Goal: Task Accomplishment & Management: Manage account settings

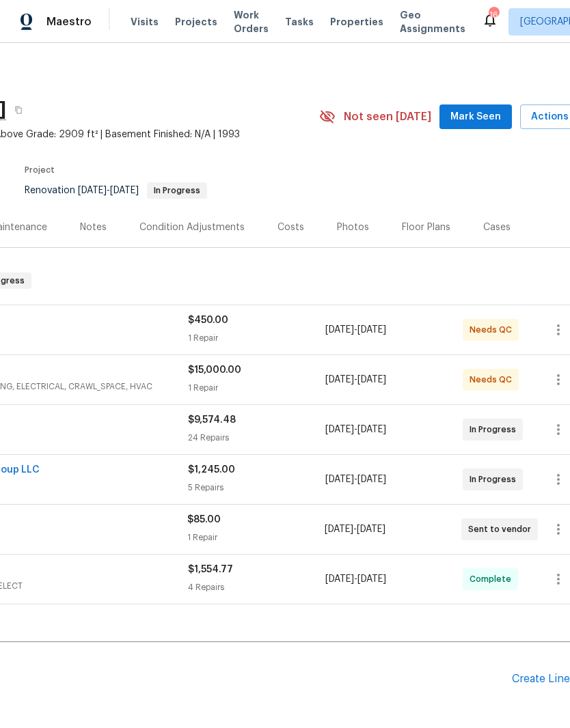
scroll to position [1, 190]
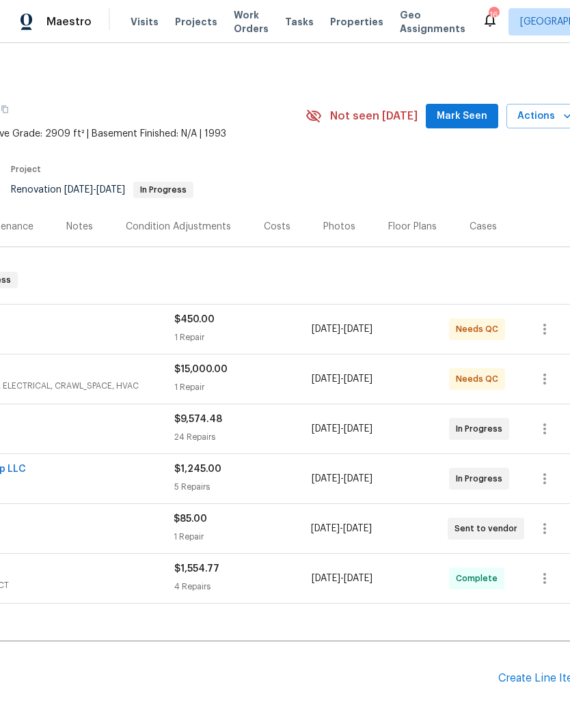
click at [482, 117] on span "Mark Seen" at bounding box center [461, 116] width 51 height 17
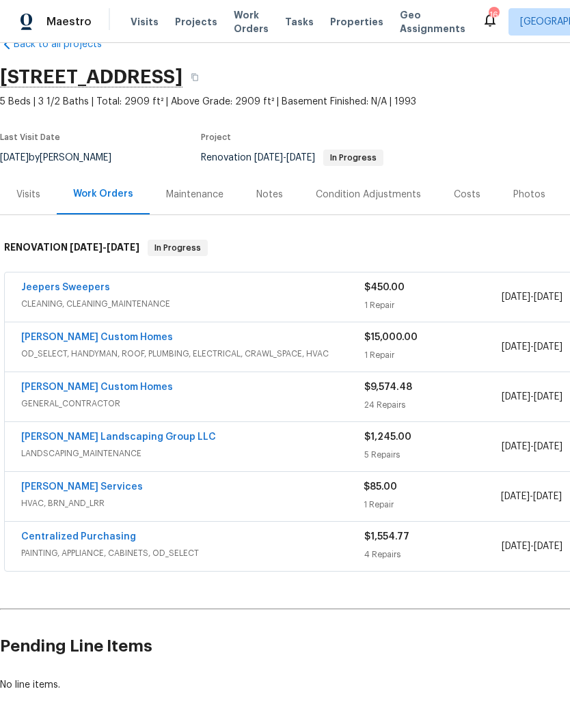
scroll to position [33, 0]
click at [106, 391] on link "Rappa Custom Homes" at bounding box center [97, 387] width 152 height 10
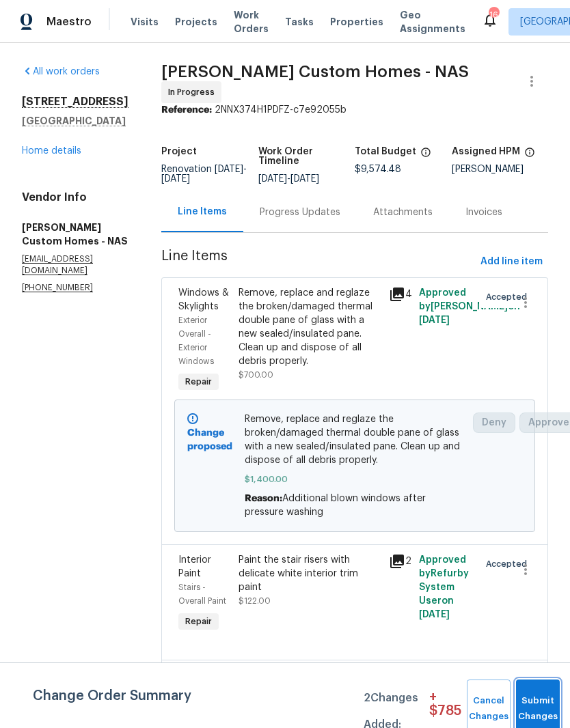
click at [536, 708] on span "Submit Changes" at bounding box center [538, 708] width 30 height 31
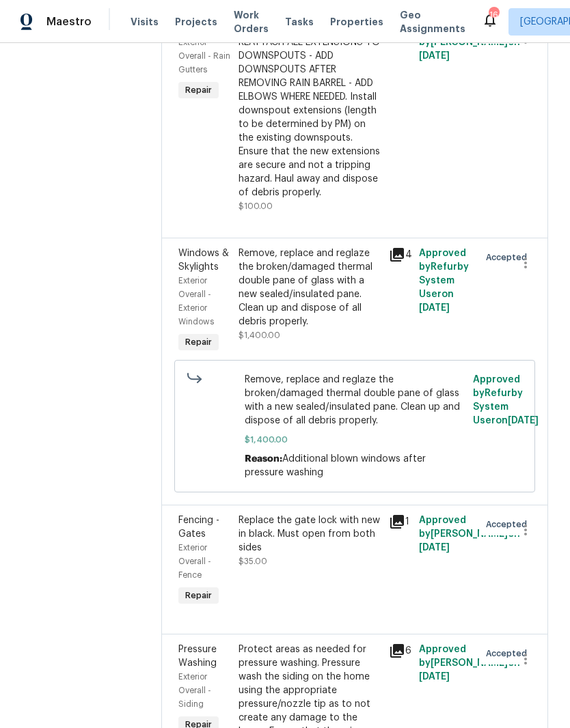
scroll to position [602, 0]
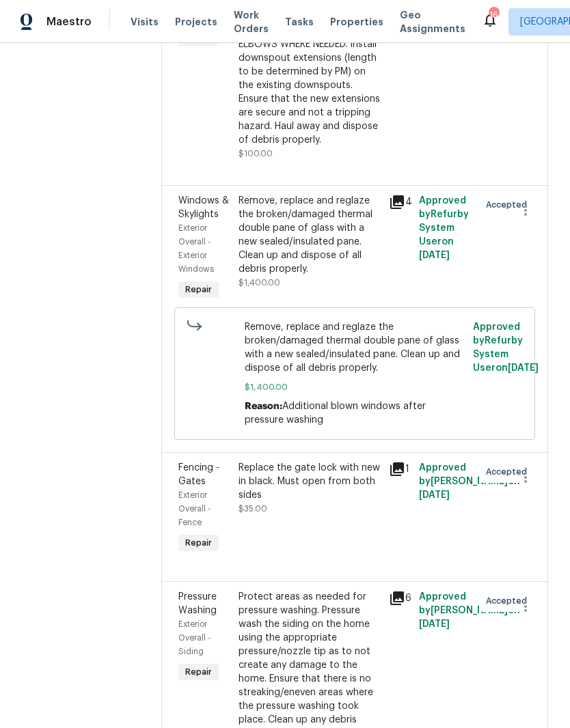
click at [342, 270] on div "Remove, replace and reglaze the broken/damaged thermal double pane of glass wit…" at bounding box center [309, 235] width 142 height 82
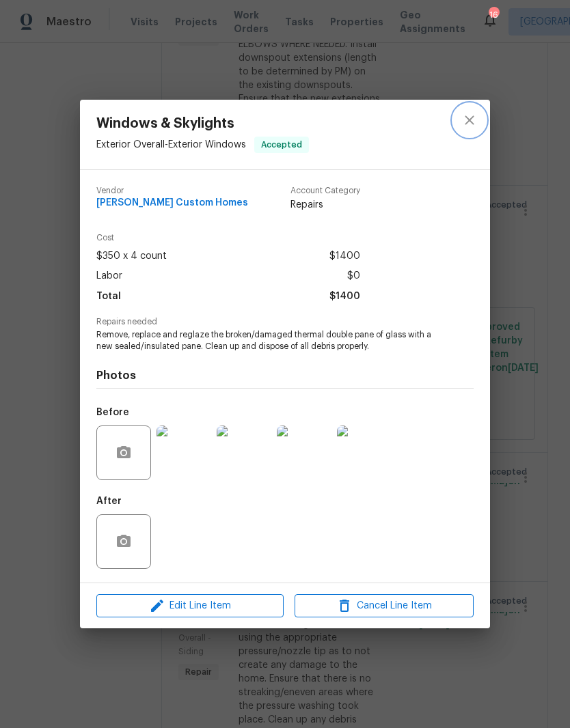
click at [473, 121] on icon "close" at bounding box center [469, 120] width 16 height 16
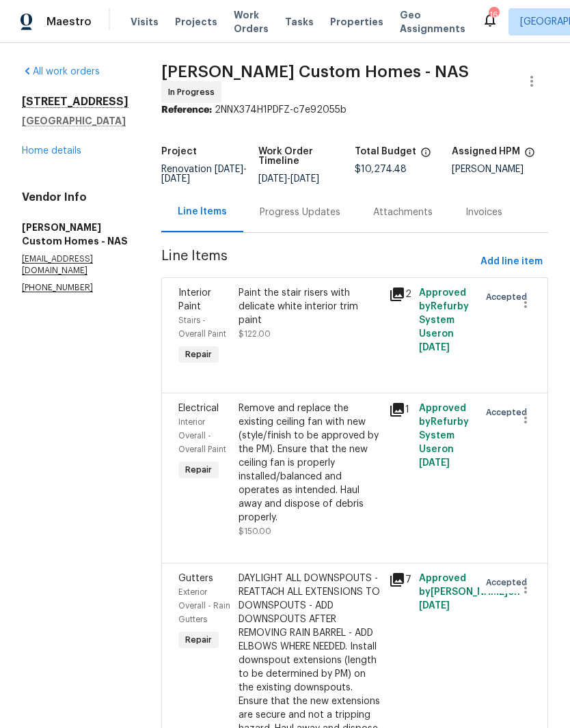
scroll to position [0, 0]
click at [352, 301] on div "Paint the stair risers with delicate white interior trim paint" at bounding box center [309, 306] width 142 height 41
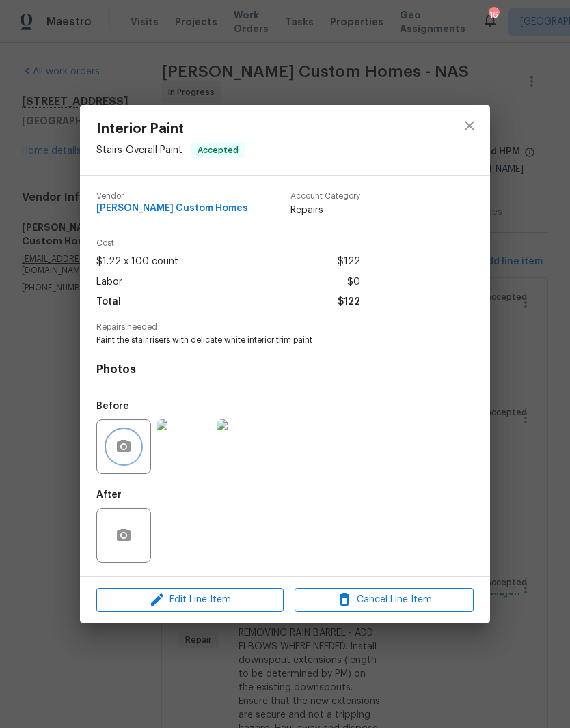
click at [134, 449] on button "button" at bounding box center [123, 446] width 33 height 33
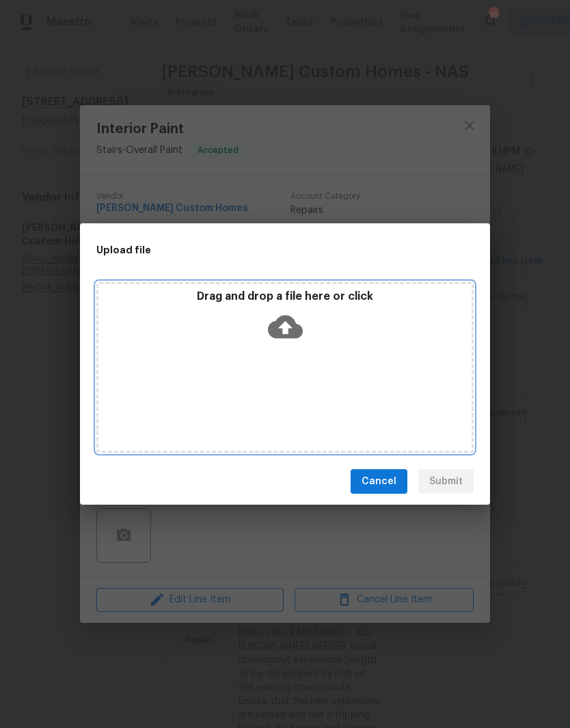
click at [351, 335] on div "Drag and drop a file here or click" at bounding box center [284, 319] width 373 height 59
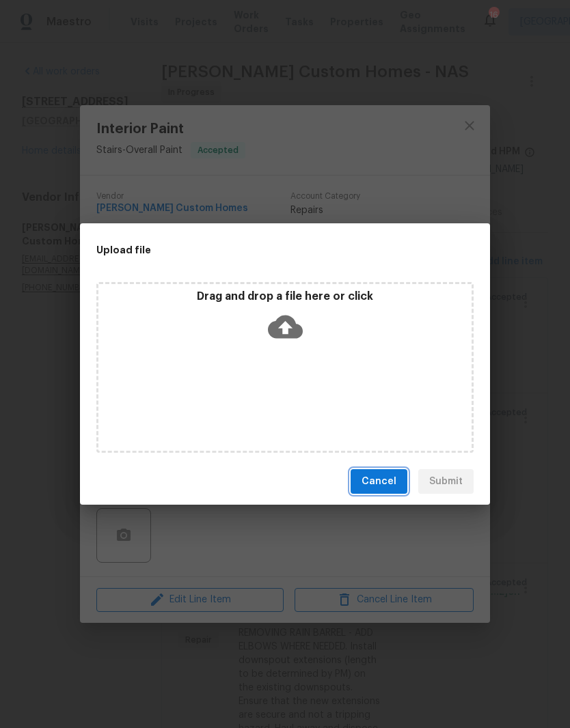
click at [387, 478] on span "Cancel" at bounding box center [378, 481] width 35 height 17
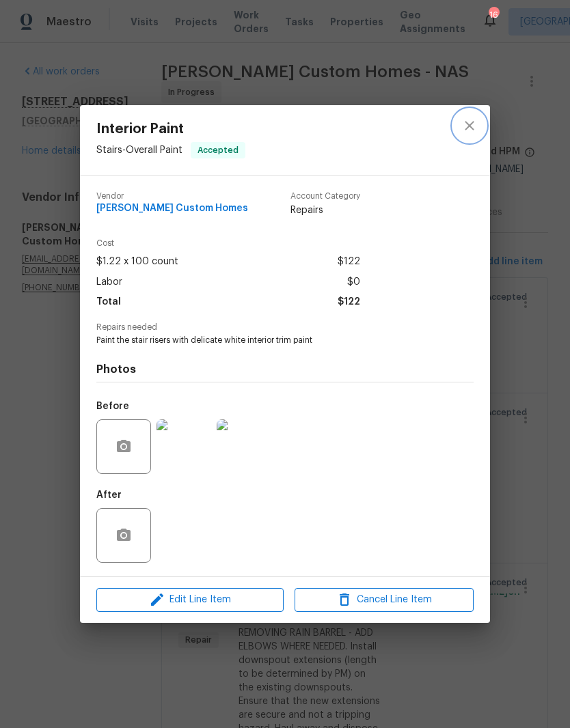
click at [473, 135] on button "close" at bounding box center [469, 125] width 33 height 33
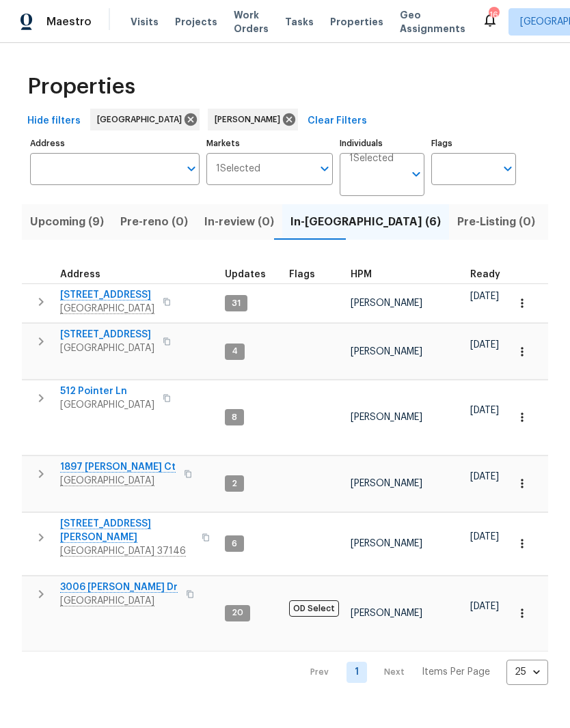
click at [107, 385] on span "512 Pointer Ln" at bounding box center [107, 392] width 94 height 14
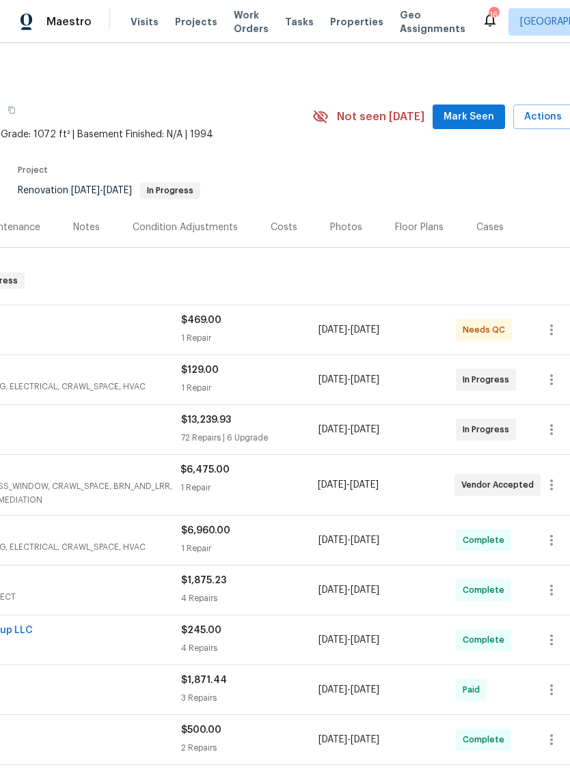
scroll to position [0, 184]
click at [473, 120] on span "Mark Seen" at bounding box center [468, 117] width 51 height 17
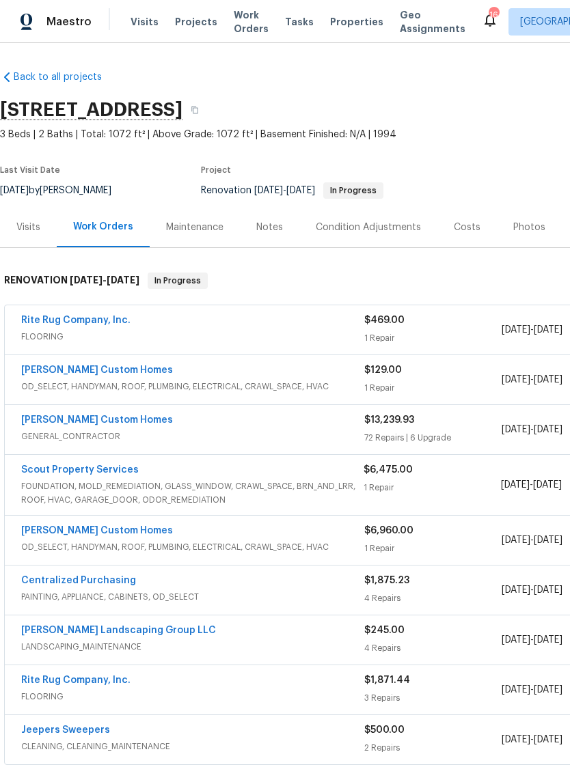
scroll to position [0, 0]
click at [102, 320] on link "Rite Rug Company, Inc." at bounding box center [75, 321] width 109 height 10
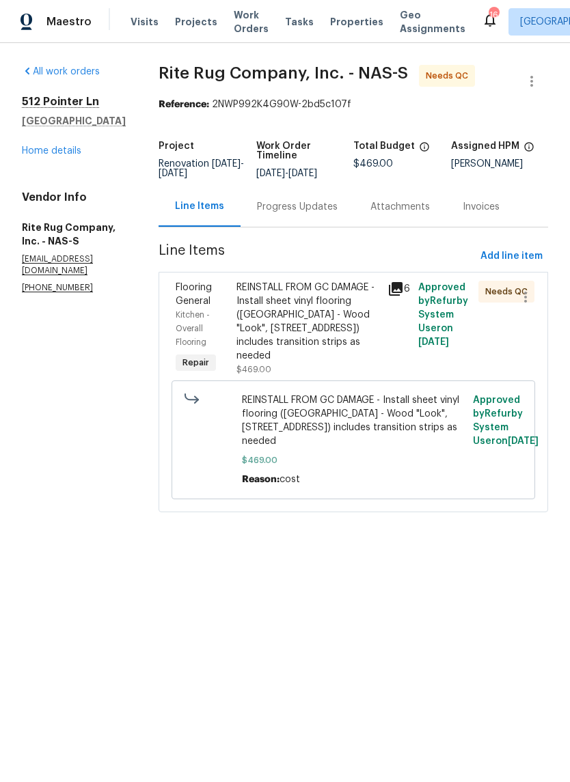
click at [337, 214] on div "Progress Updates" at bounding box center [297, 207] width 81 height 14
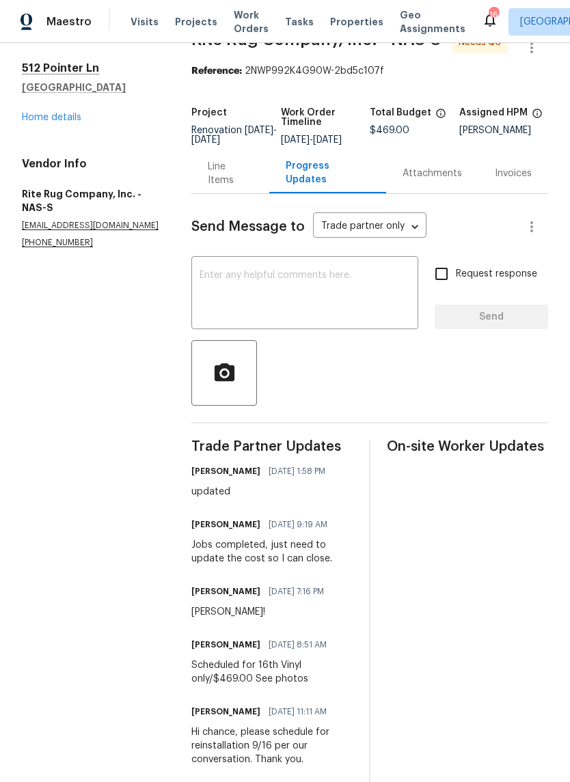
scroll to position [33, 0]
click at [238, 185] on div "Line Items" at bounding box center [230, 174] width 45 height 27
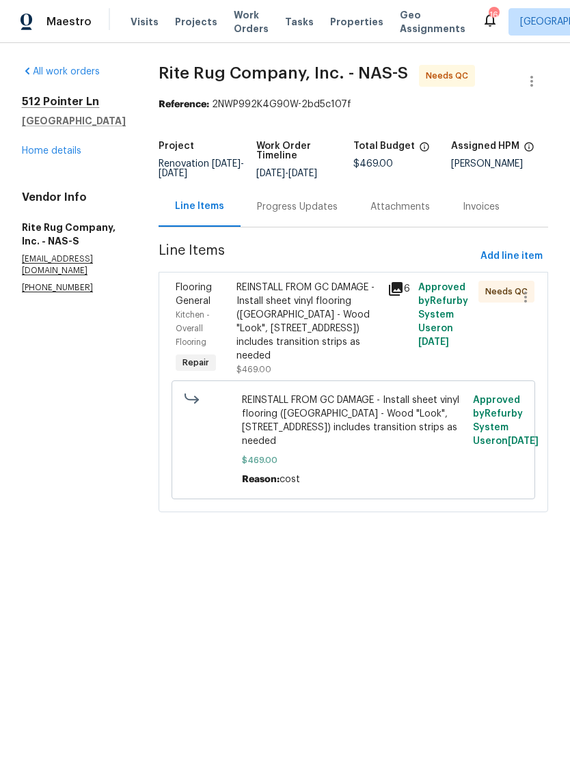
click at [326, 307] on div "REINSTALL FROM GC DAMAGE - Install sheet vinyl flooring (Sugar Valley - Wood "L…" at bounding box center [307, 322] width 143 height 82
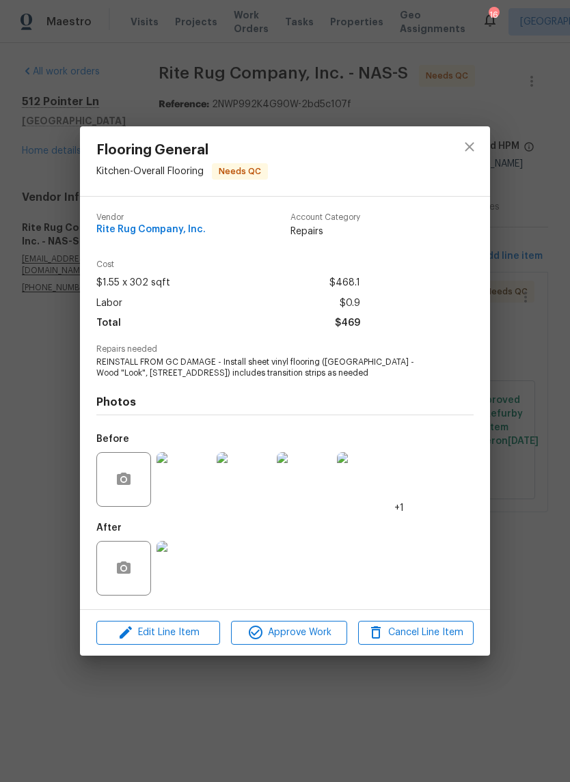
click at [194, 571] on img at bounding box center [183, 568] width 55 height 55
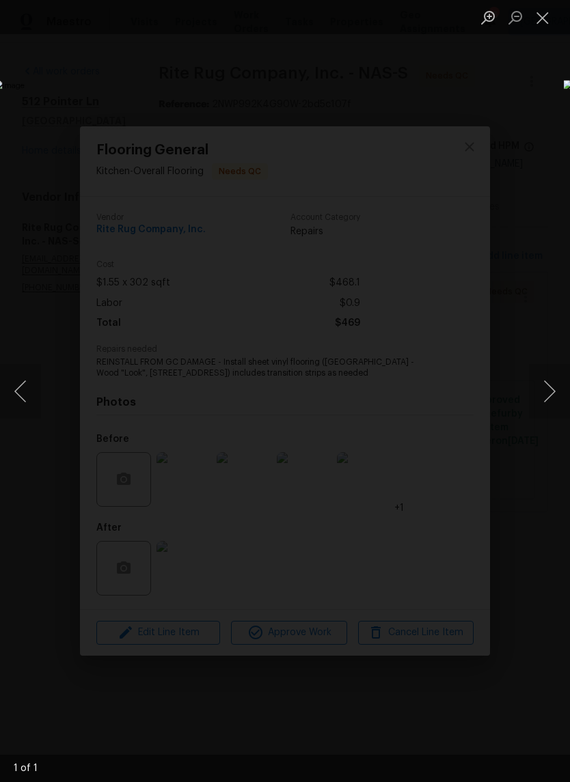
click at [546, 22] on button "Close lightbox" at bounding box center [542, 17] width 27 height 24
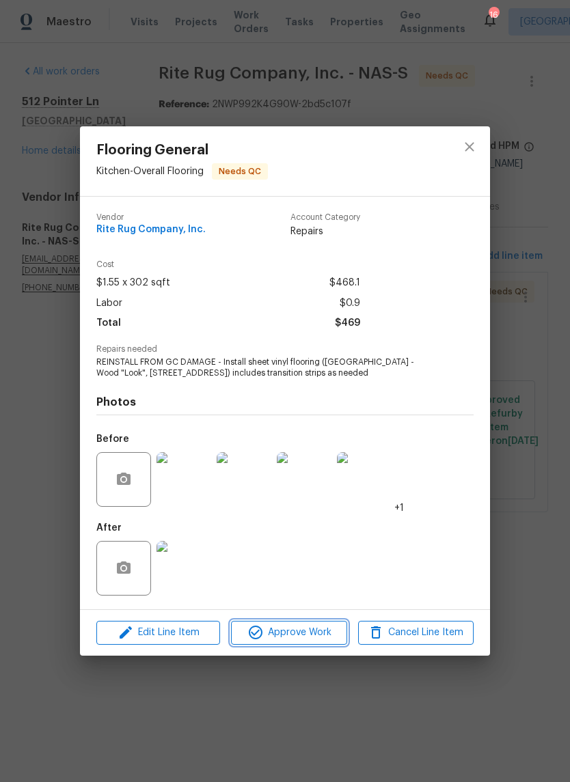
click at [312, 633] on span "Approve Work" at bounding box center [288, 632] width 107 height 17
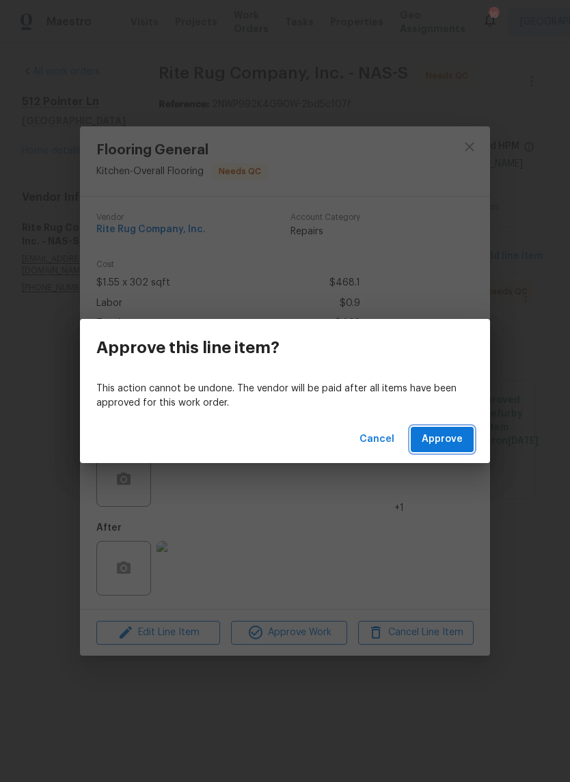
click at [460, 438] on span "Approve" at bounding box center [441, 439] width 41 height 17
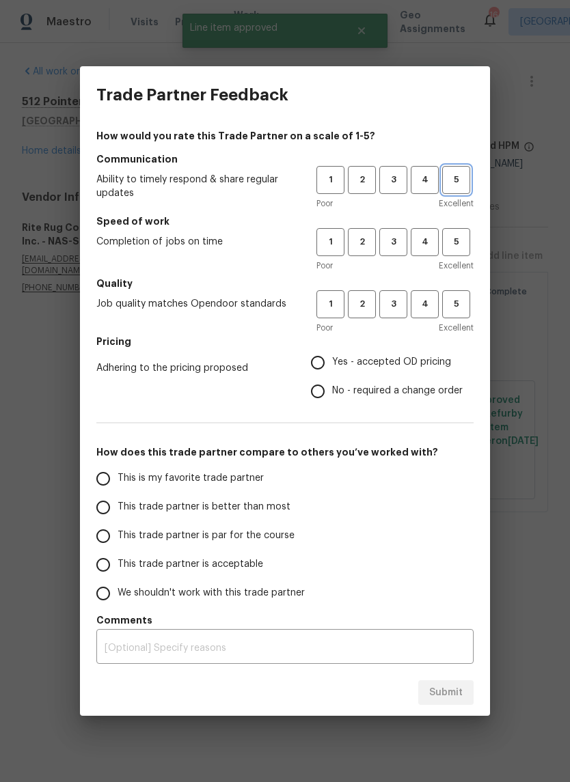
click at [459, 191] on button "5" at bounding box center [456, 180] width 28 height 28
click at [466, 248] on span "5" at bounding box center [455, 242] width 25 height 16
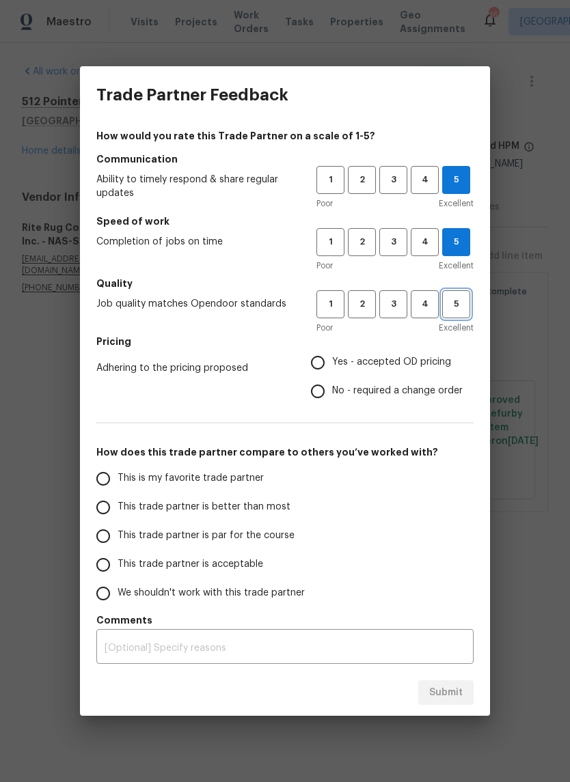
click at [464, 314] on button "5" at bounding box center [456, 304] width 28 height 28
click at [331, 365] on input "Yes - accepted OD pricing" at bounding box center [317, 362] width 29 height 29
radio input "true"
click at [115, 476] on input "This is my favorite trade partner" at bounding box center [103, 478] width 29 height 29
click at [454, 692] on span "Submit" at bounding box center [445, 692] width 33 height 17
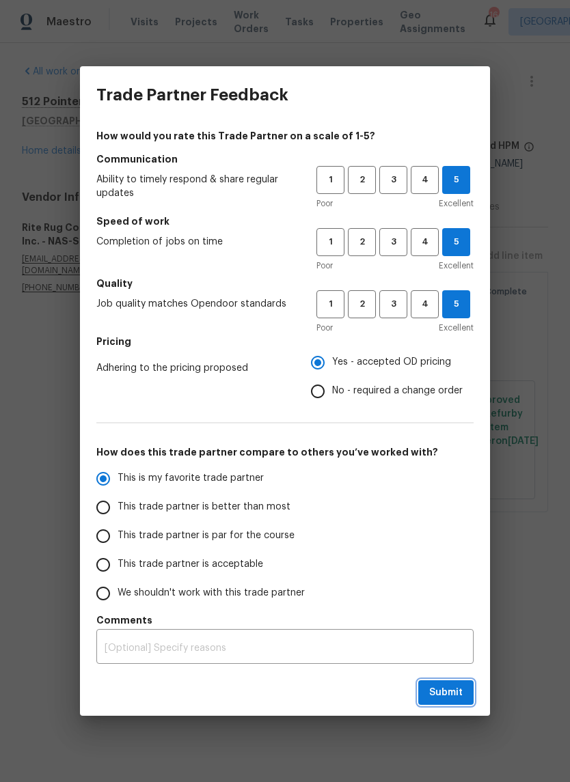
radio input "true"
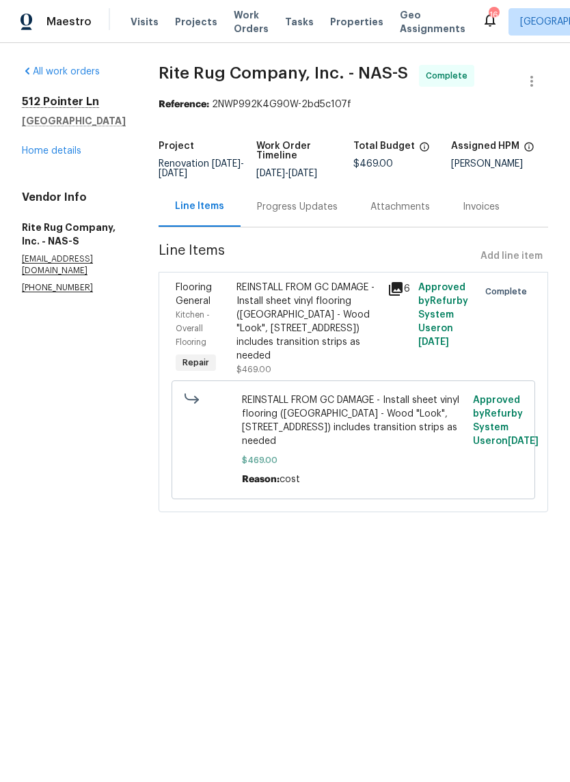
click at [72, 154] on link "Home details" at bounding box center [51, 151] width 59 height 10
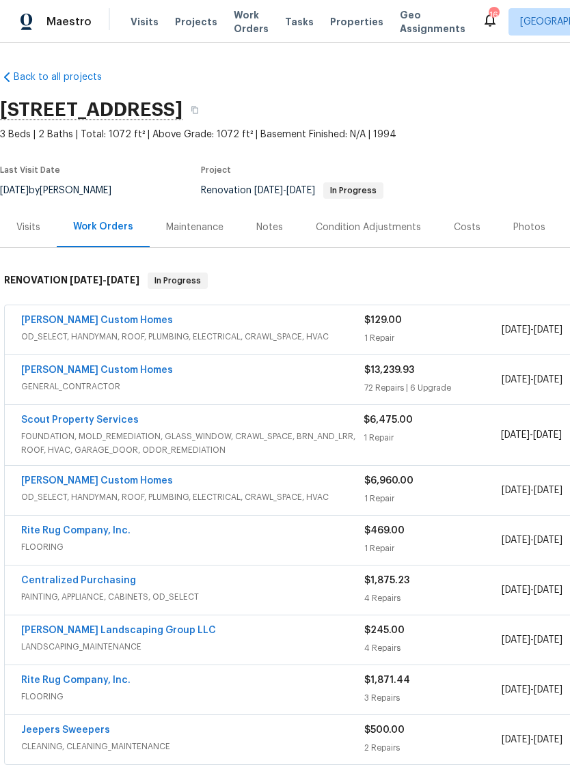
click at [105, 373] on link "[PERSON_NAME] Custom Homes" at bounding box center [97, 370] width 152 height 10
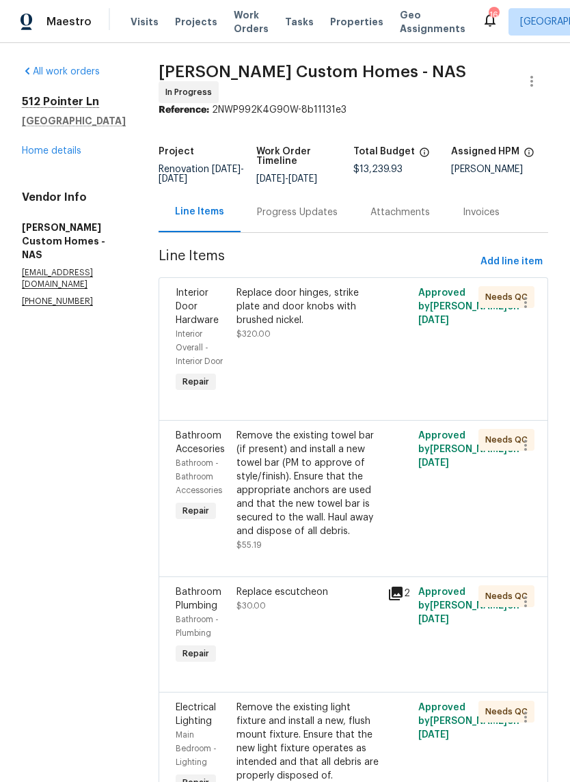
click at [337, 217] on div "Progress Updates" at bounding box center [297, 213] width 81 height 14
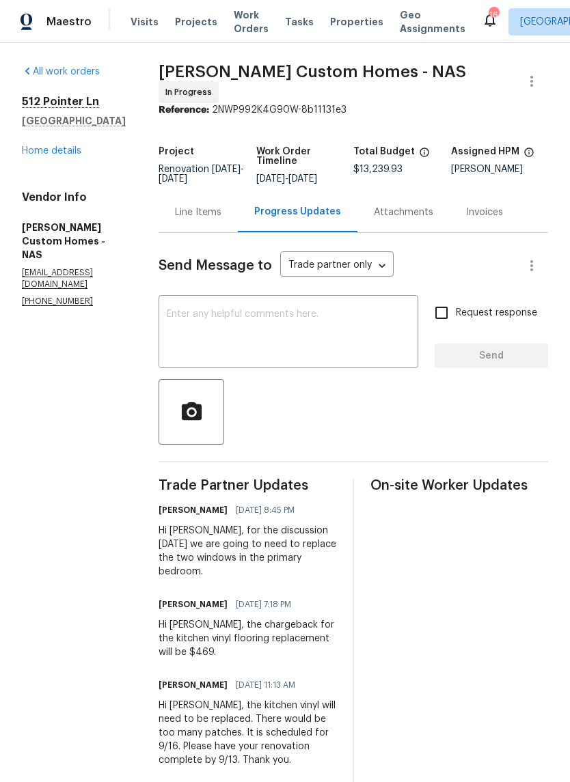
click at [70, 154] on link "Home details" at bounding box center [51, 151] width 59 height 10
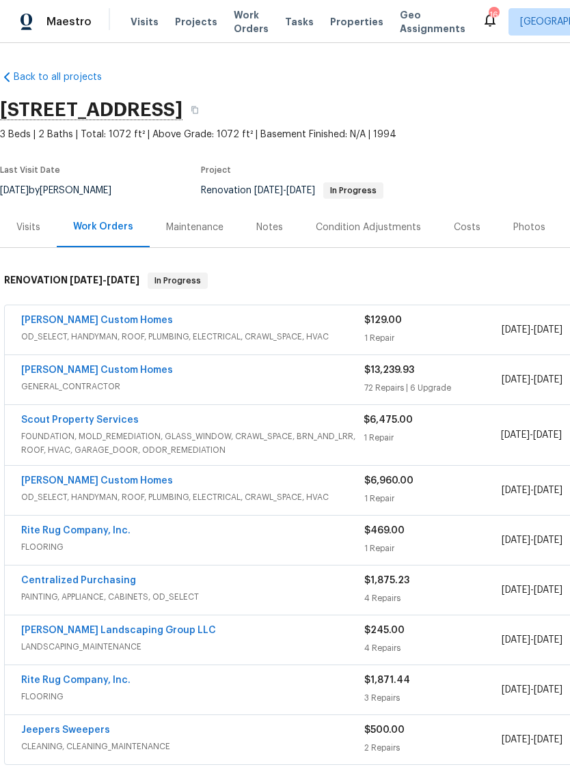
click at [122, 321] on link "[PERSON_NAME] Custom Homes" at bounding box center [97, 321] width 152 height 10
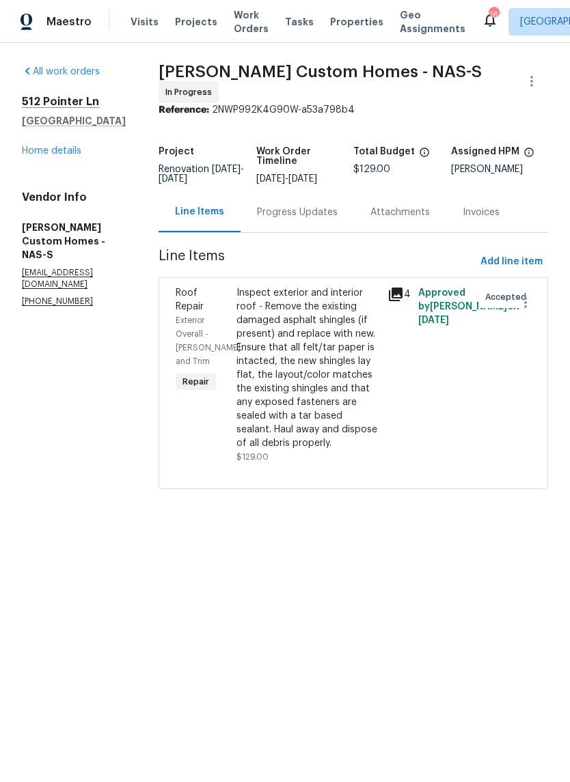
click at [337, 217] on div "Progress Updates" at bounding box center [297, 213] width 81 height 14
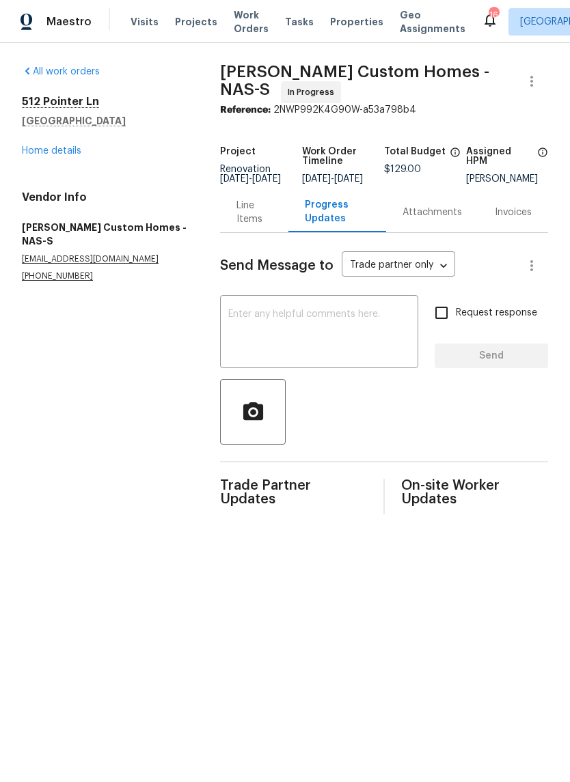
click at [296, 324] on textarea at bounding box center [319, 333] width 182 height 48
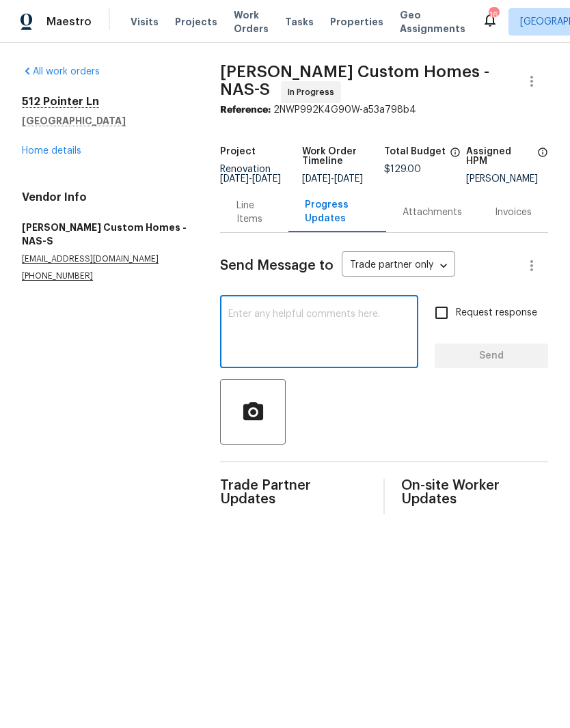
click at [70, 154] on link "Home details" at bounding box center [51, 151] width 59 height 10
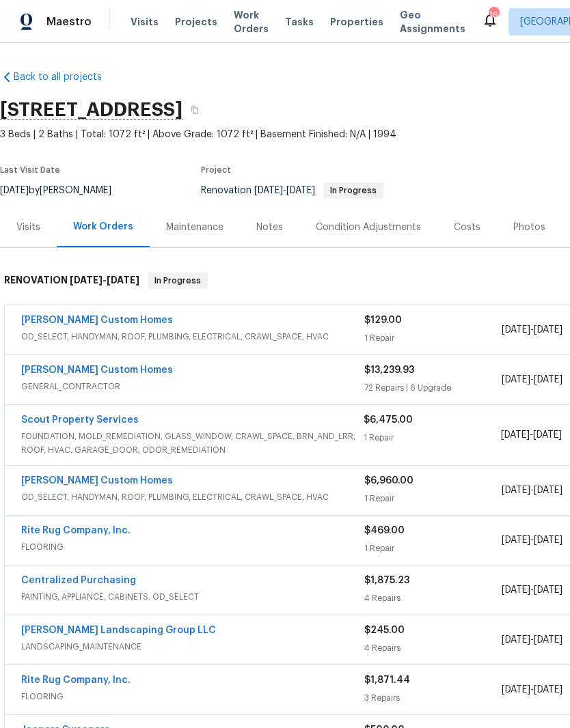
click at [101, 373] on link "Rappa Custom Homes" at bounding box center [97, 370] width 152 height 10
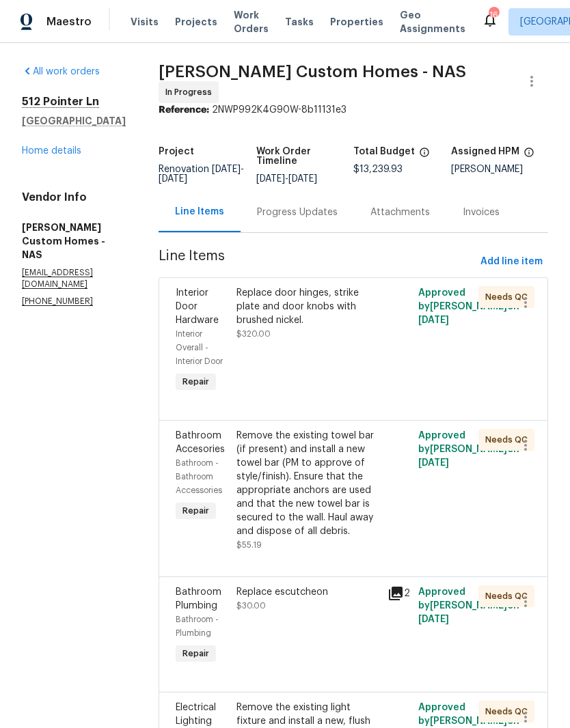
click at [79, 151] on link "Home details" at bounding box center [51, 151] width 59 height 10
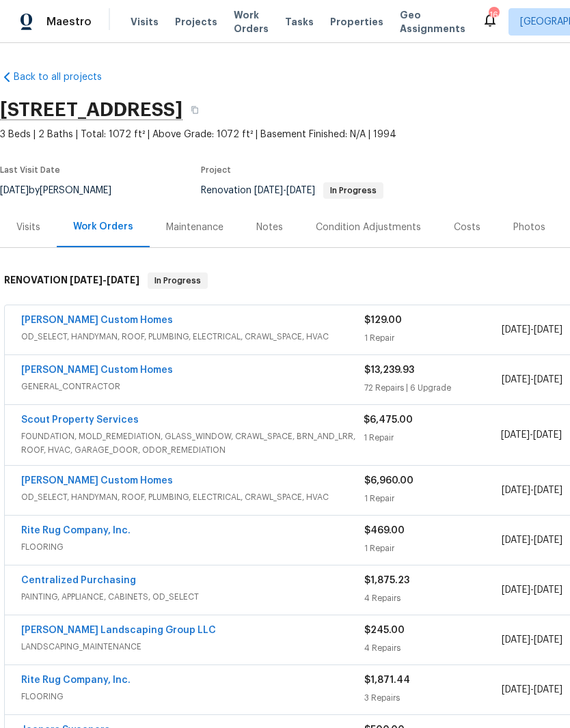
click at [160, 322] on div "Rappa Custom Homes" at bounding box center [192, 322] width 343 height 16
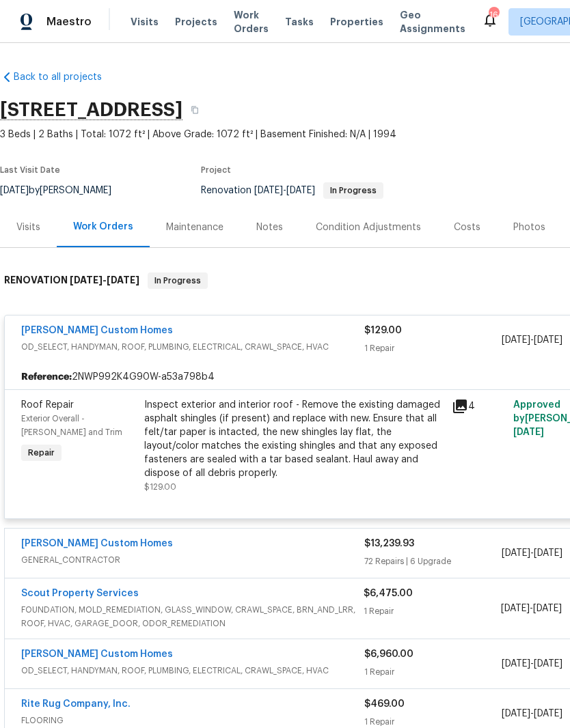
click at [490, 171] on section "512 Pointer Ln, Clarksville, TN 37042 3 Beds | 2 Baths | Total: 1072 ft² | Abov…" at bounding box center [386, 149] width 772 height 115
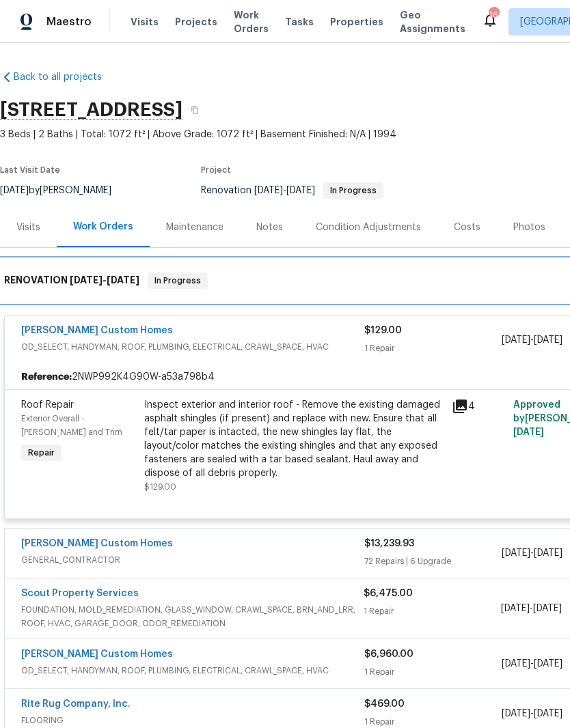
click at [460, 290] on div "RENOVATION 8/15/25 - 9/22/25 In Progress" at bounding box center [386, 281] width 772 height 44
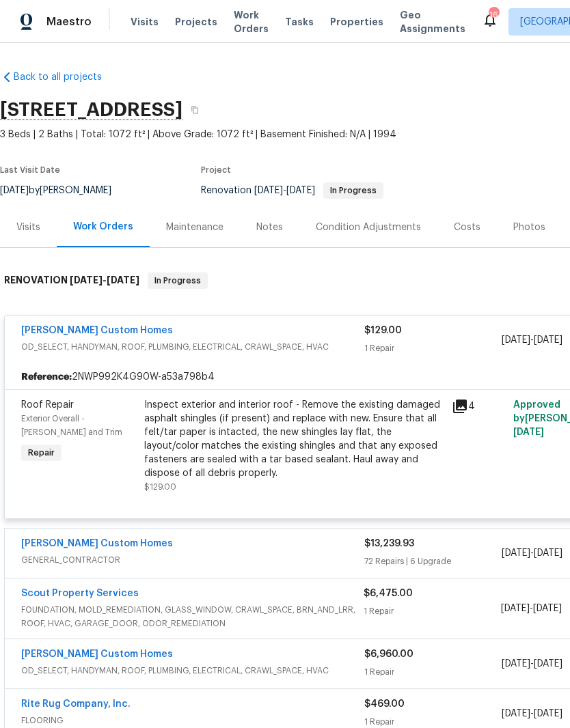
click at [115, 331] on link "Rappa Custom Homes" at bounding box center [97, 331] width 152 height 10
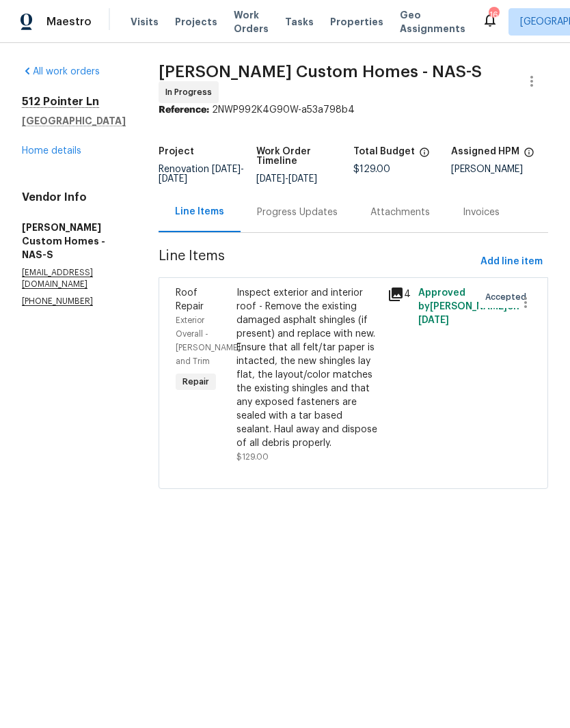
click at [73, 153] on link "Home details" at bounding box center [51, 151] width 59 height 10
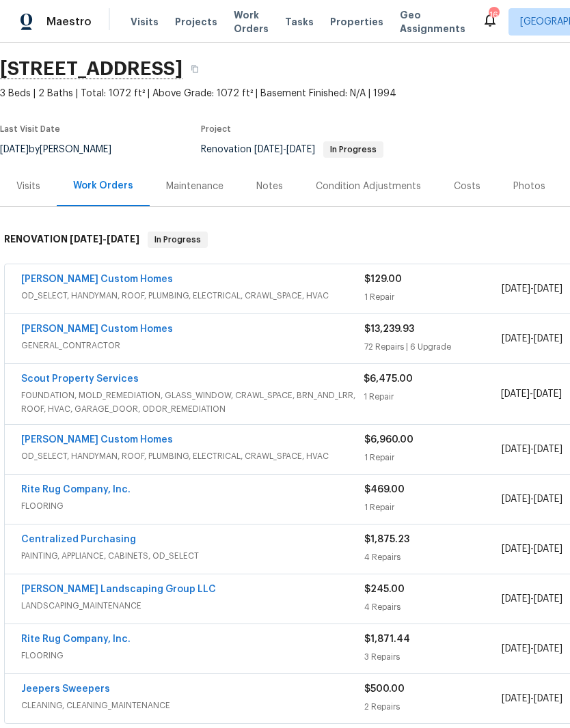
scroll to position [42, 0]
click at [527, 193] on div "Photos" at bounding box center [529, 185] width 65 height 40
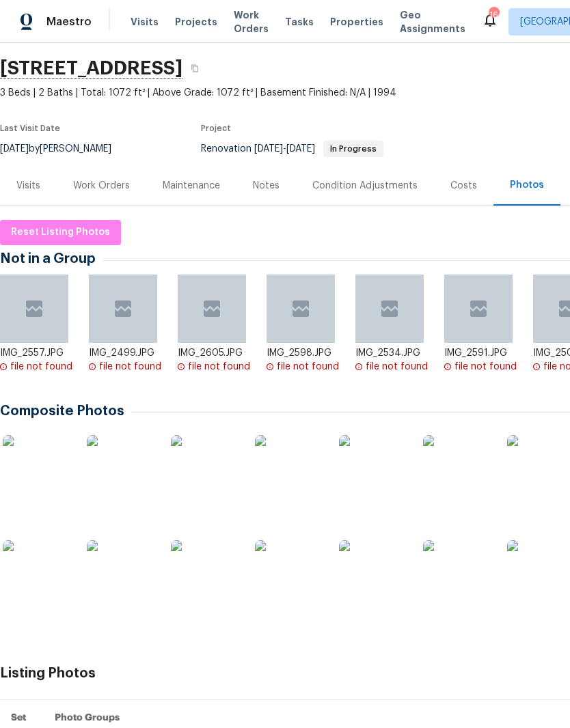
click at [52, 469] on img at bounding box center [37, 469] width 68 height 68
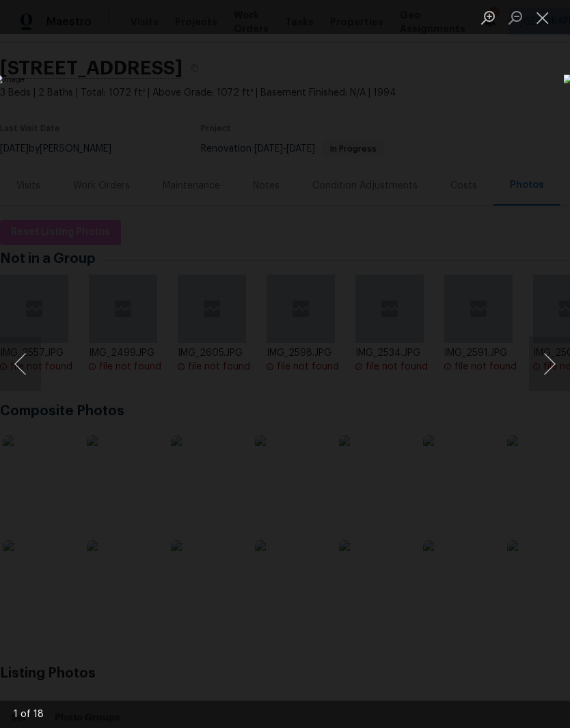
click at [551, 372] on button "Next image" at bounding box center [549, 364] width 41 height 55
click at [549, 371] on button "Next image" at bounding box center [549, 364] width 41 height 55
click at [548, 370] on button "Next image" at bounding box center [549, 364] width 41 height 55
click at [551, 368] on button "Next image" at bounding box center [549, 364] width 41 height 55
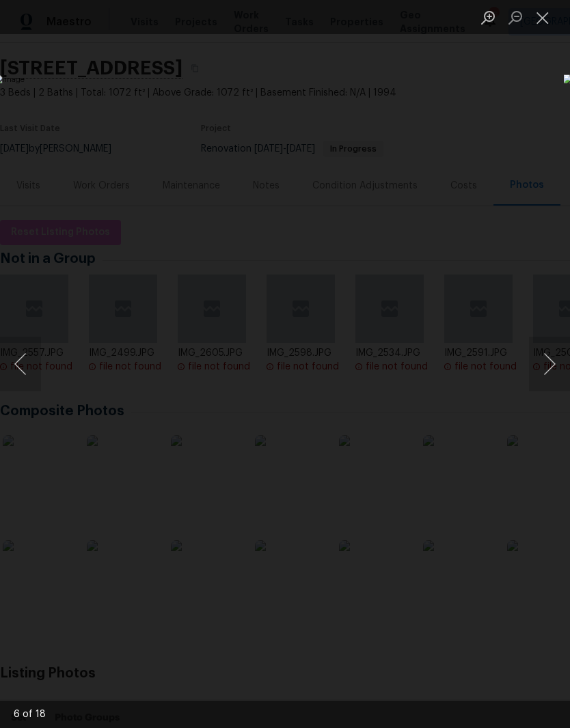
click at [548, 372] on button "Next image" at bounding box center [549, 364] width 41 height 55
click at [552, 364] on button "Next image" at bounding box center [549, 364] width 41 height 55
click at [546, 370] on button "Next image" at bounding box center [549, 364] width 41 height 55
click at [547, 372] on button "Next image" at bounding box center [549, 364] width 41 height 55
click at [547, 378] on button "Next image" at bounding box center [549, 364] width 41 height 55
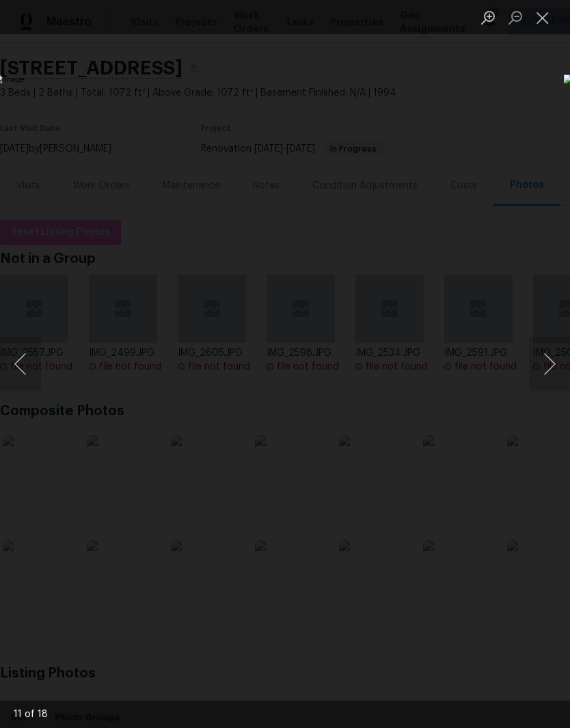
click at [555, 366] on button "Next image" at bounding box center [549, 364] width 41 height 55
click at [552, 374] on button "Next image" at bounding box center [549, 364] width 41 height 55
click at [557, 369] on button "Next image" at bounding box center [549, 364] width 41 height 55
click at [548, 25] on button "Close lightbox" at bounding box center [542, 17] width 27 height 24
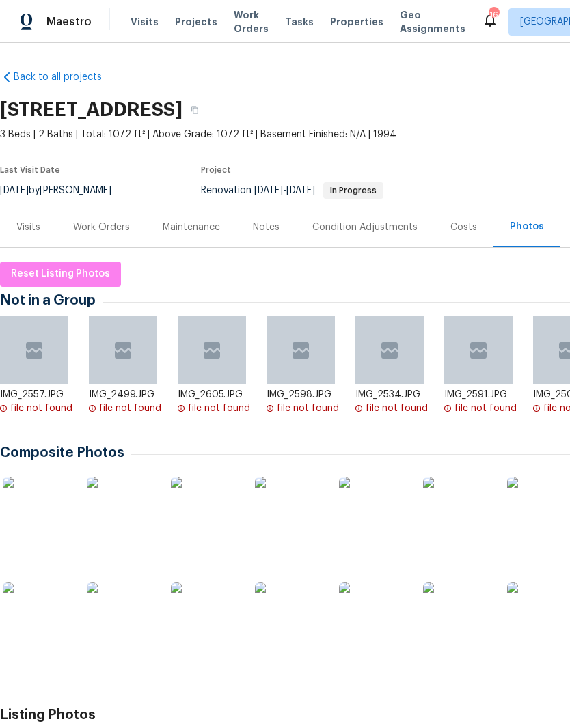
click at [115, 226] on div "Work Orders" at bounding box center [101, 228] width 57 height 14
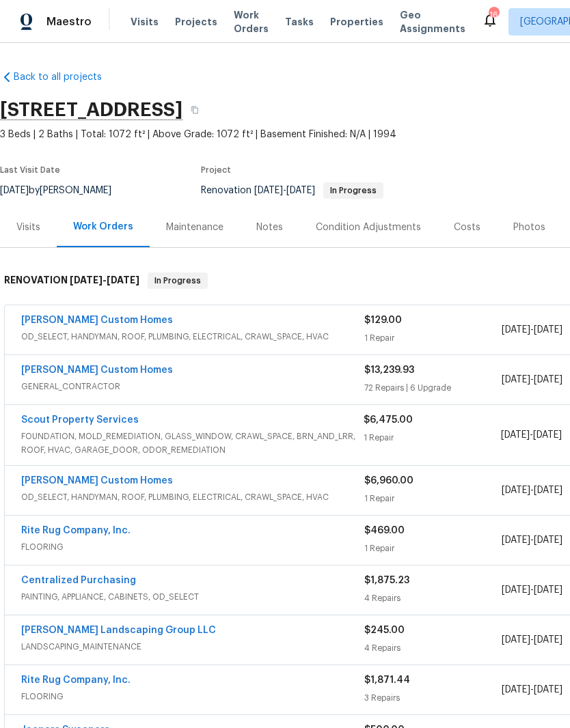
click at [113, 374] on link "[PERSON_NAME] Custom Homes" at bounding box center [97, 370] width 152 height 10
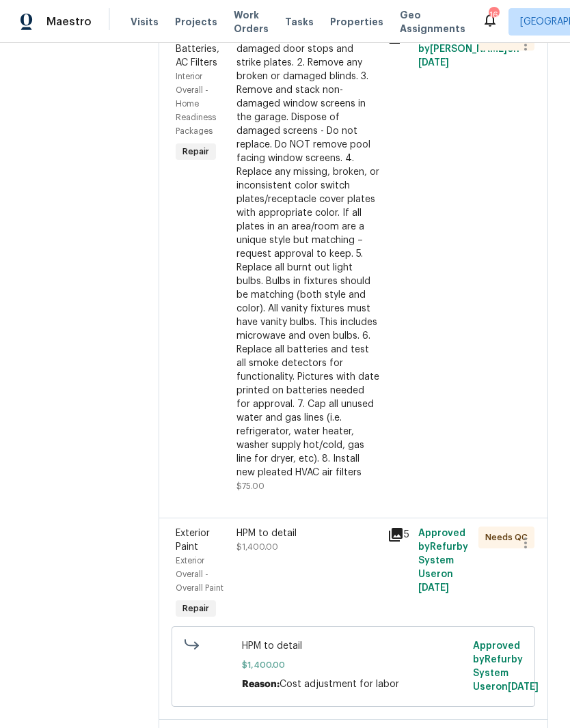
scroll to position [802, 0]
click at [331, 92] on div "1. Replace all missing and/or damaged door stops and strike plates. 2. Remove a…" at bounding box center [307, 253] width 143 height 451
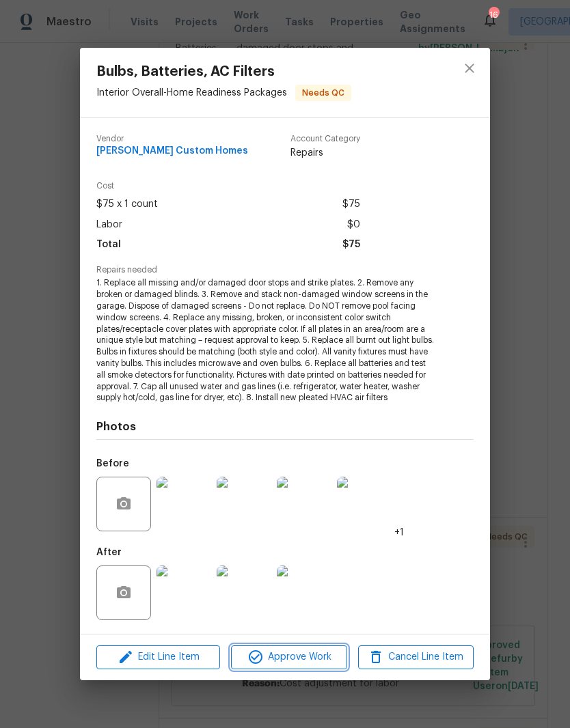
click at [319, 656] on span "Approve Work" at bounding box center [288, 657] width 107 height 17
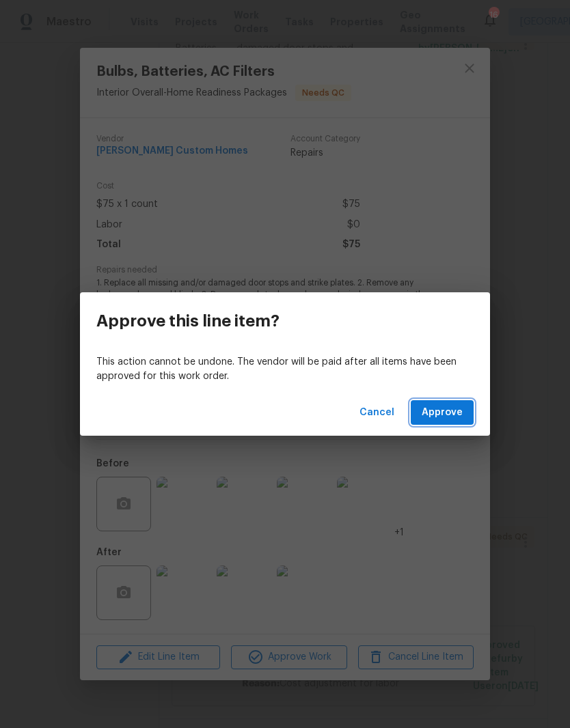
click at [450, 412] on span "Approve" at bounding box center [441, 412] width 41 height 17
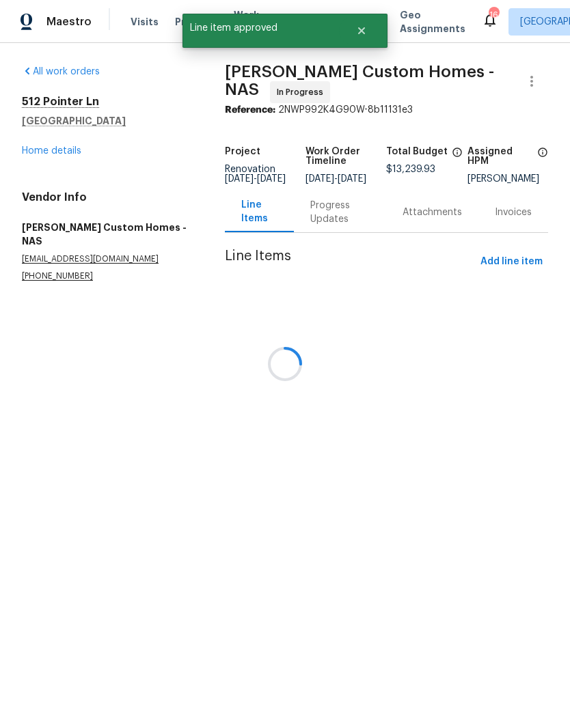
scroll to position [0, 0]
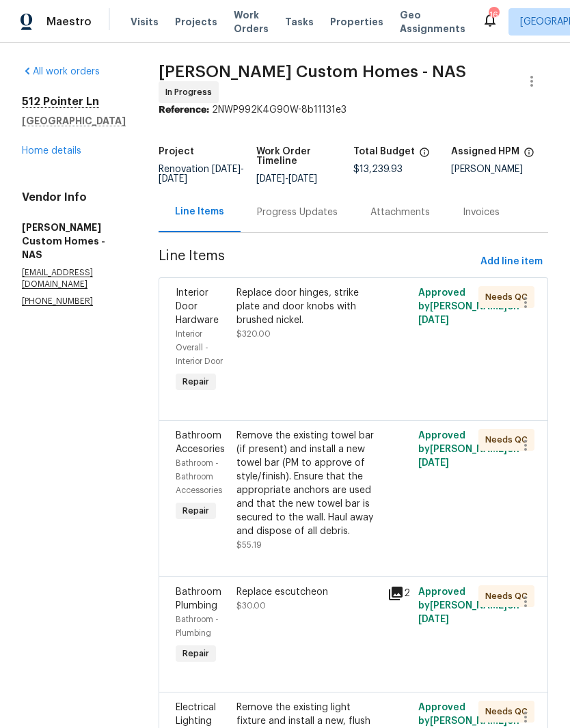
click at [339, 305] on div "Replace door hinges, strike plate and door knobs with brushed nickel." at bounding box center [307, 306] width 143 height 41
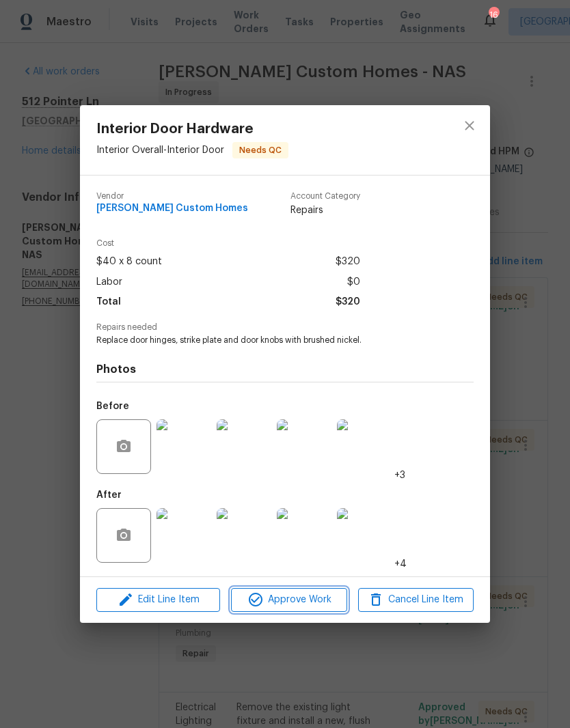
click at [329, 604] on span "Approve Work" at bounding box center [288, 600] width 107 height 17
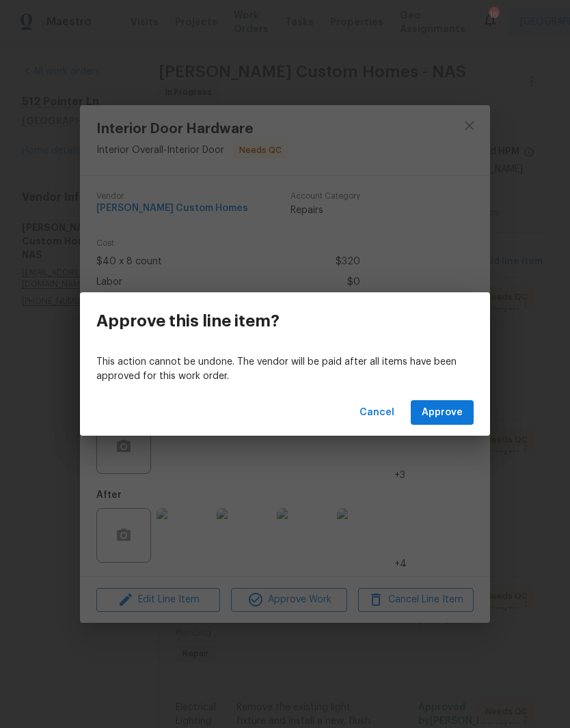
click at [453, 415] on span "Approve" at bounding box center [441, 412] width 41 height 17
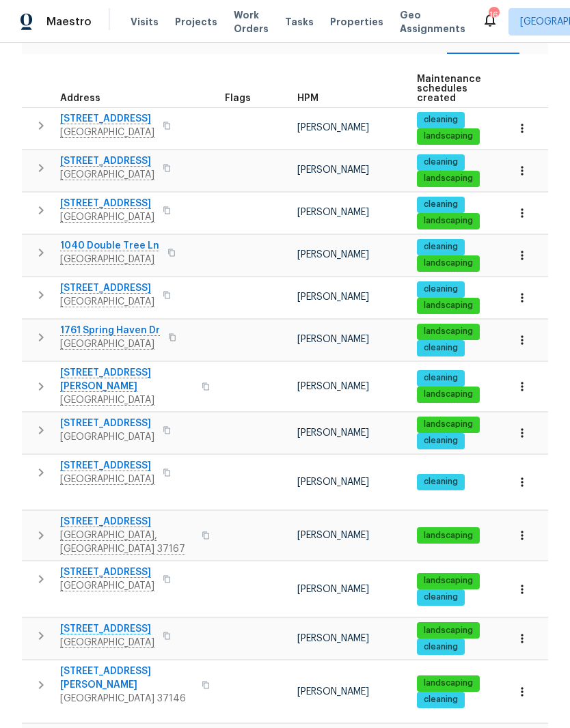
scroll to position [176, 0]
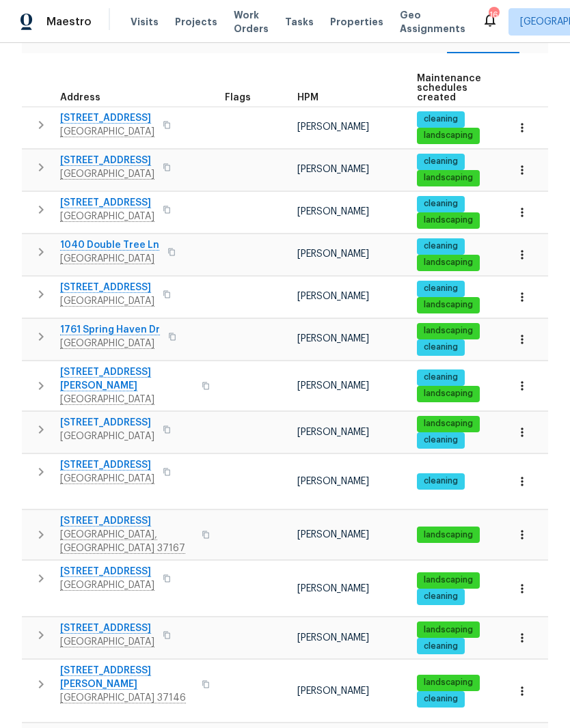
click at [149, 565] on span "[STREET_ADDRESS]" at bounding box center [107, 572] width 94 height 14
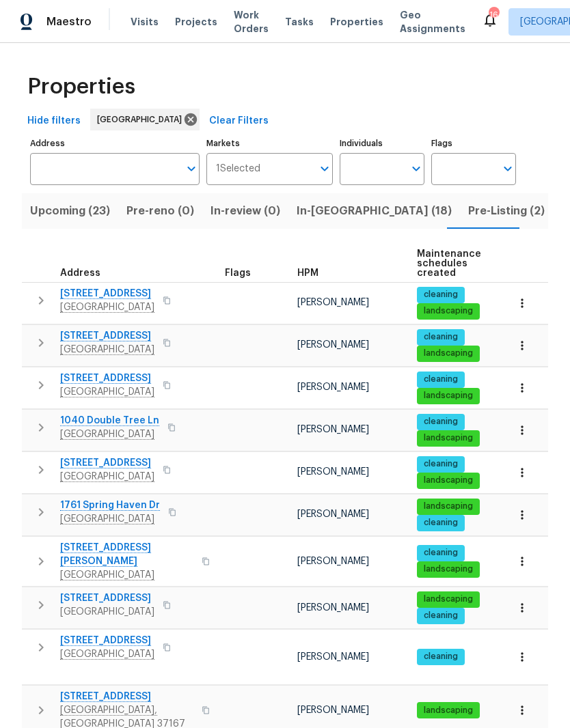
scroll to position [0, 0]
click at [392, 170] on input "Individuals" at bounding box center [371, 169] width 64 height 32
type input "Cynthia upshaw"
click at [361, 213] on input "checkbox" at bounding box center [364, 212] width 29 height 29
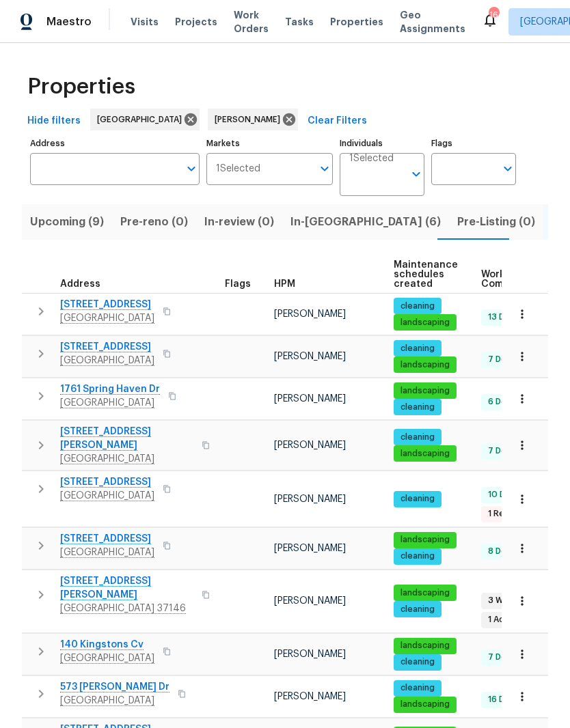
click at [306, 227] on span "In-reno (6)" at bounding box center [365, 221] width 150 height 19
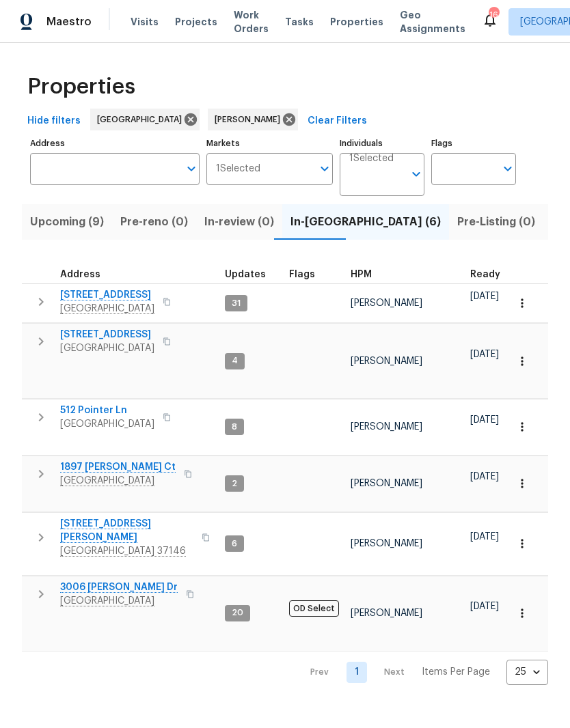
click at [121, 331] on span "2592 Emerald Ct" at bounding box center [107, 335] width 94 height 14
click at [121, 340] on span "2592 Emerald Ct" at bounding box center [107, 335] width 94 height 14
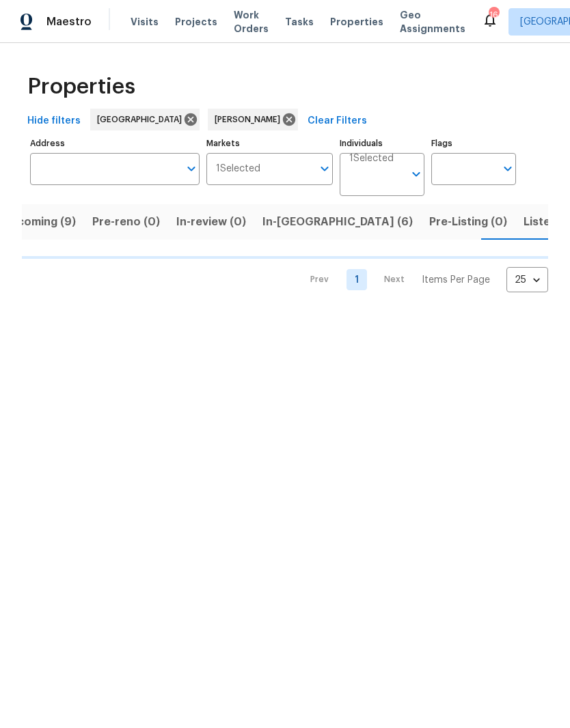
scroll to position [0, 28]
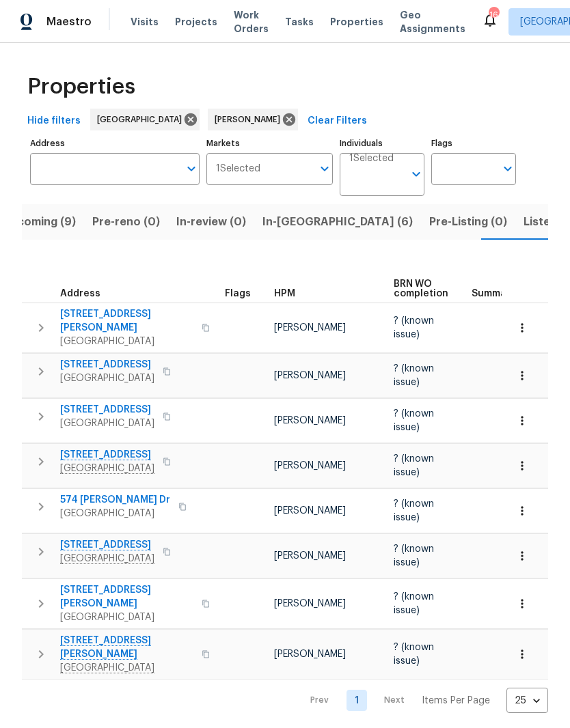
click at [394, 175] on input "Individuals" at bounding box center [376, 180] width 55 height 32
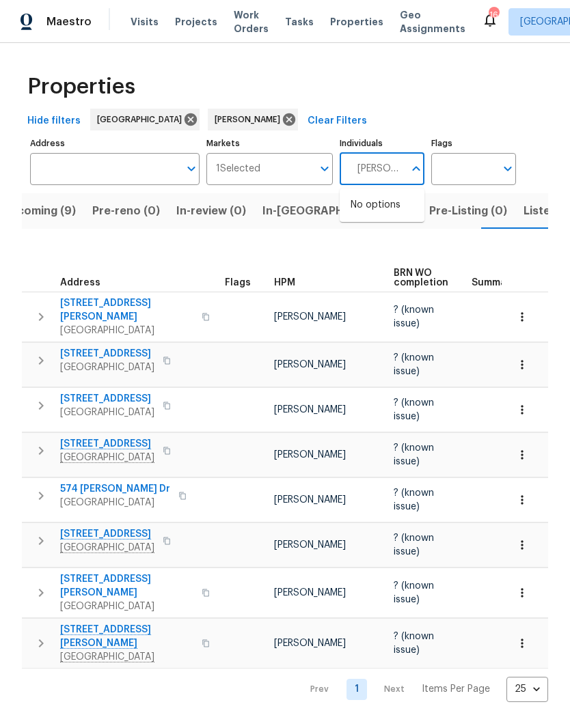
type input "Brianna bidco"
click at [370, 214] on input "checkbox" at bounding box center [364, 212] width 29 height 29
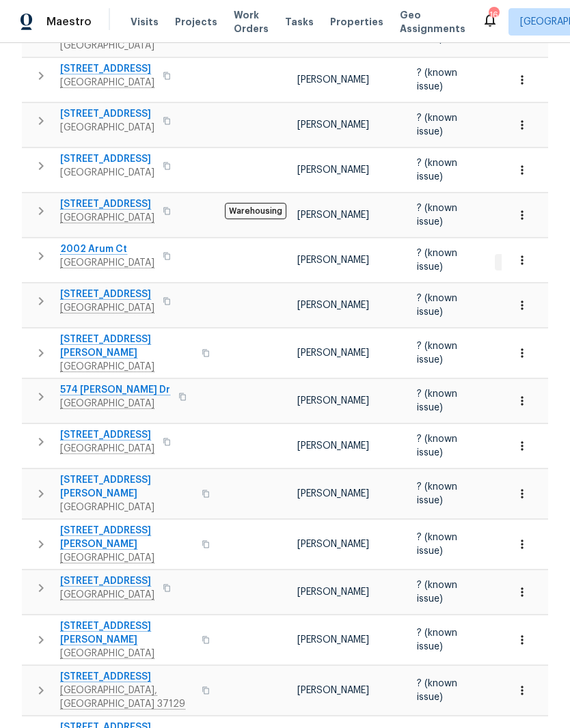
scroll to position [56, 0]
click at [529, 676] on button "button" at bounding box center [522, 691] width 30 height 30
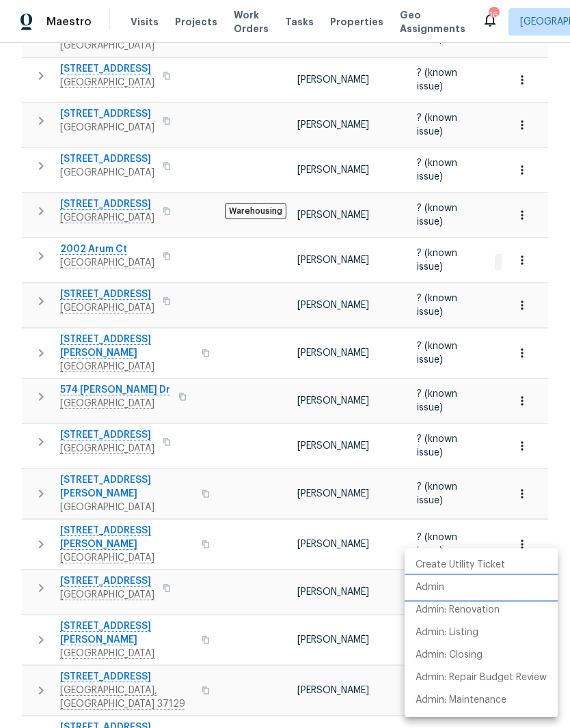
click at [446, 590] on li "Admin" at bounding box center [480, 587] width 153 height 23
click at [120, 588] on div at bounding box center [285, 364] width 570 height 728
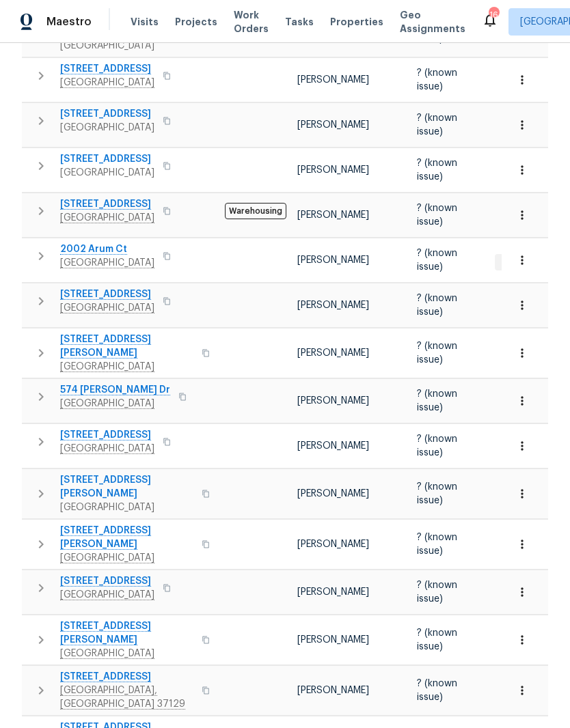
click at [121, 670] on span "478 Deerfield Dr" at bounding box center [126, 677] width 133 height 14
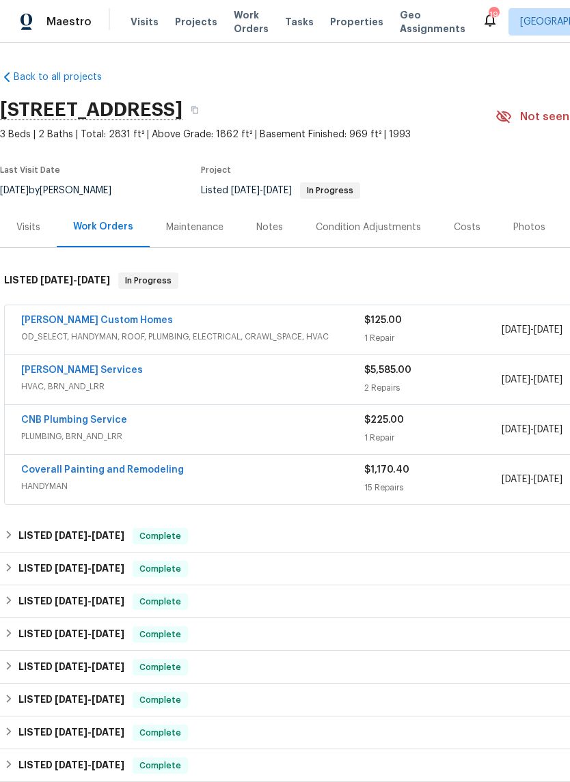
click at [255, 339] on span "OD_SELECT, HANDYMAN, ROOF, PLUMBING, ELECTRICAL, CRAWL_SPACE, HVAC" at bounding box center [192, 337] width 343 height 14
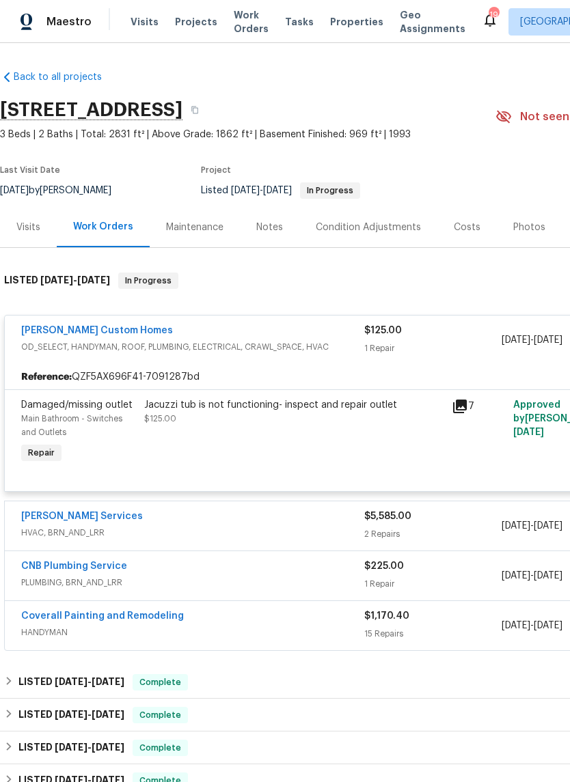
click at [115, 331] on link "[PERSON_NAME] Custom Homes" at bounding box center [97, 331] width 152 height 10
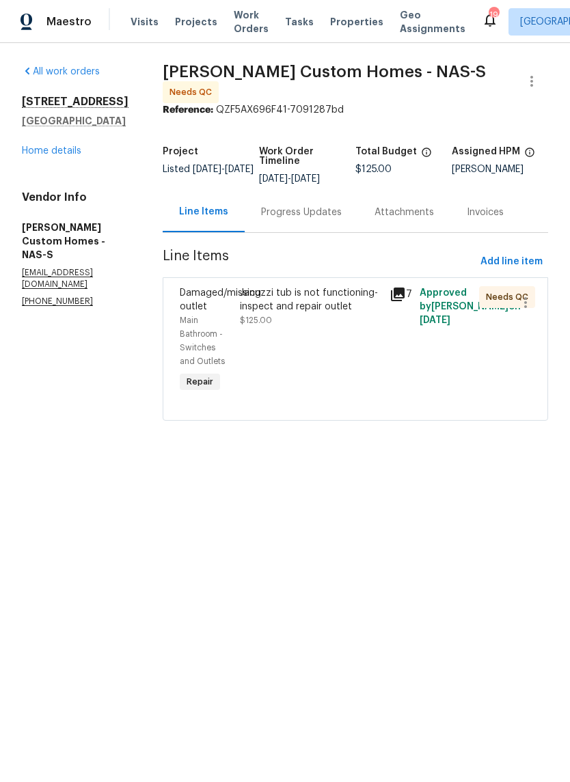
click at [312, 303] on div "Jacuzzi tub is not functioning- inspect and repair outlet" at bounding box center [310, 299] width 141 height 27
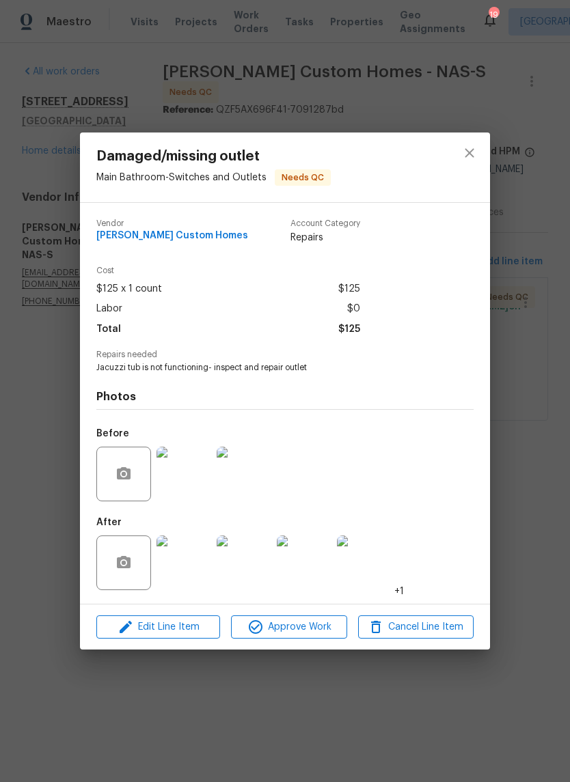
click at [201, 564] on img at bounding box center [183, 562] width 55 height 55
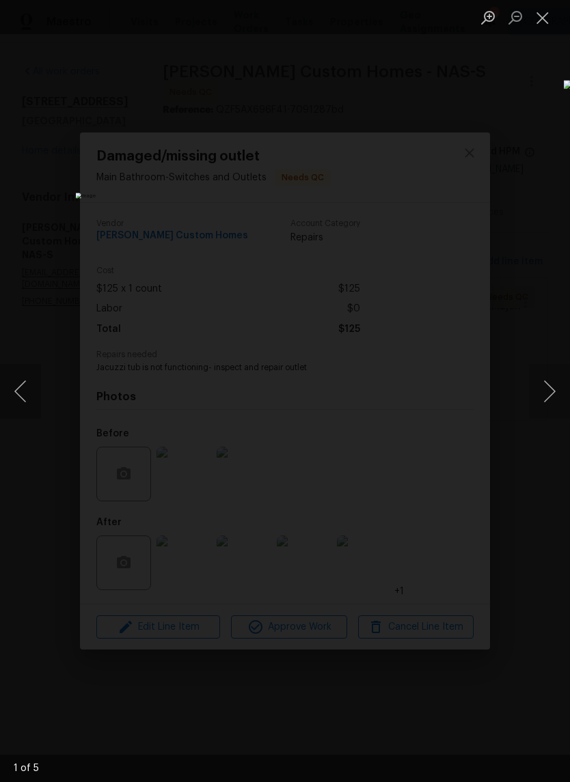
click at [547, 398] on button "Next image" at bounding box center [549, 391] width 41 height 55
click at [553, 403] on button "Next image" at bounding box center [549, 391] width 41 height 55
click at [553, 398] on button "Next image" at bounding box center [549, 391] width 41 height 55
click at [553, 393] on button "Next image" at bounding box center [549, 391] width 41 height 55
click at [545, 23] on button "Close lightbox" at bounding box center [542, 17] width 27 height 24
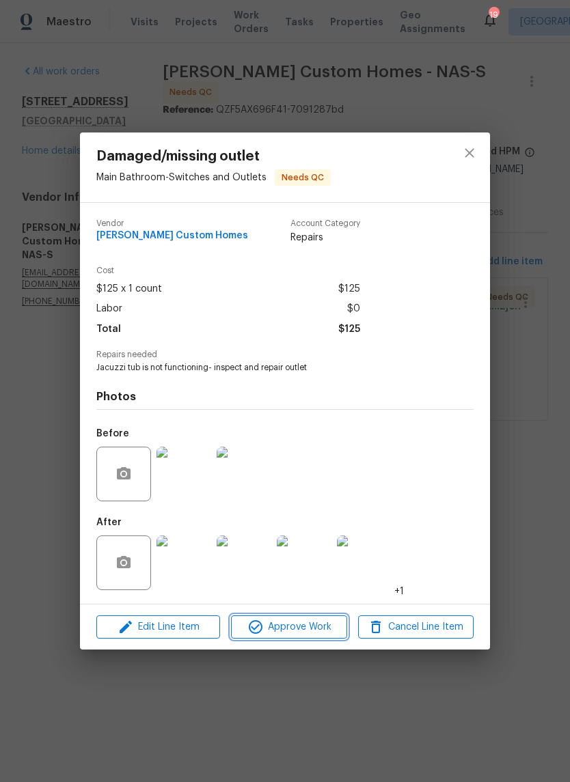
click at [317, 630] on span "Approve Work" at bounding box center [288, 627] width 107 height 17
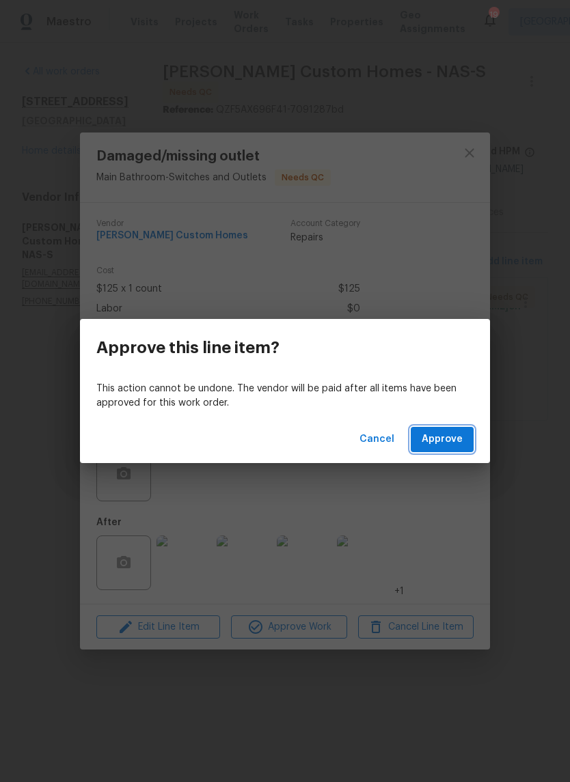
click at [454, 442] on span "Approve" at bounding box center [441, 439] width 41 height 17
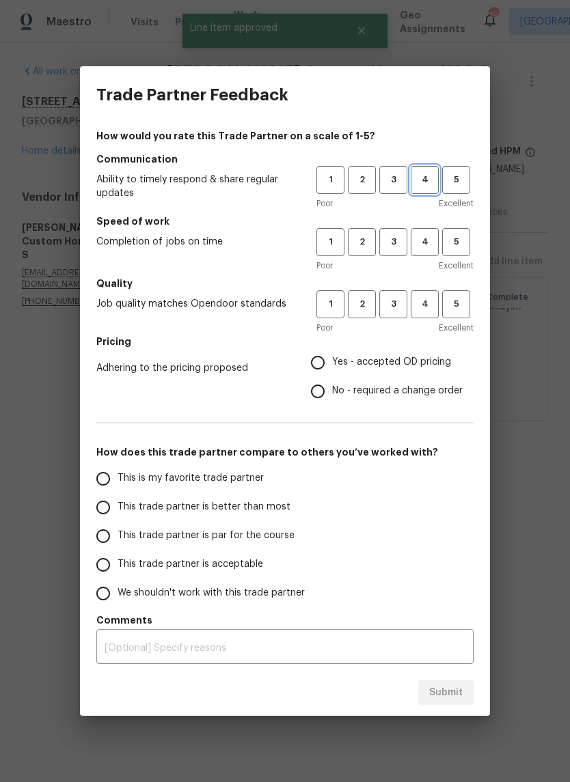
click at [427, 179] on span "4" at bounding box center [424, 180] width 25 height 16
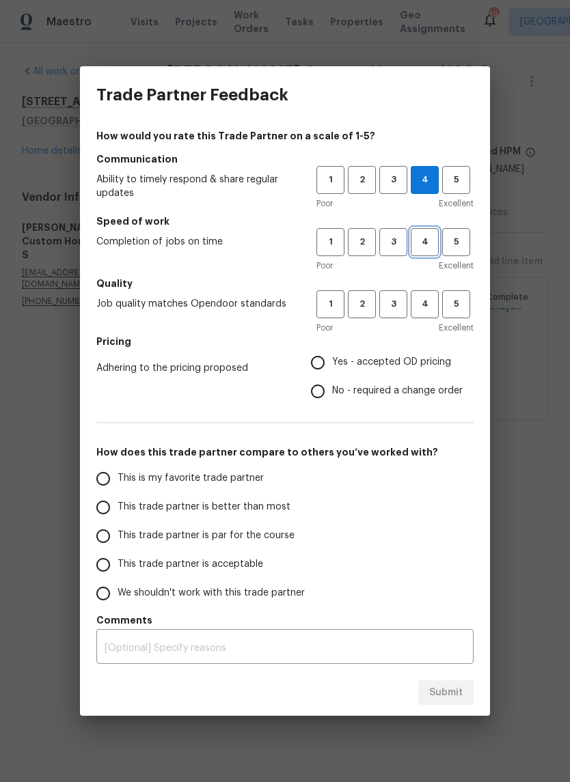
click at [424, 242] on span "4" at bounding box center [424, 242] width 25 height 16
click at [427, 307] on span "4" at bounding box center [424, 304] width 25 height 16
click at [329, 363] on input "Yes - accepted OD pricing" at bounding box center [317, 362] width 29 height 29
radio input "true"
click at [110, 510] on input "This trade partner is better than most" at bounding box center [103, 507] width 29 height 29
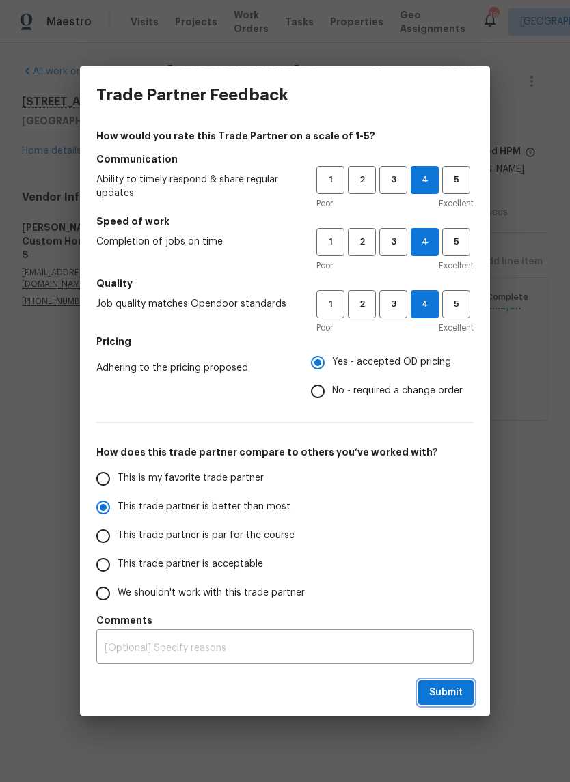
click at [458, 686] on span "Submit" at bounding box center [445, 692] width 33 height 17
radio input "true"
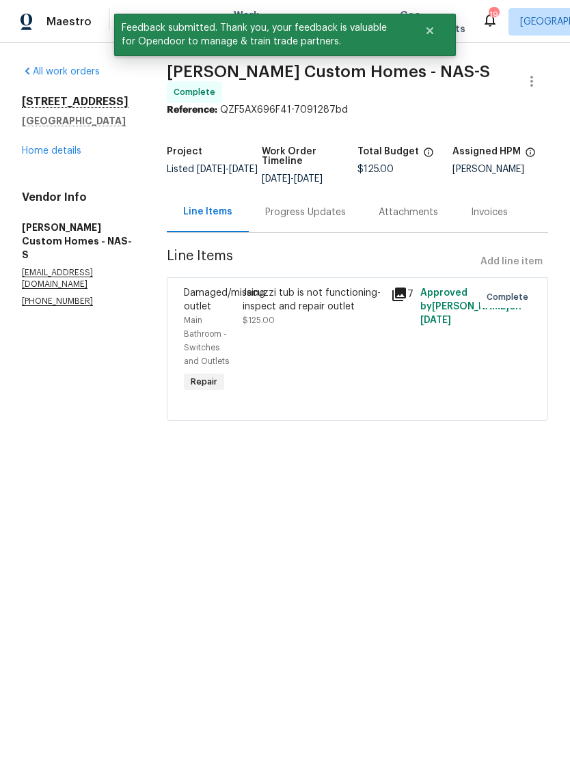
click at [76, 148] on link "Home details" at bounding box center [51, 151] width 59 height 10
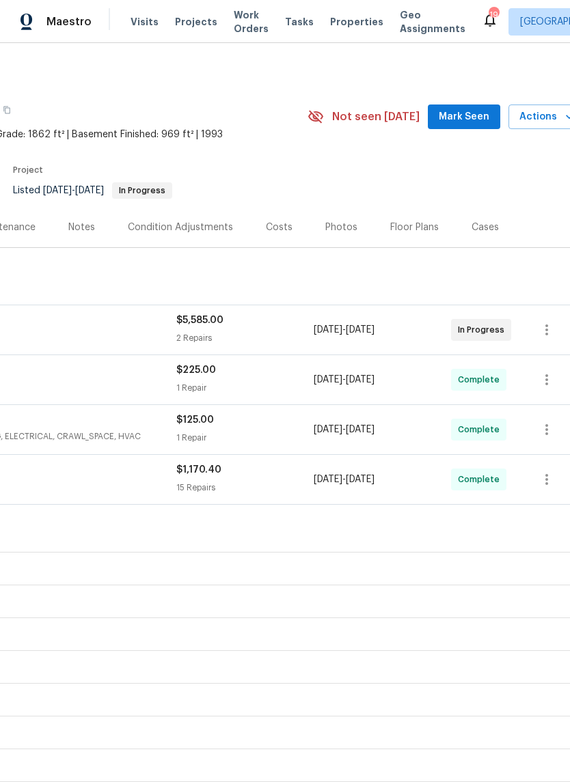
scroll to position [0, 187]
click at [474, 111] on span "Mark Seen" at bounding box center [464, 117] width 51 height 17
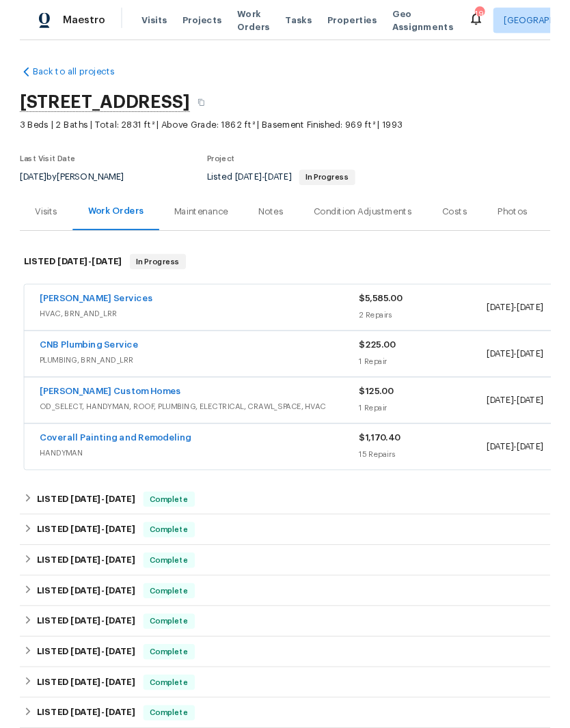
scroll to position [0, 0]
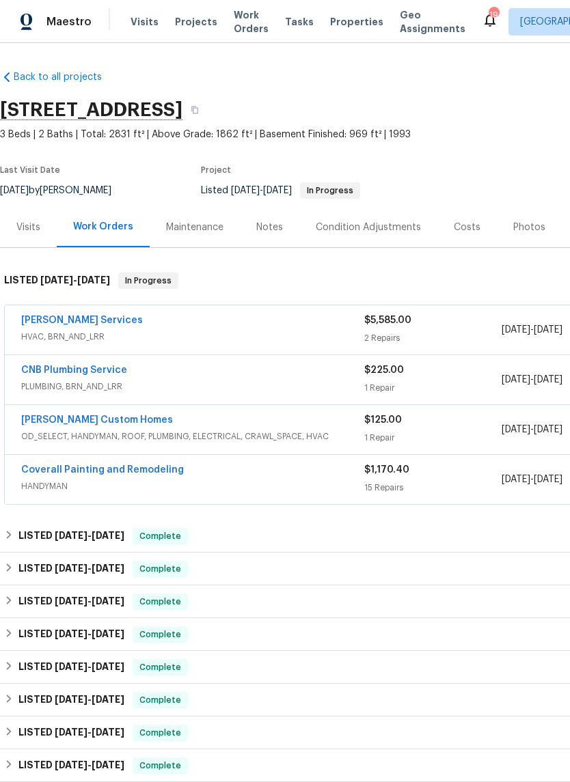
click at [268, 231] on div "Notes" at bounding box center [269, 228] width 27 height 14
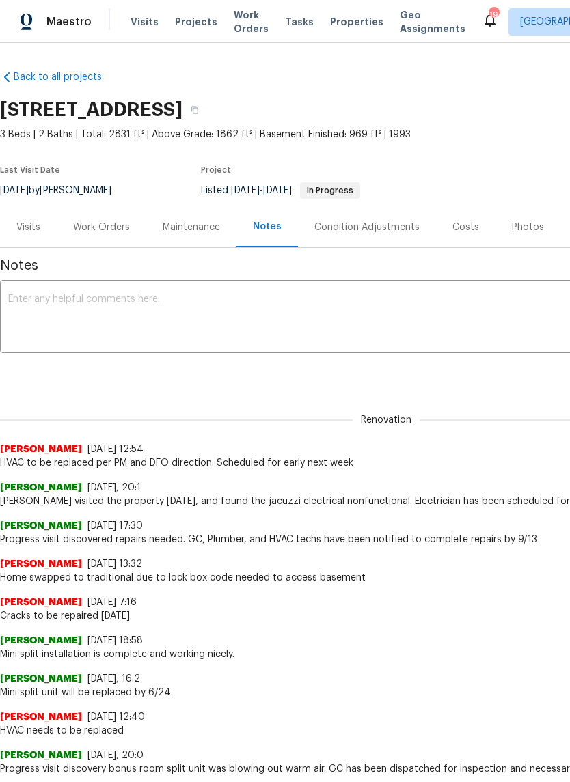
click at [163, 302] on textarea at bounding box center [385, 318] width 755 height 48
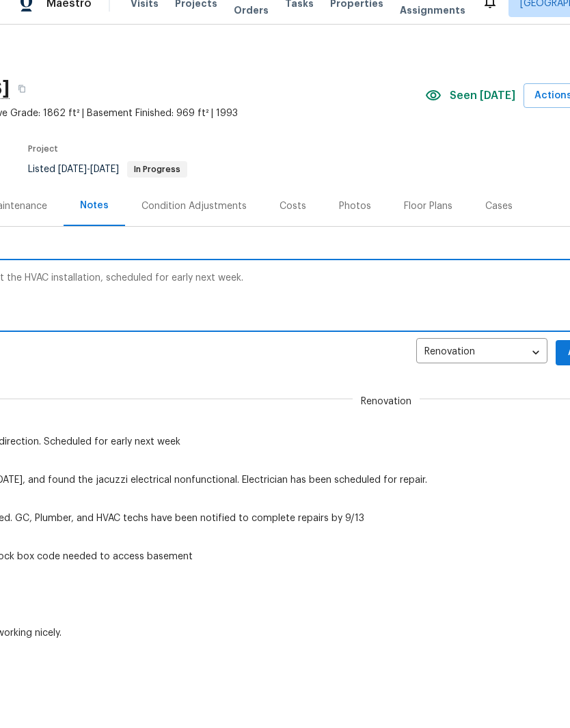
scroll to position [5, 203]
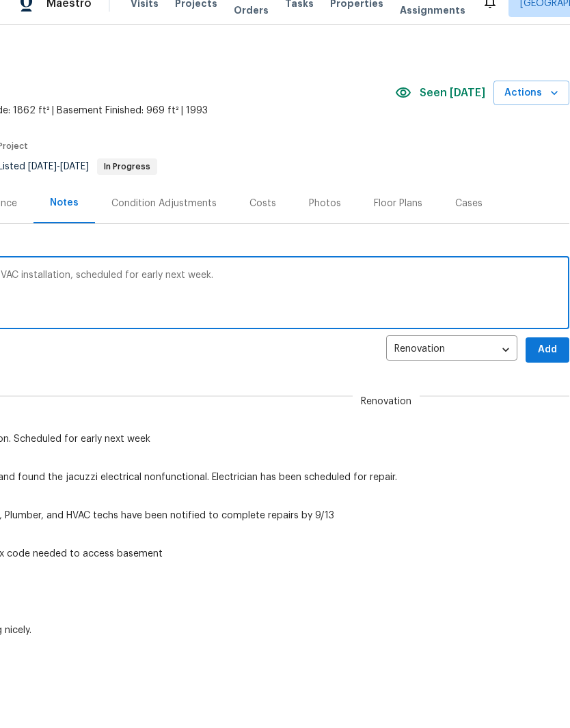
type textarea "All other repairs are complete except the HVAC installation, scheduled for earl…"
click at [551, 360] on span "Add" at bounding box center [547, 368] width 22 height 17
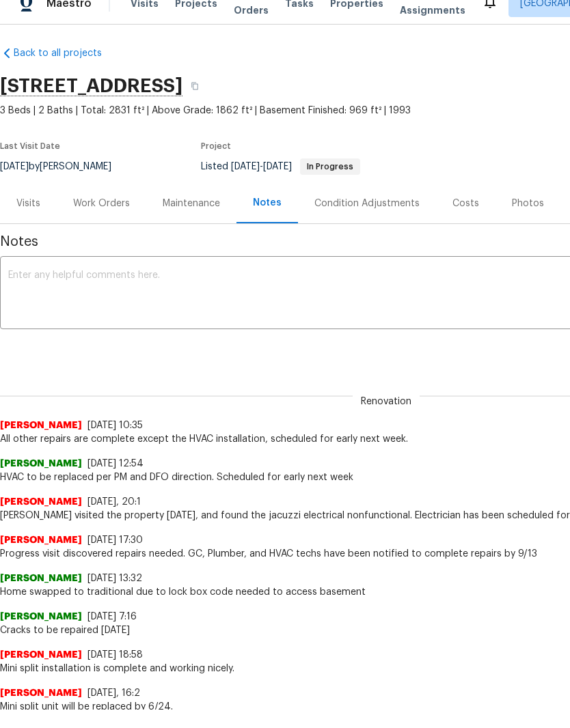
scroll to position [5, -1]
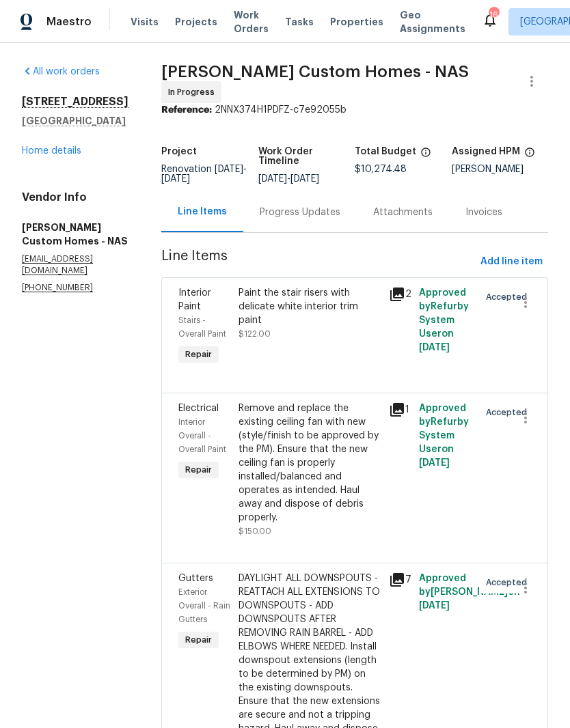
click at [149, 21] on span "Visits" at bounding box center [144, 22] width 28 height 14
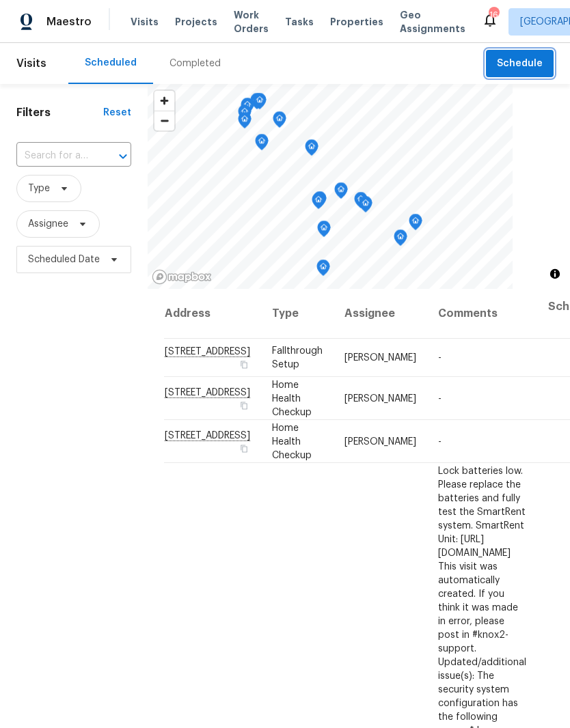
click at [528, 64] on span "Schedule" at bounding box center [520, 63] width 46 height 17
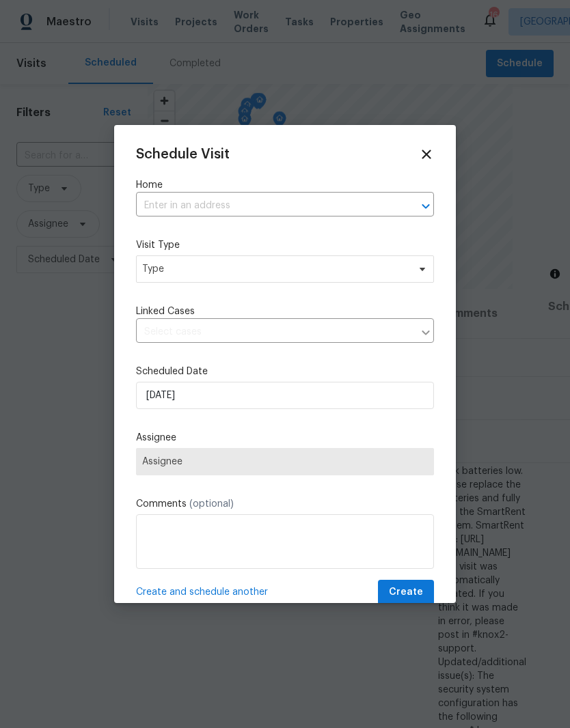
click at [214, 203] on input "text" at bounding box center [266, 205] width 260 height 21
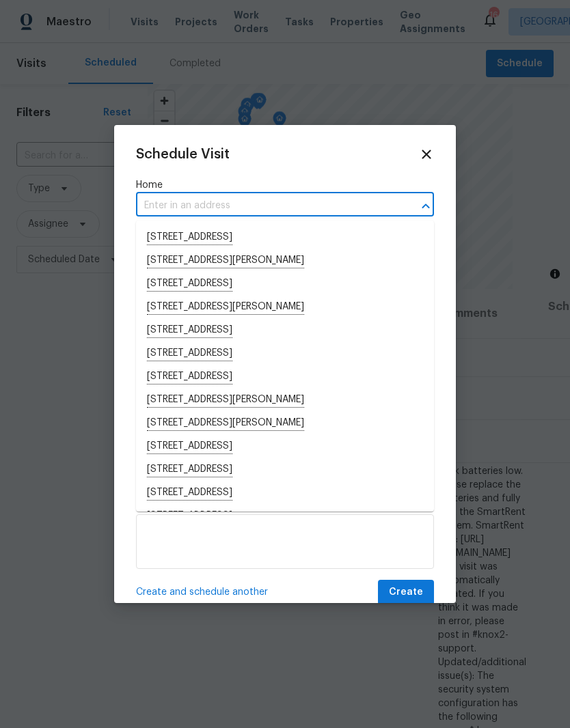
click at [263, 206] on input "text" at bounding box center [266, 205] width 260 height 21
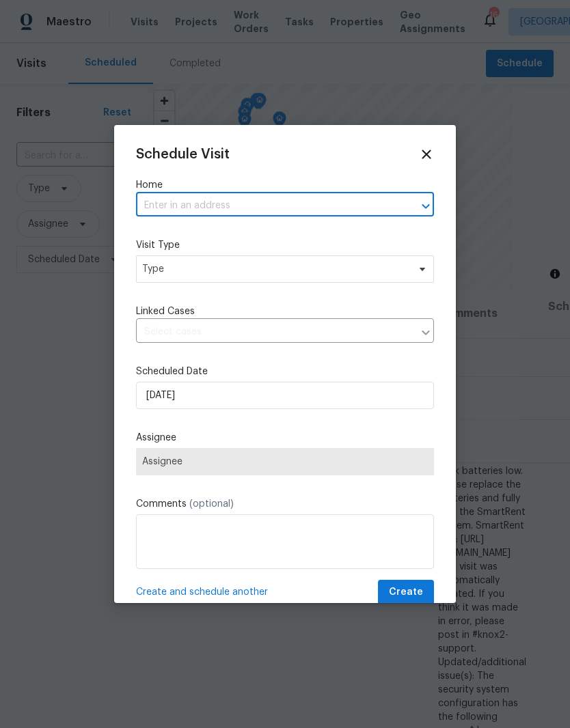
paste input "[STREET_ADDRESS]"
type input "[STREET_ADDRESS]"
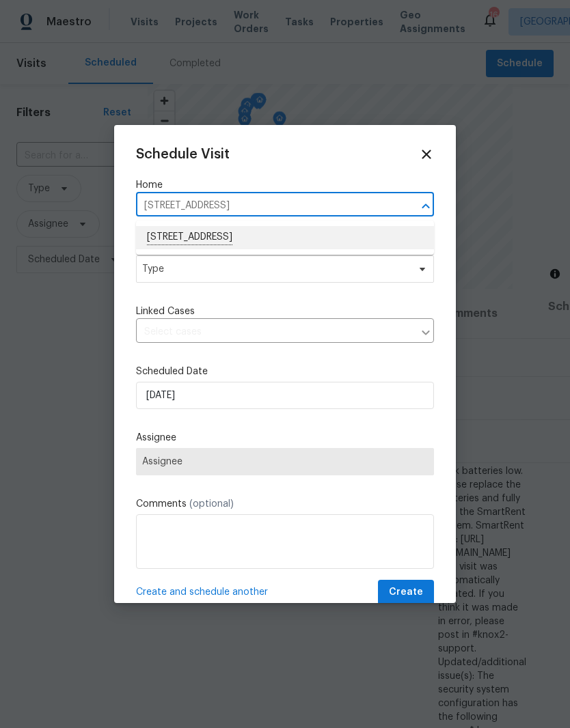
click at [253, 236] on li "[STREET_ADDRESS]" at bounding box center [285, 237] width 298 height 23
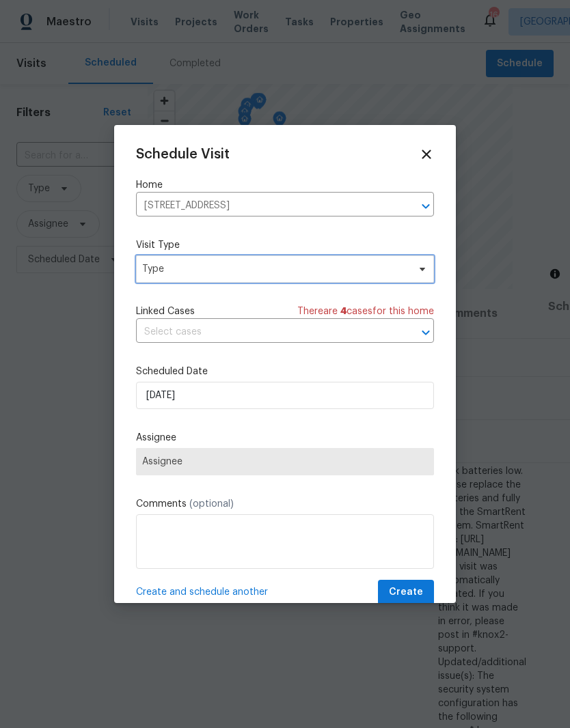
click at [412, 274] on span "Type" at bounding box center [285, 268] width 298 height 27
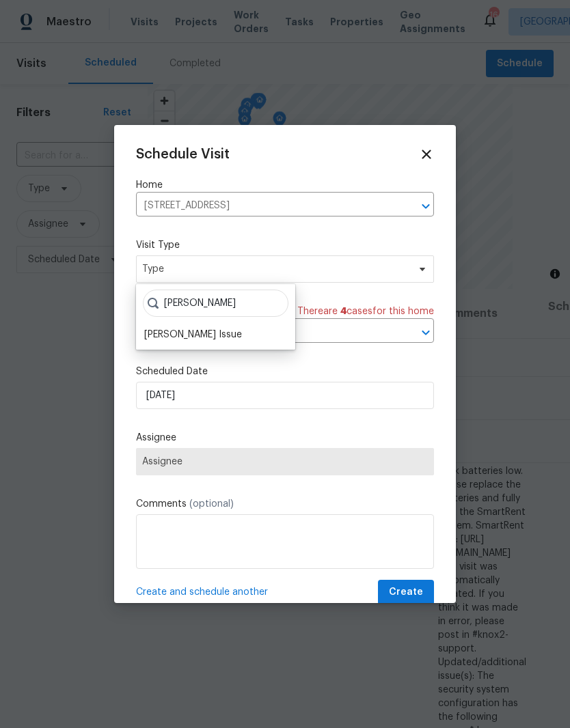
type input "[PERSON_NAME]"
click at [190, 333] on div "Knox Issue" at bounding box center [193, 335] width 98 height 14
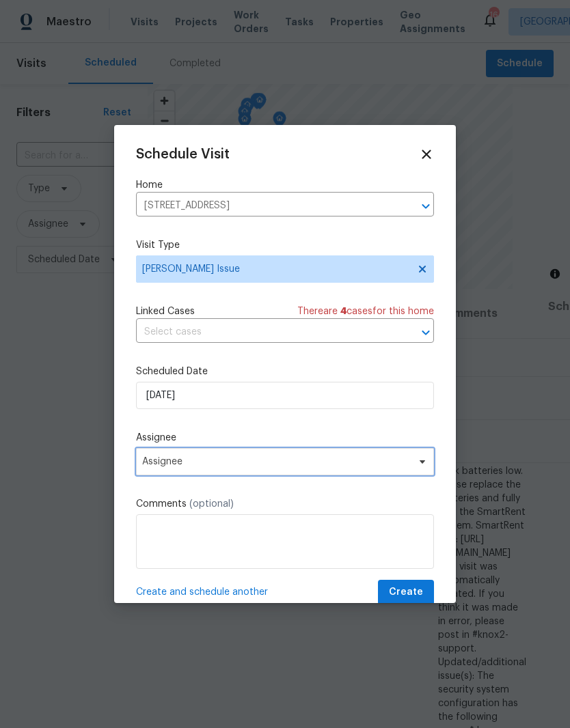
click at [419, 467] on icon at bounding box center [422, 461] width 11 height 11
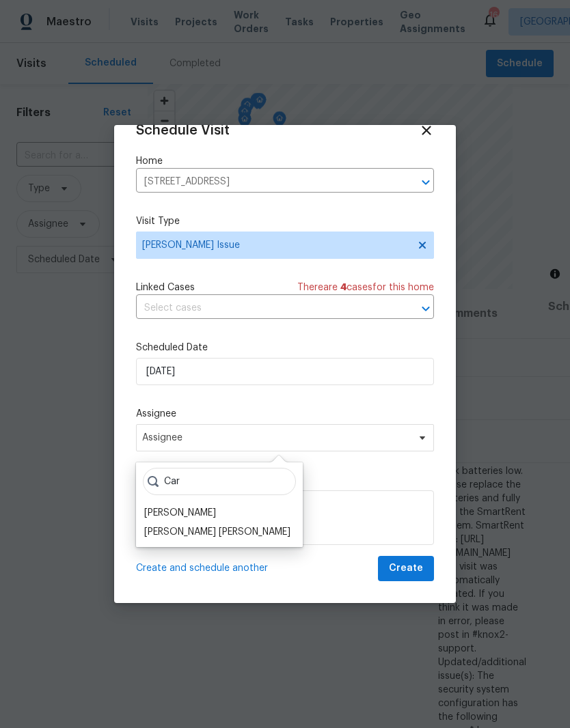
scroll to position [27, 0]
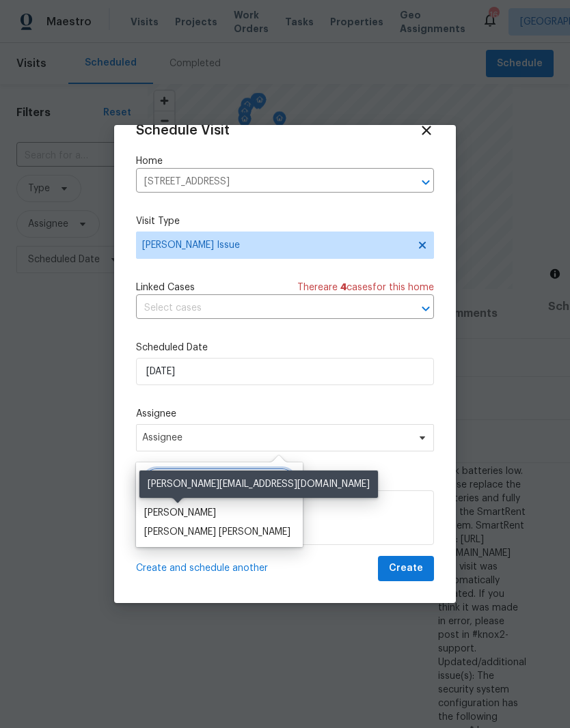
type input "Car"
click at [199, 512] on div "Carmen Childs" at bounding box center [180, 513] width 72 height 14
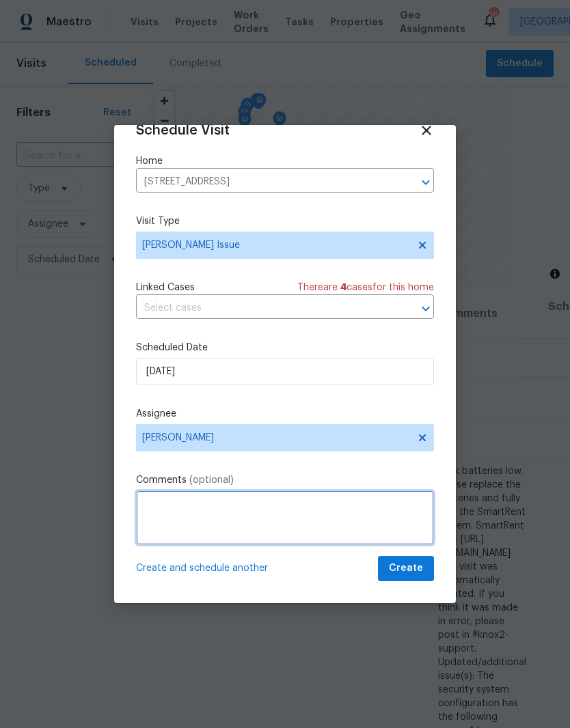
click at [257, 510] on textarea at bounding box center [285, 517] width 298 height 55
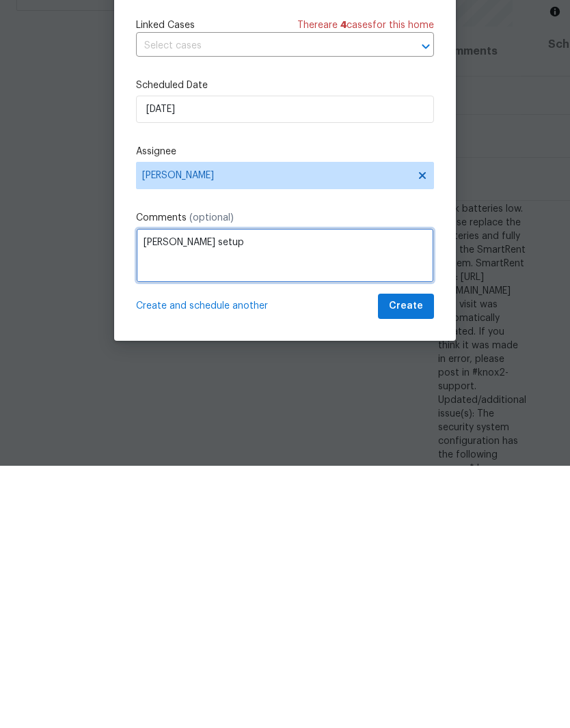
type textarea "Knox setup"
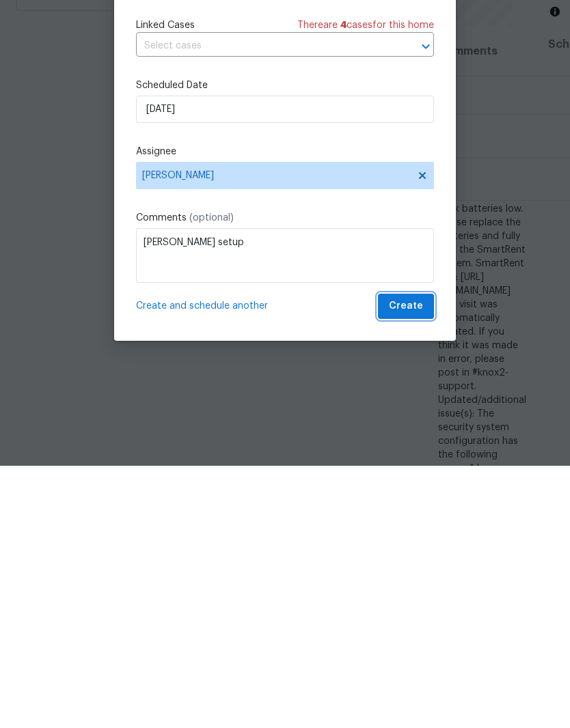
click at [415, 560] on span "Create" at bounding box center [406, 568] width 34 height 17
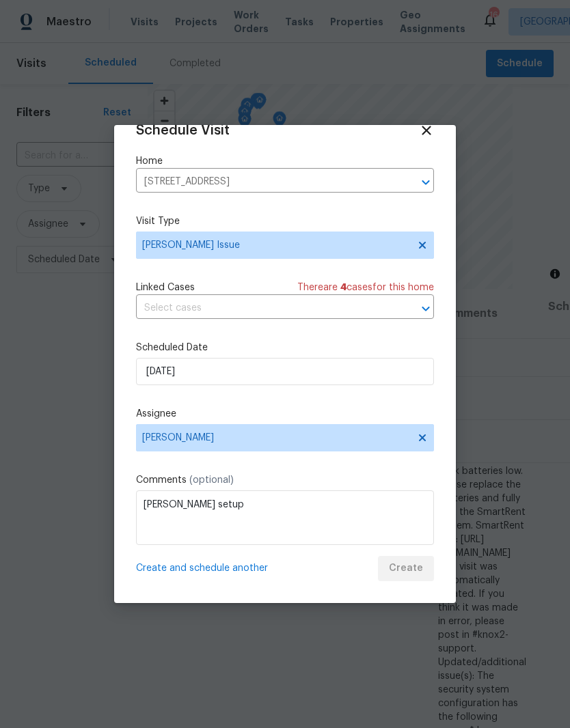
scroll to position [0, 0]
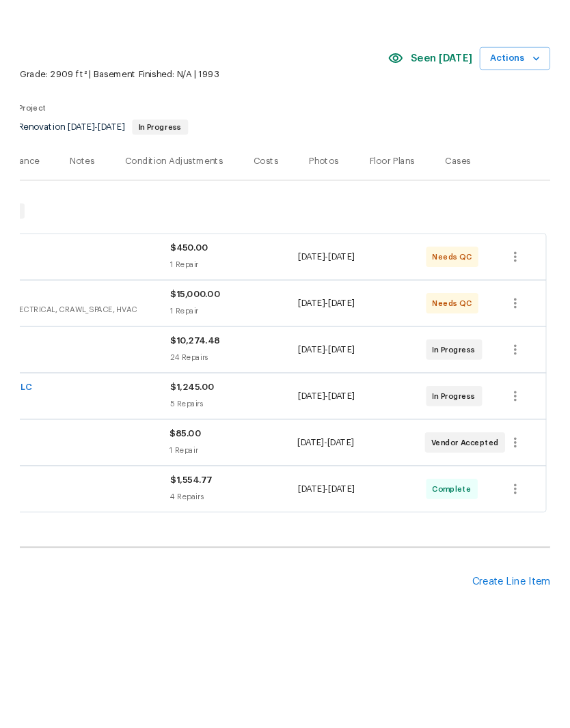
scroll to position [0, 202]
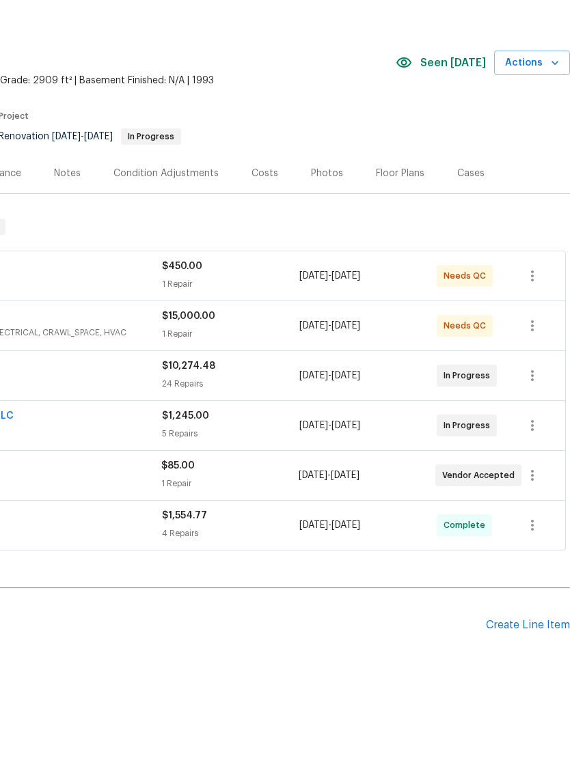
click at [523, 673] on div "Create Line Item" at bounding box center [528, 679] width 84 height 13
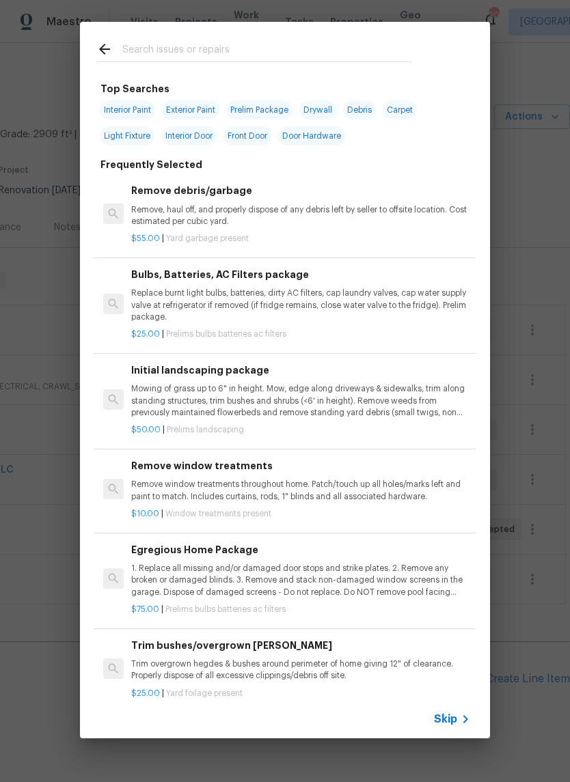
click at [266, 49] on input "text" at bounding box center [267, 51] width 290 height 20
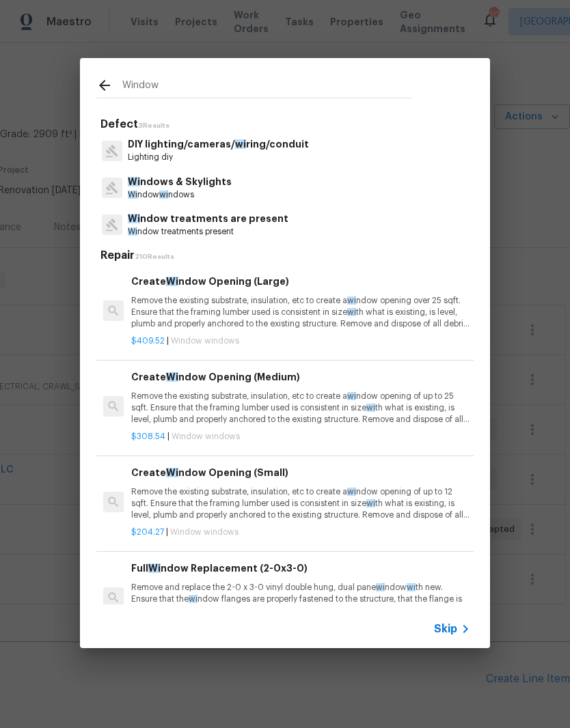
type input "Windows"
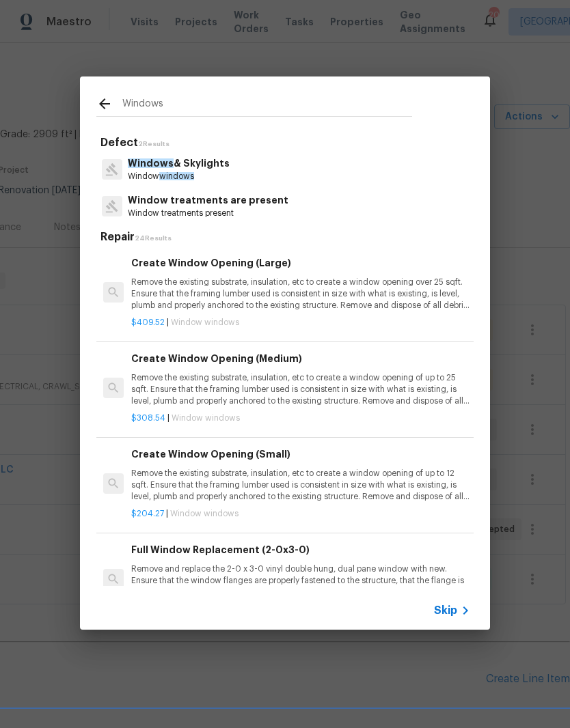
click at [222, 169] on p "Windows & Skylights" at bounding box center [179, 163] width 102 height 14
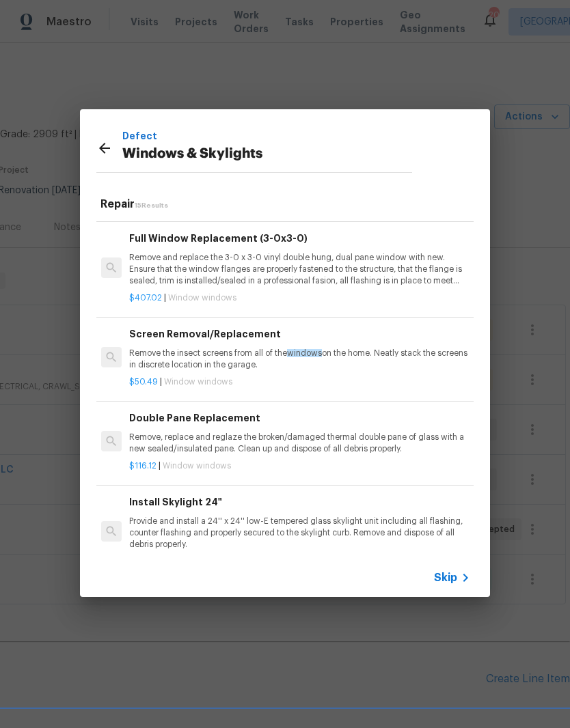
scroll to position [374, 2]
click at [367, 435] on p "Remove, replace and reglaze the broken/damaged thermal double pane of glass wit…" at bounding box center [298, 443] width 339 height 23
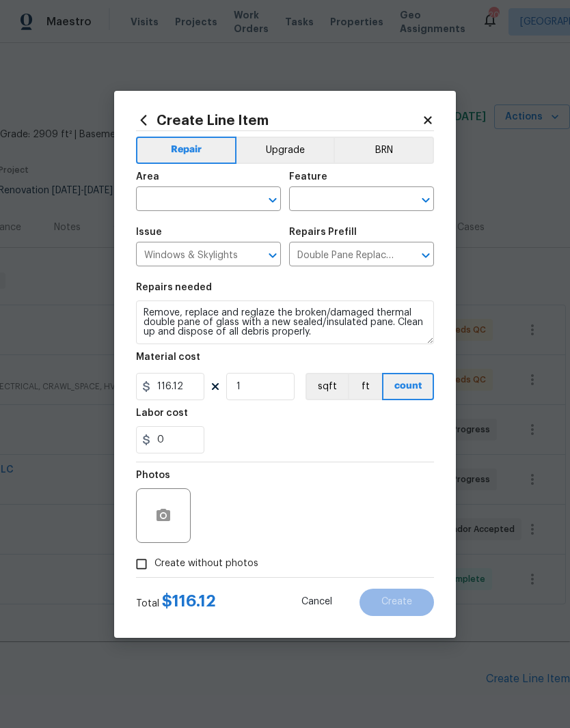
click at [253, 197] on icon "Clear" at bounding box center [255, 200] width 8 height 8
click at [217, 258] on li "Exterior Overall" at bounding box center [208, 253] width 145 height 23
type input "Exterior Overall"
click at [367, 202] on input "text" at bounding box center [342, 200] width 107 height 21
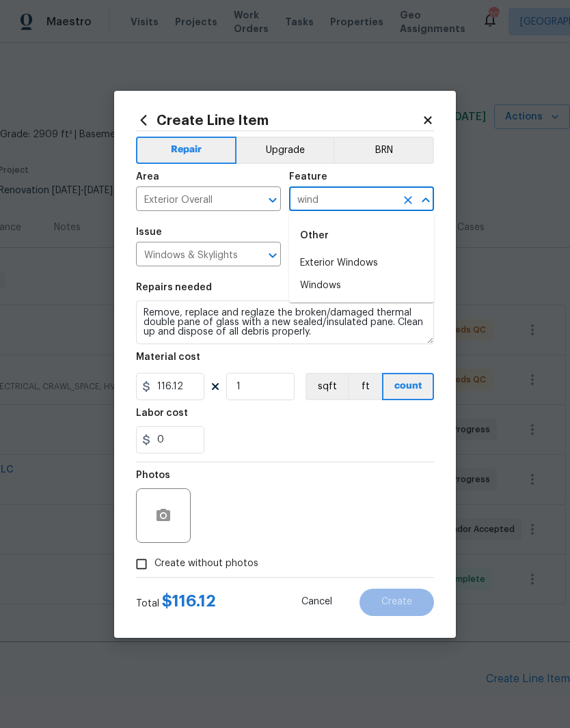
click at [376, 263] on li "Exterior Windows" at bounding box center [361, 263] width 145 height 23
type input "Exterior Windows"
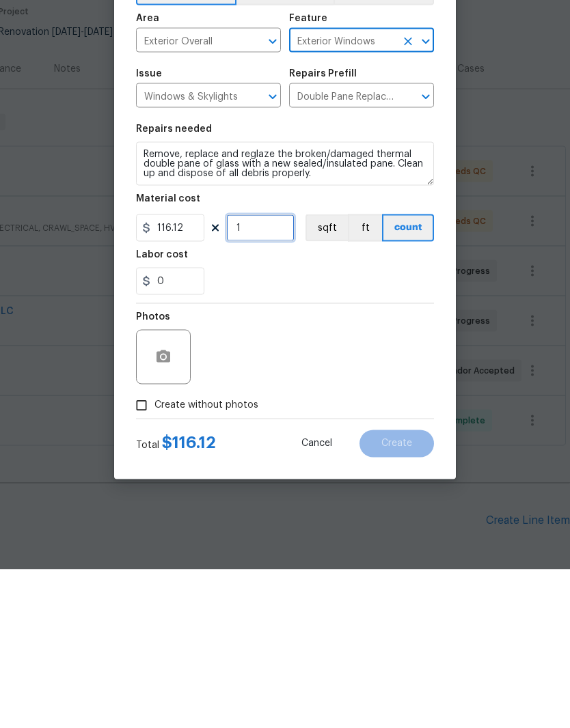
click at [269, 373] on input "1" at bounding box center [260, 386] width 68 height 27
type input "4"
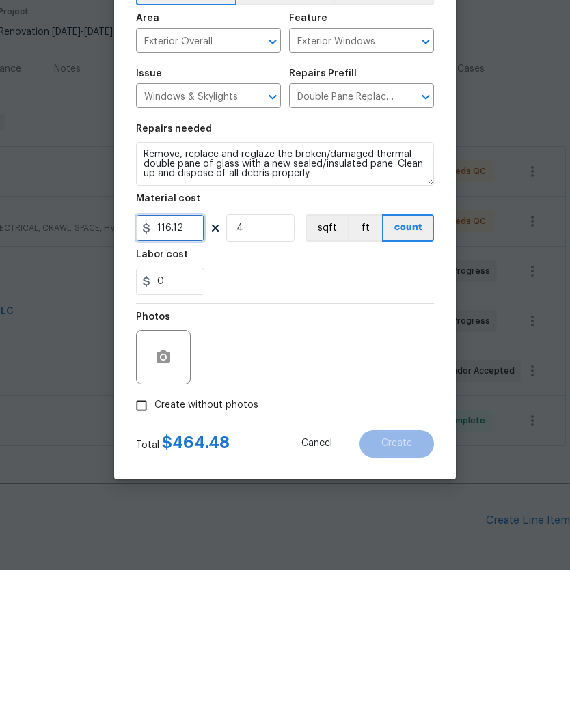
click at [197, 373] on input "116.12" at bounding box center [170, 386] width 68 height 27
type input "350"
click at [176, 499] on button "button" at bounding box center [163, 515] width 33 height 33
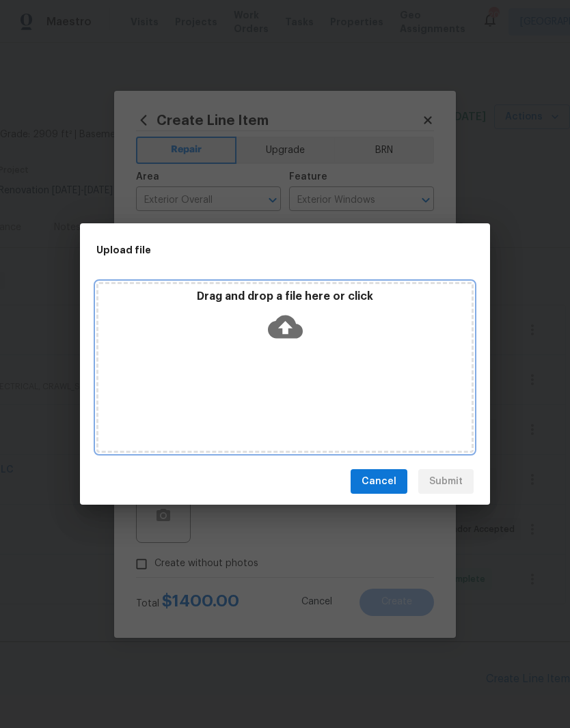
click at [355, 352] on div "Drag and drop a file here or click" at bounding box center [284, 367] width 377 height 171
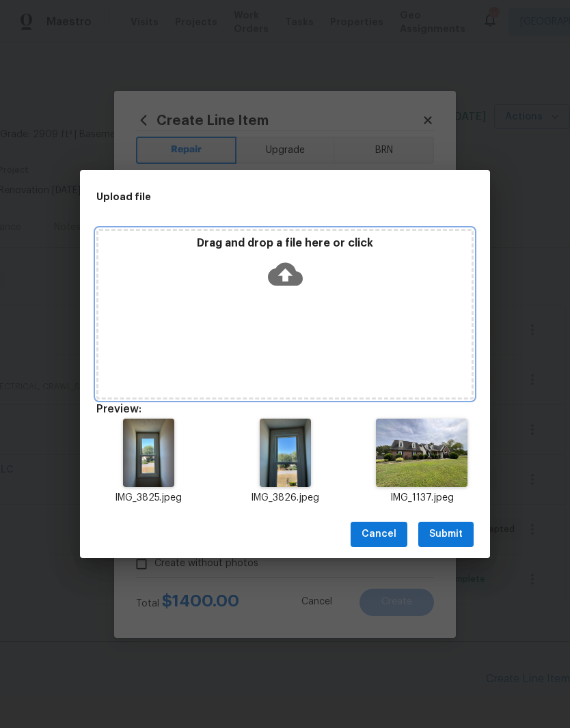
click at [348, 297] on div "Drag and drop a file here or click" at bounding box center [284, 314] width 377 height 171
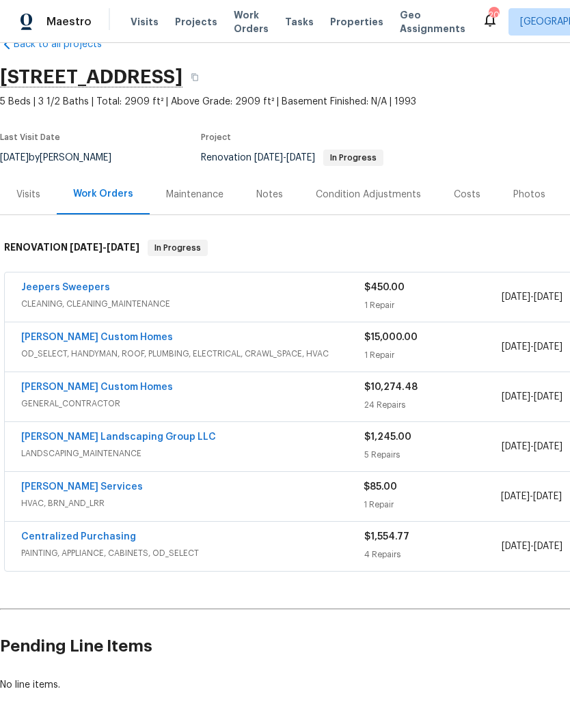
scroll to position [33, 0]
click at [113, 387] on link "[PERSON_NAME] Custom Homes" at bounding box center [97, 387] width 152 height 10
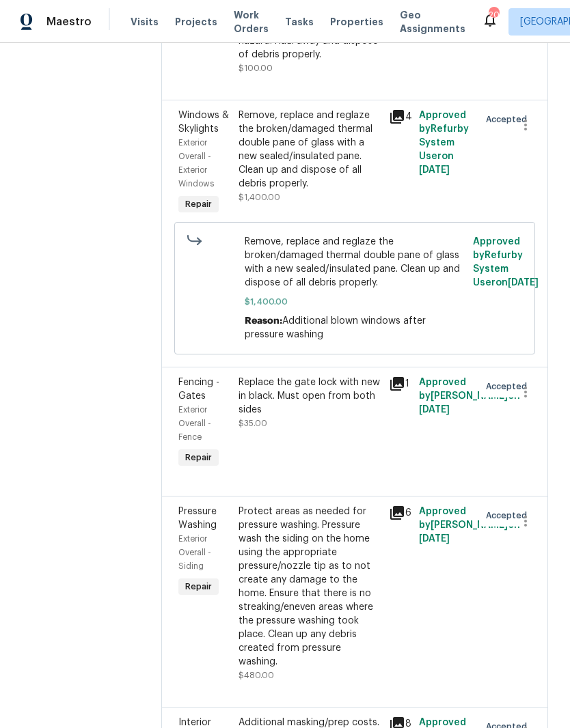
scroll to position [693, 0]
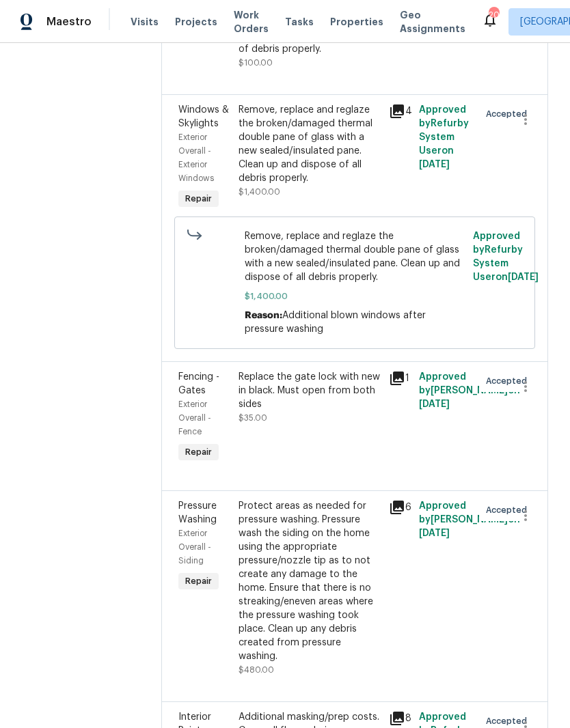
click at [357, 174] on div "Remove, replace and reglaze the broken/damaged thermal double pane of glass wit…" at bounding box center [309, 144] width 142 height 82
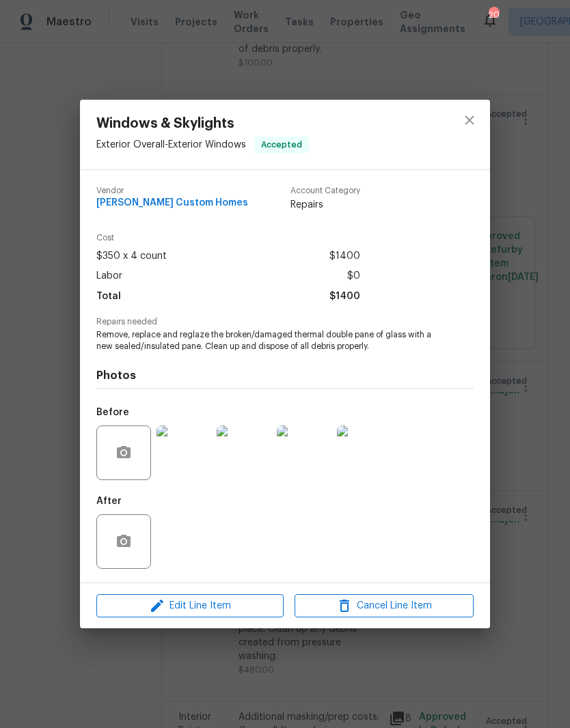
click at [194, 459] on img at bounding box center [183, 453] width 55 height 55
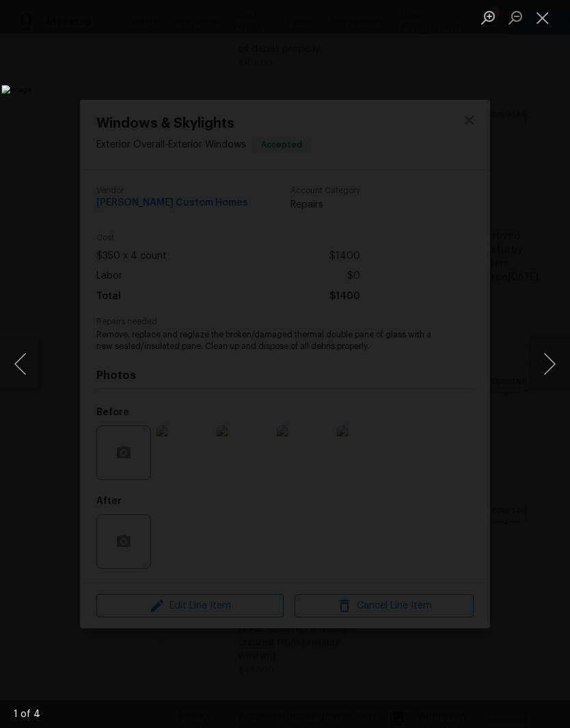
click at [547, 372] on button "Next image" at bounding box center [549, 364] width 41 height 55
click at [548, 376] on button "Next image" at bounding box center [549, 364] width 41 height 55
click at [550, 374] on button "Next image" at bounding box center [549, 364] width 41 height 55
click at [551, 370] on button "Next image" at bounding box center [549, 364] width 41 height 55
click at [550, 372] on button "Next image" at bounding box center [549, 364] width 41 height 55
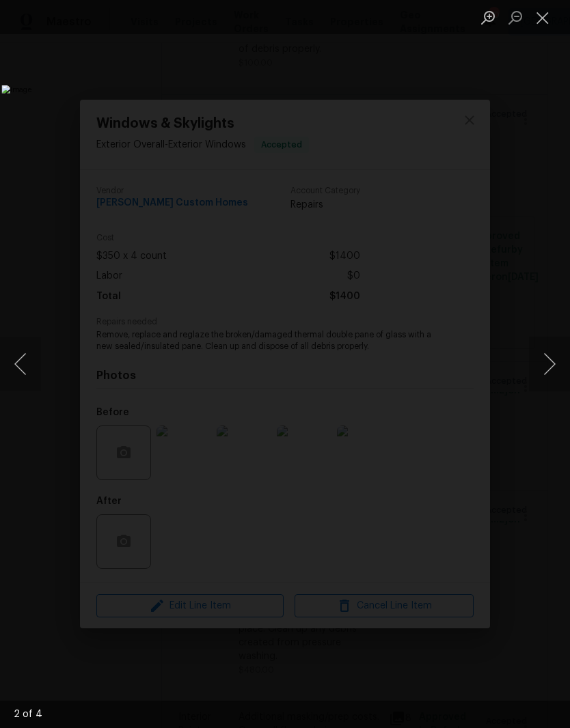
click at [549, 373] on button "Next image" at bounding box center [549, 364] width 41 height 55
click at [551, 374] on button "Next image" at bounding box center [549, 364] width 41 height 55
click at [550, 365] on button "Next image" at bounding box center [549, 364] width 41 height 55
click at [546, 375] on button "Next image" at bounding box center [549, 364] width 41 height 55
click at [547, 370] on button "Next image" at bounding box center [549, 364] width 41 height 55
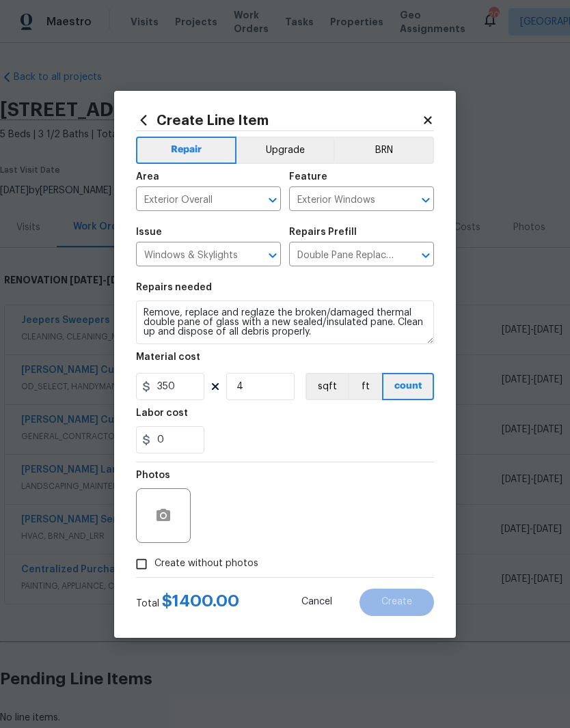
scroll to position [0, 202]
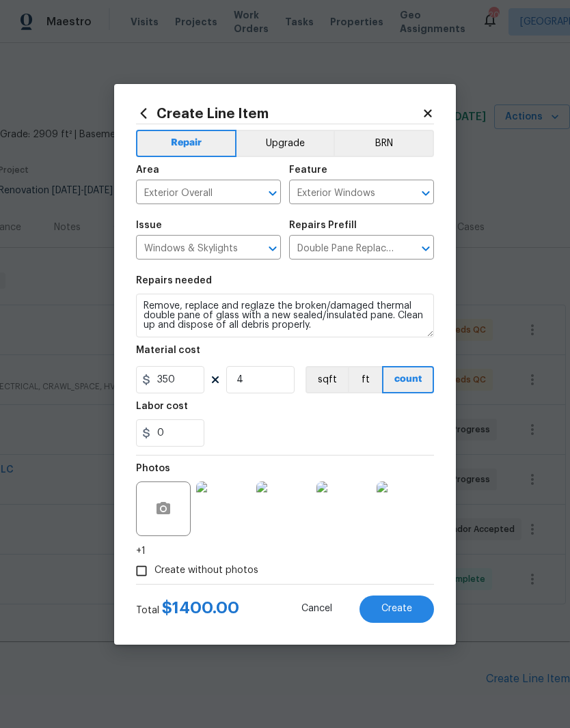
click at [231, 510] on img at bounding box center [223, 509] width 55 height 55
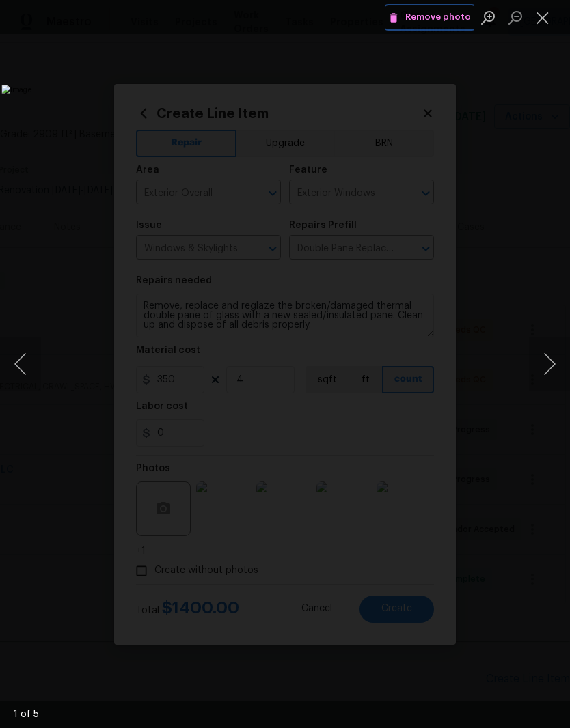
click at [440, 26] on button "Remove photo" at bounding box center [429, 17] width 89 height 21
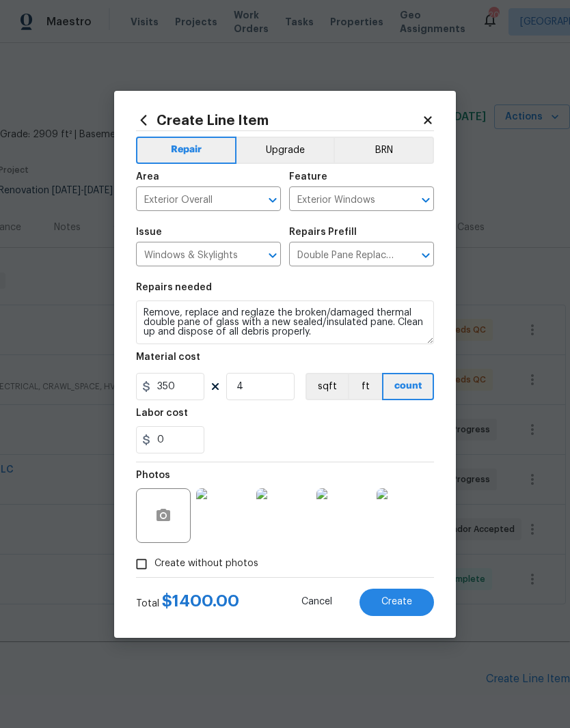
click at [223, 527] on img at bounding box center [223, 515] width 55 height 55
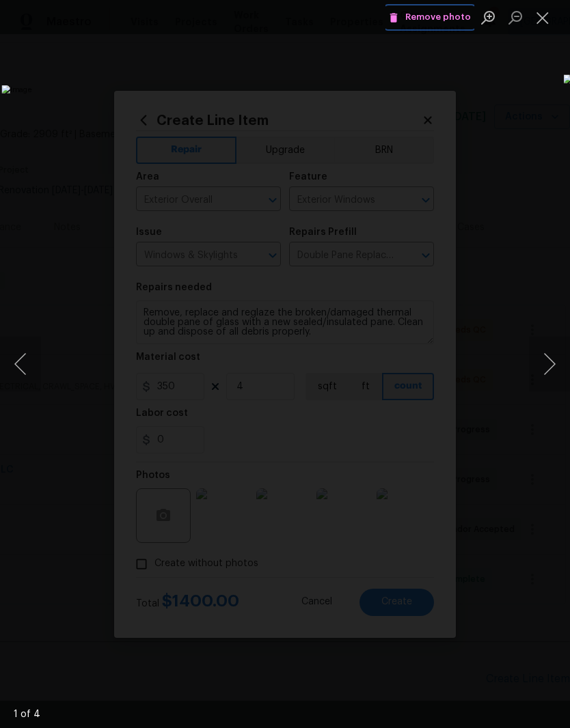
click at [445, 21] on span "Remove photo" at bounding box center [430, 18] width 82 height 16
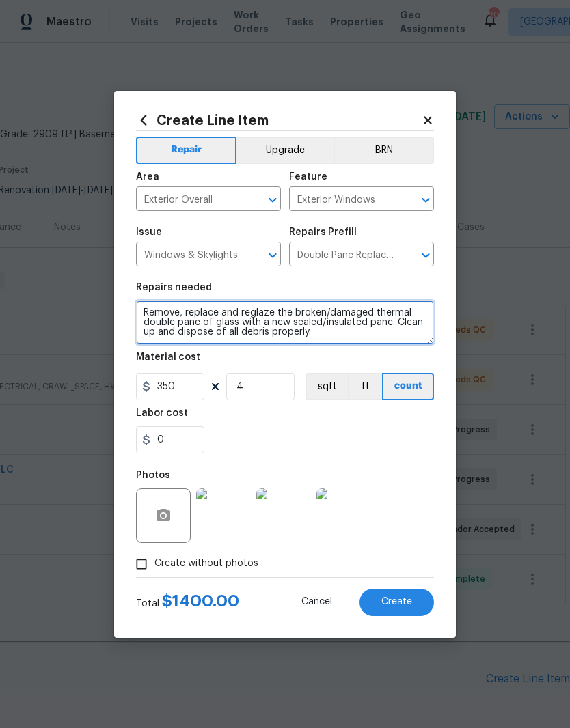
click at [143, 316] on textarea "Remove, replace and reglaze the broken/damaged thermal double pane of glass wit…" at bounding box center [285, 323] width 298 height 44
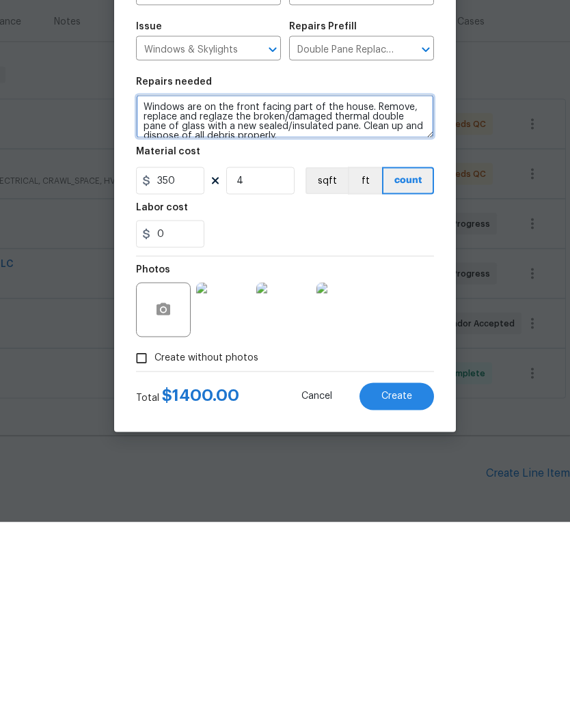
type textarea "Windows are on the front facing part of the house. Remove, replace and reglaze …"
click at [398, 597] on span "Create" at bounding box center [396, 602] width 31 height 10
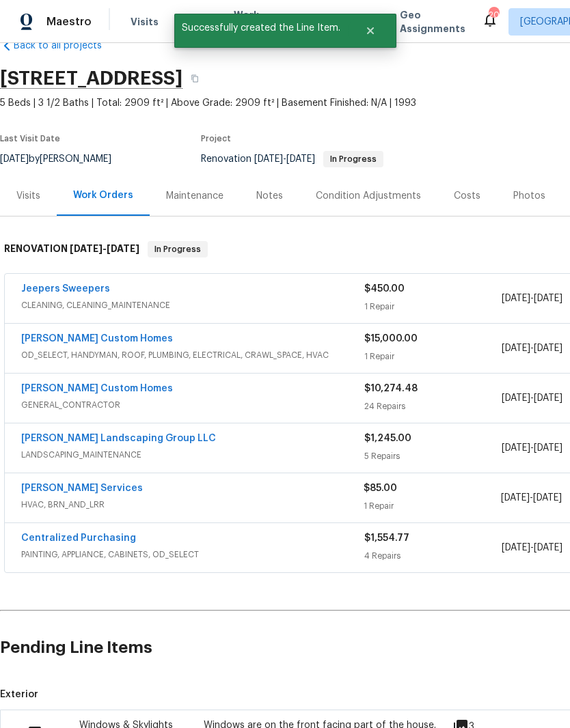
scroll to position [32, 0]
click at [107, 383] on link "[PERSON_NAME] Custom Homes" at bounding box center [97, 388] width 152 height 10
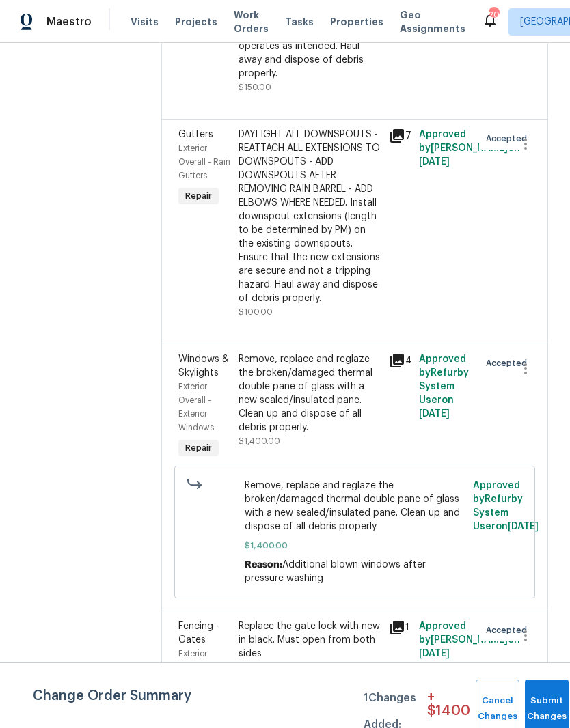
scroll to position [446, 0]
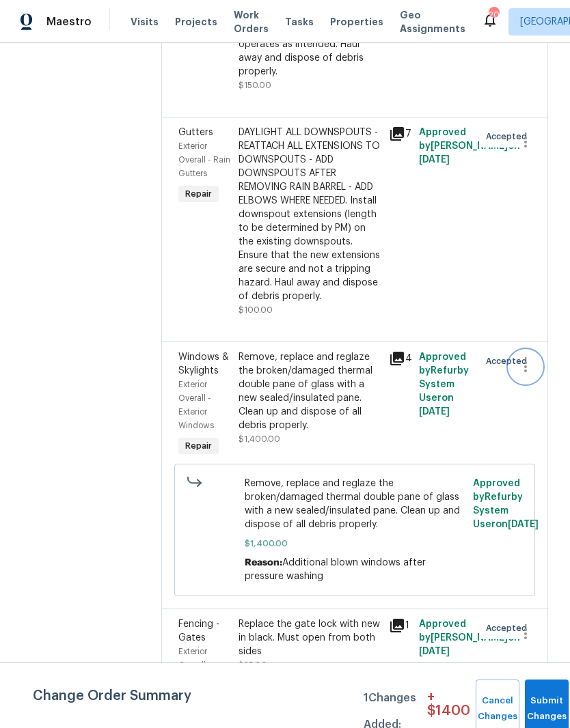
click at [525, 375] on icon "button" at bounding box center [525, 367] width 16 height 16
click at [544, 421] on li "Cancel" at bounding box center [531, 415] width 53 height 23
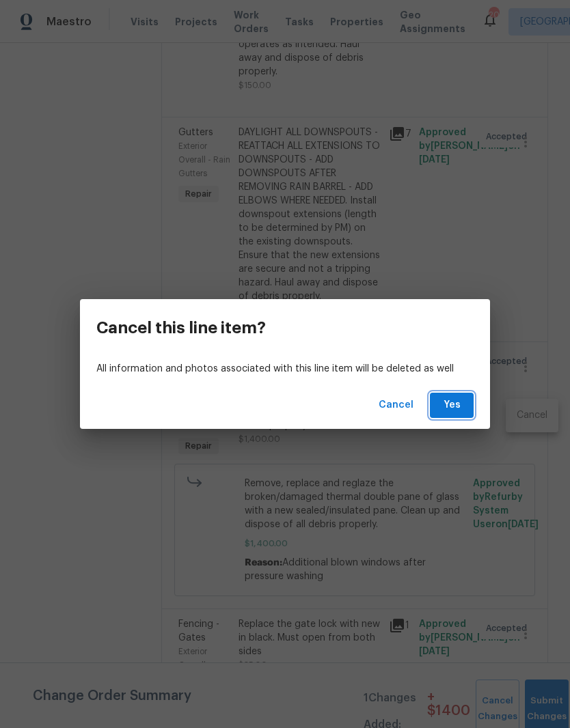
click at [469, 402] on button "Yes" at bounding box center [452, 405] width 44 height 25
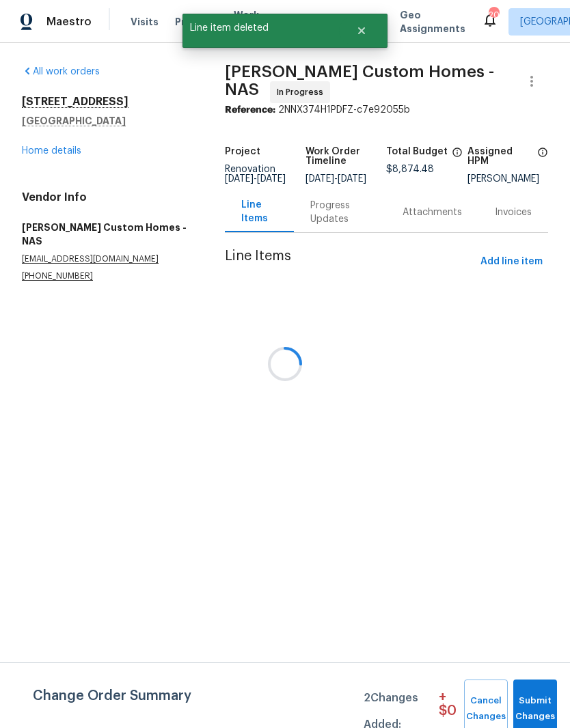
scroll to position [0, 0]
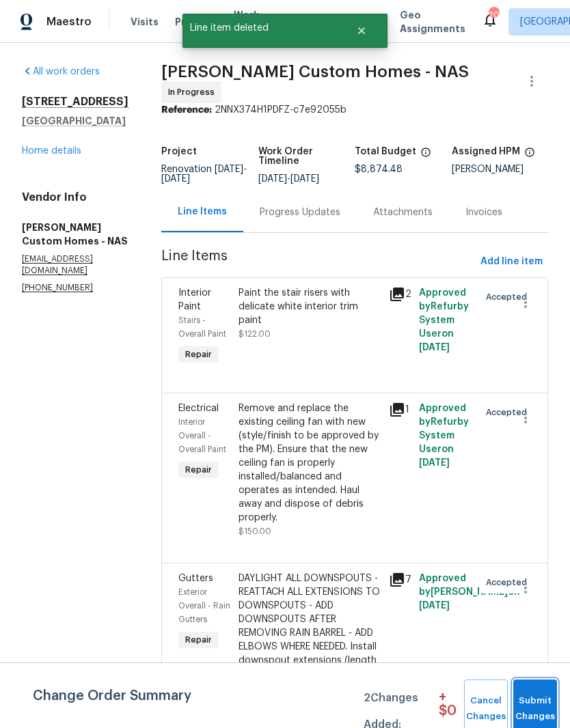
click at [546, 692] on button "Submit Changes" at bounding box center [535, 709] width 44 height 59
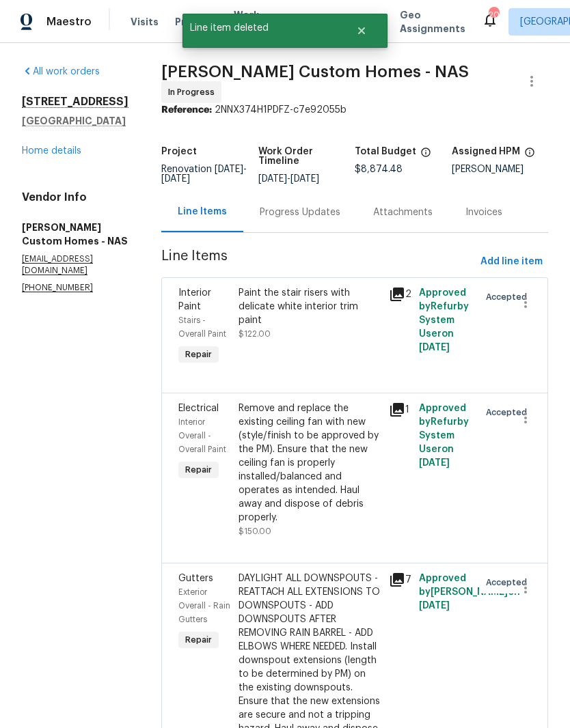
click at [74, 152] on link "Home details" at bounding box center [51, 151] width 59 height 10
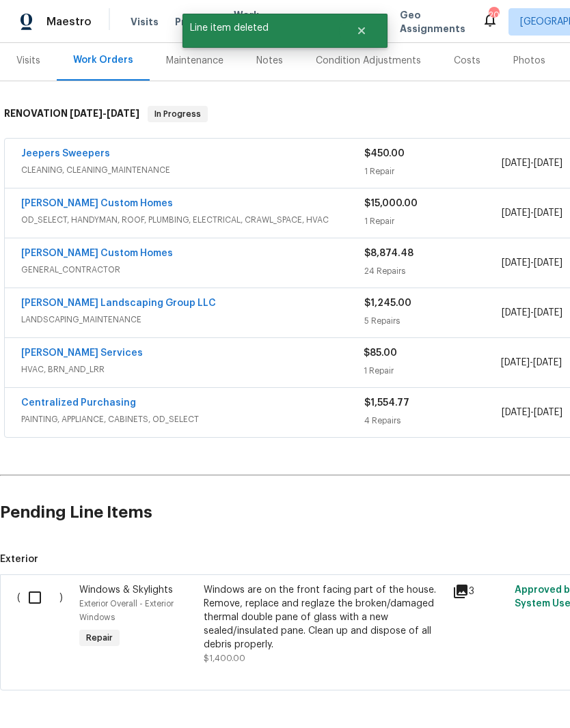
scroll to position [166, 0]
click at [38, 602] on input "checkbox" at bounding box center [39, 598] width 39 height 29
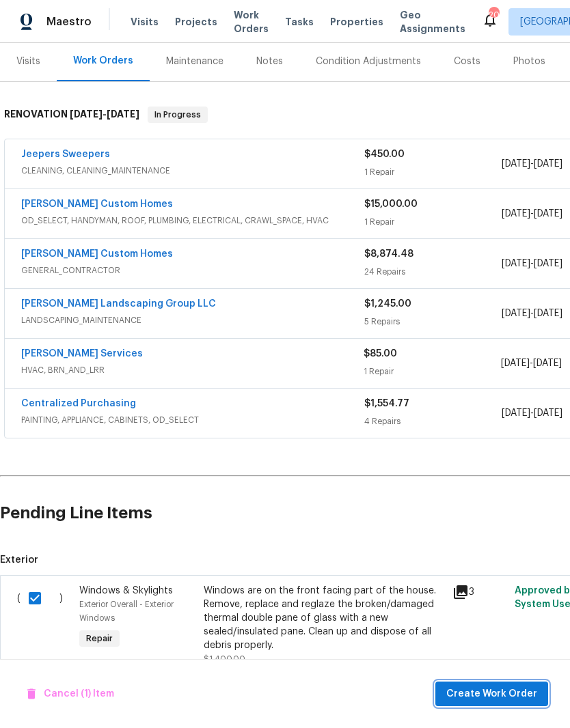
click at [513, 688] on span "Create Work Order" at bounding box center [491, 694] width 91 height 17
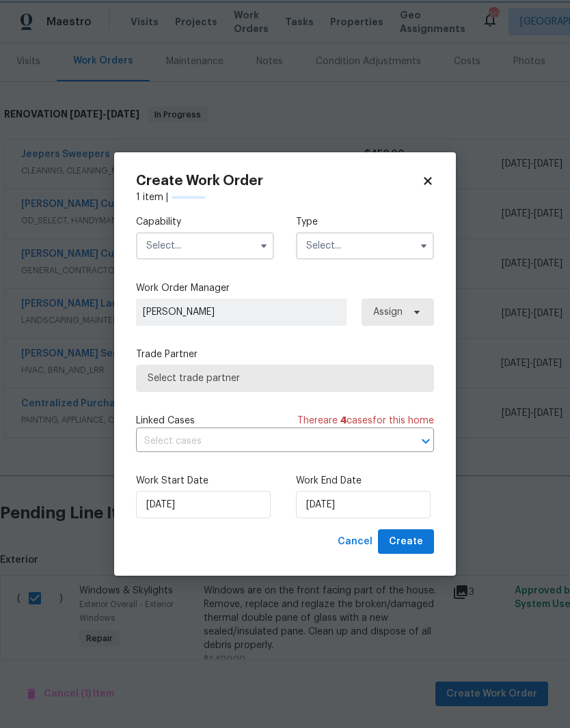
checkbox input "false"
click at [245, 251] on input "text" at bounding box center [205, 245] width 138 height 27
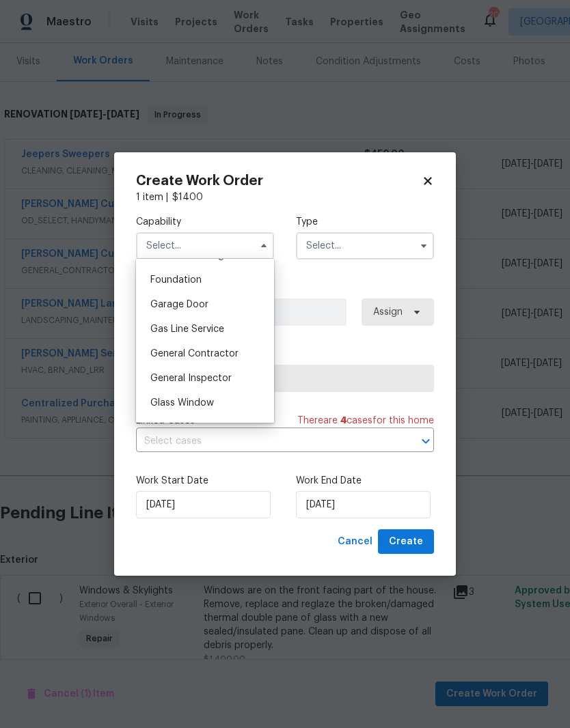
scroll to position [638, 0]
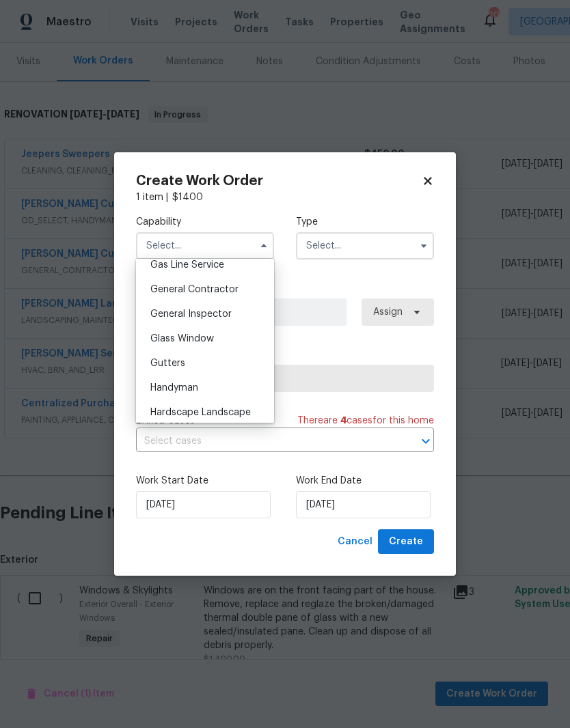
click at [195, 393] on div "Handyman" at bounding box center [204, 388] width 131 height 25
type input "Handyman"
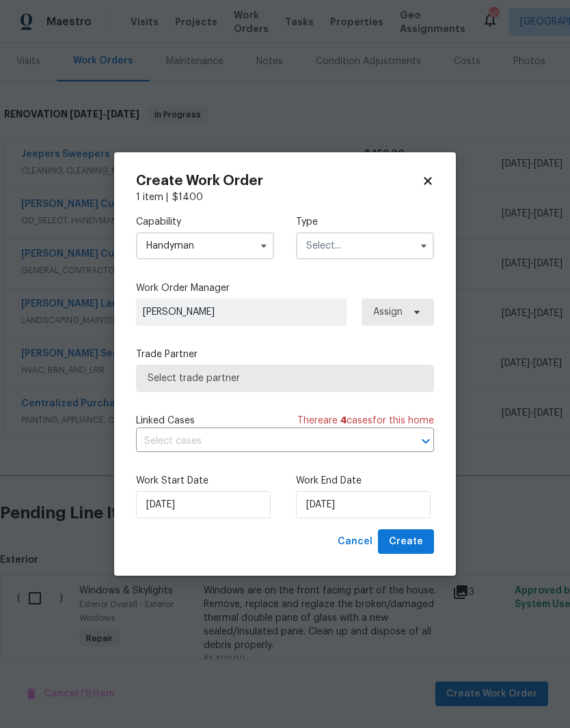
click at [392, 247] on input "text" at bounding box center [365, 245] width 138 height 27
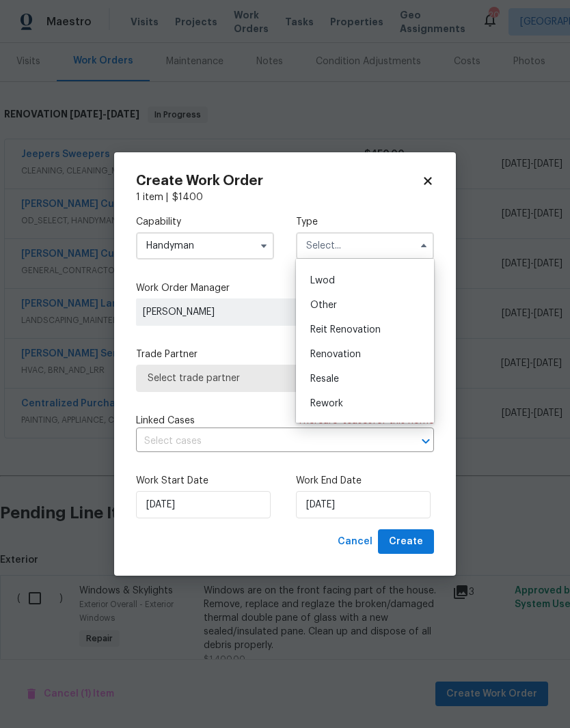
scroll to position [147, 0]
click at [361, 355] on div "Renovation" at bounding box center [364, 349] width 131 height 25
type input "Renovation"
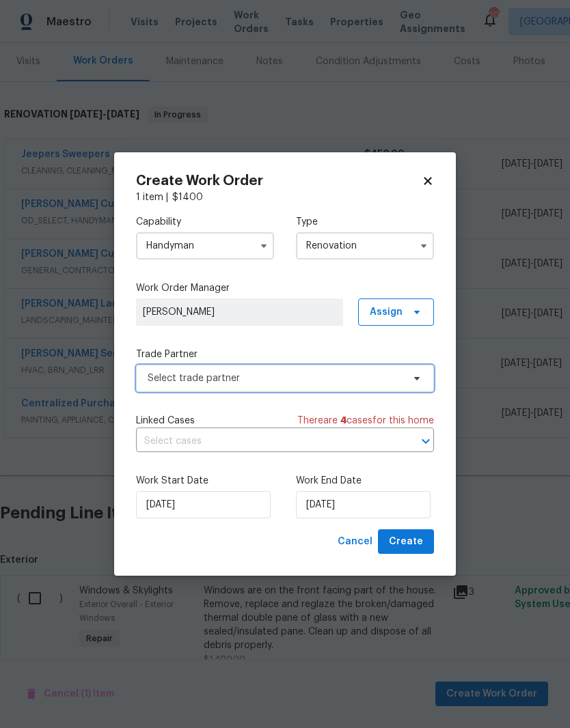
click at [413, 382] on icon at bounding box center [416, 378] width 11 height 11
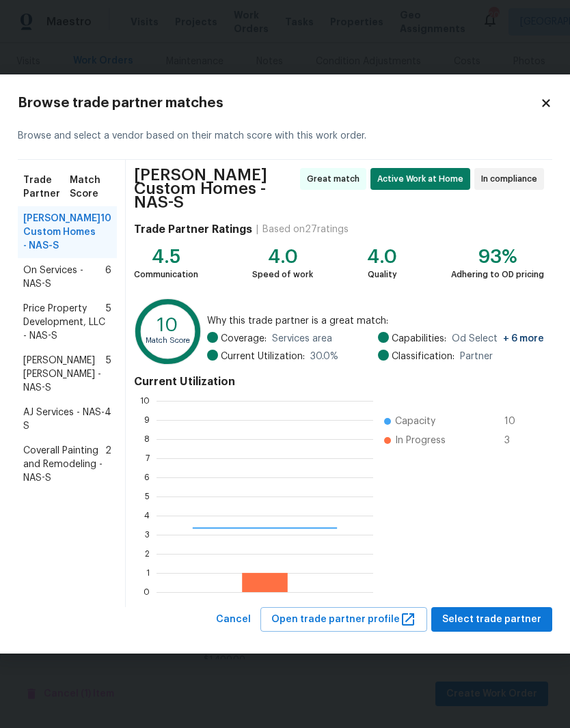
scroll to position [191, 217]
click at [66, 477] on span "Coverall Painting and Remodeling - NAS-S" at bounding box center [64, 464] width 82 height 41
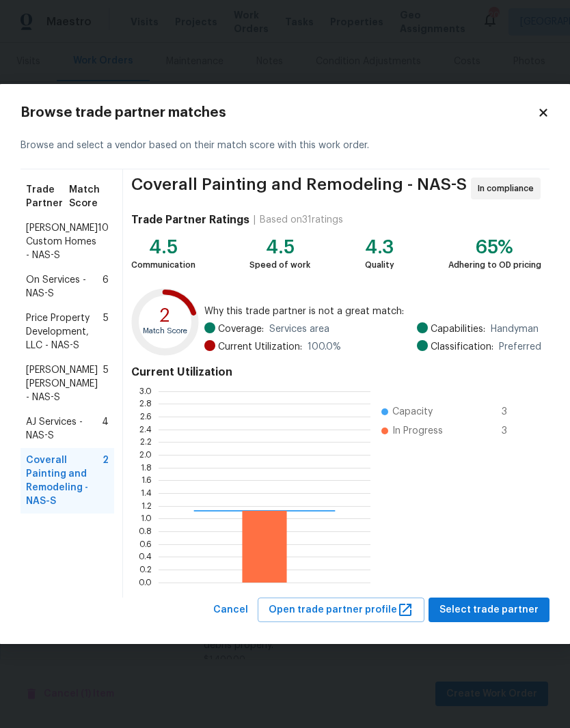
scroll to position [191, 212]
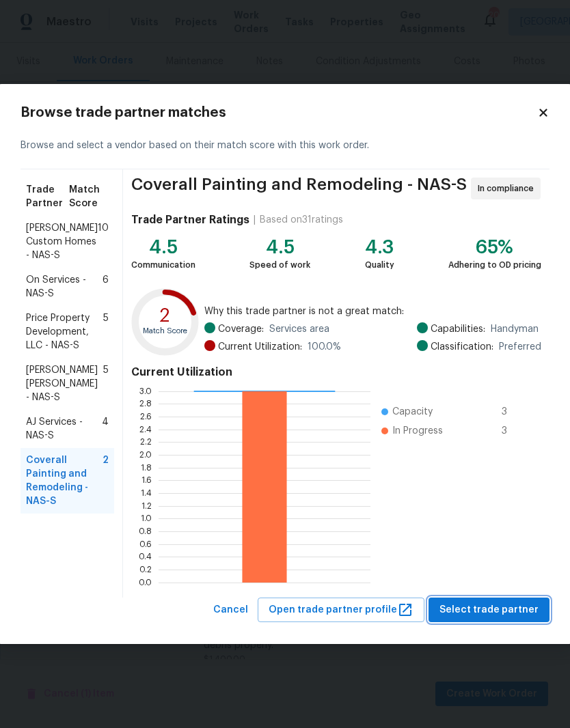
click at [512, 609] on span "Select trade partner" at bounding box center [488, 610] width 99 height 17
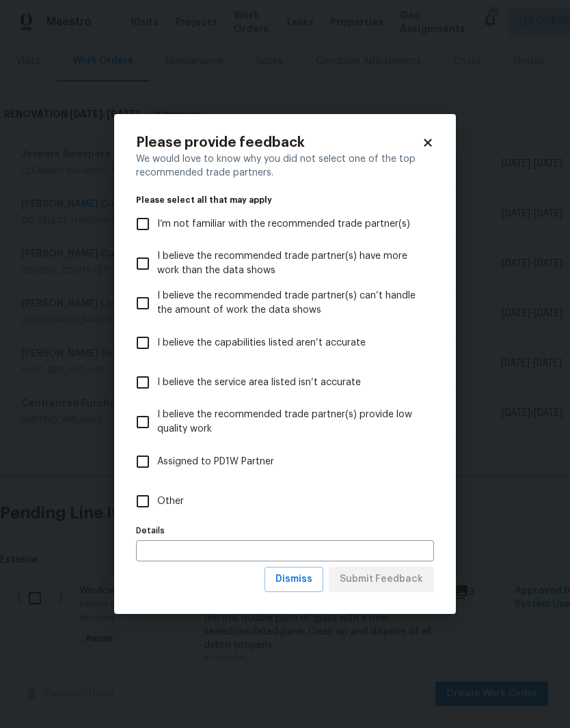
click at [149, 503] on input "Other" at bounding box center [142, 501] width 29 height 29
checkbox input "true"
click at [399, 579] on span "Submit Feedback" at bounding box center [380, 579] width 83 height 17
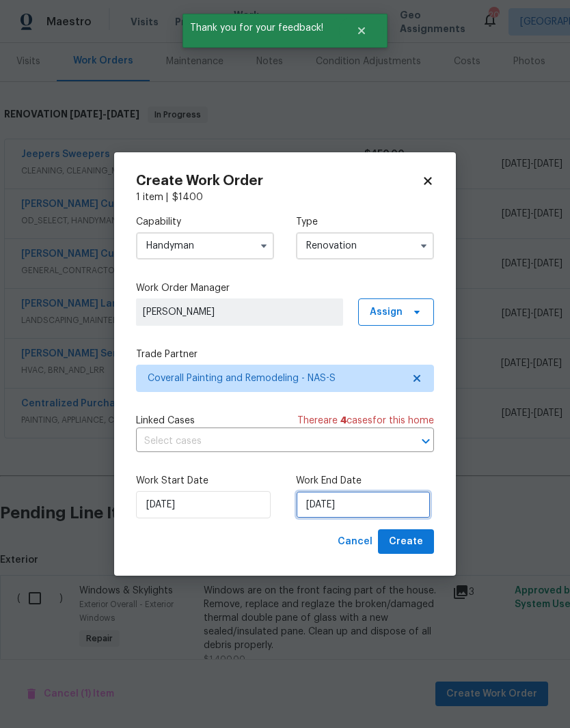
click at [392, 508] on input "[DATE]" at bounding box center [363, 504] width 135 height 27
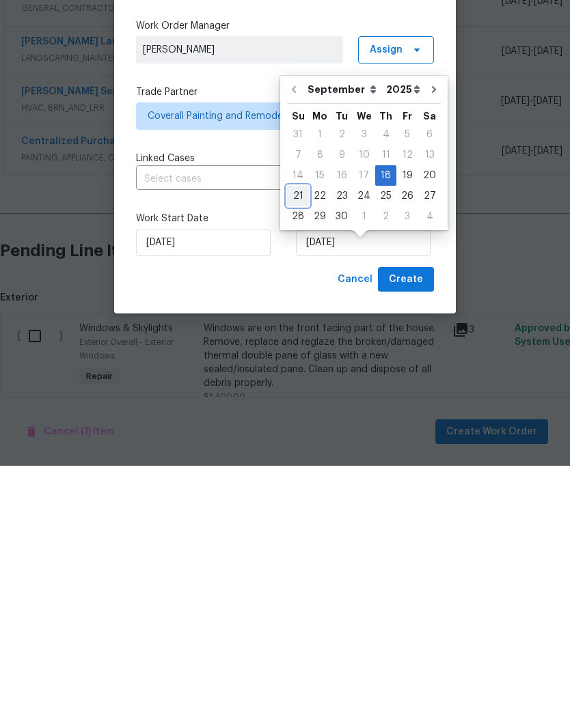
click at [301, 449] on div "21" at bounding box center [298, 458] width 22 height 19
type input "[DATE]"
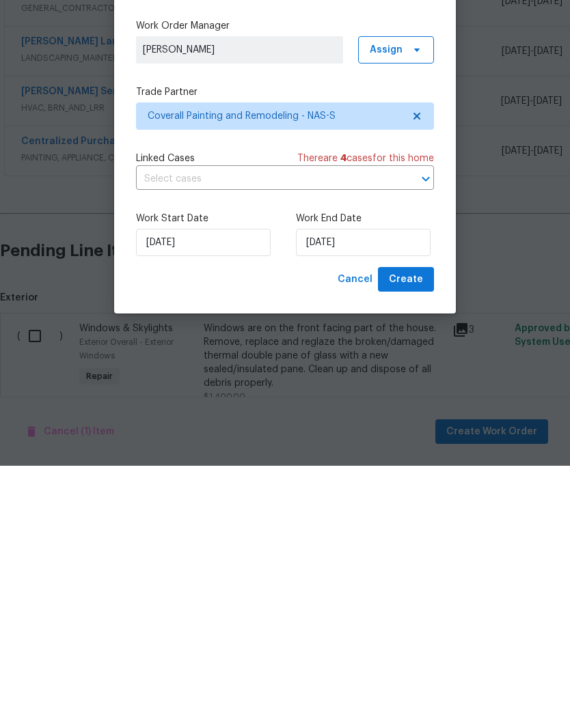
scroll to position [56, 0]
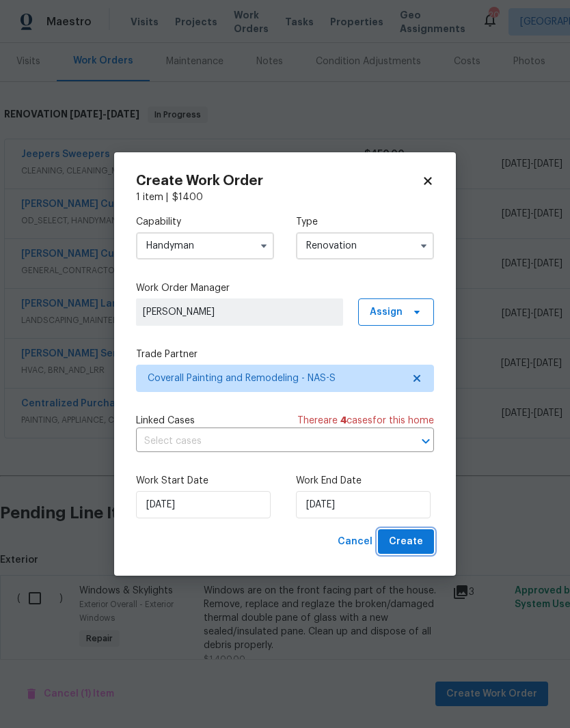
click at [414, 542] on span "Create" at bounding box center [406, 541] width 34 height 17
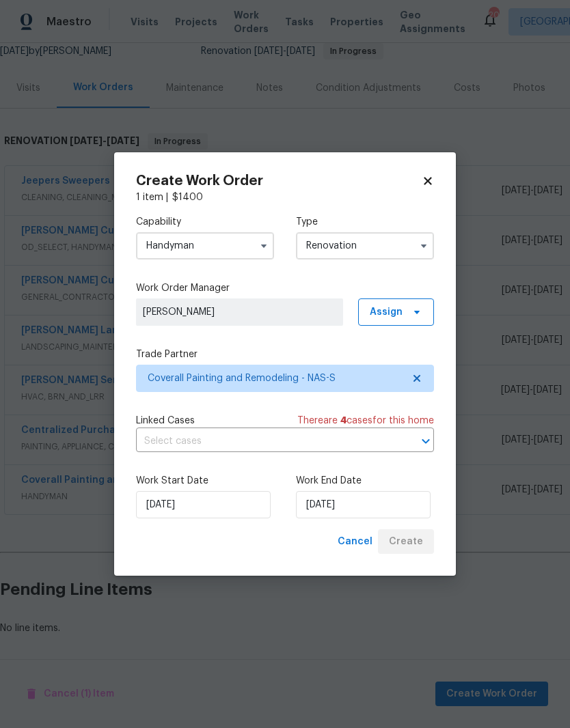
scroll to position [83, 0]
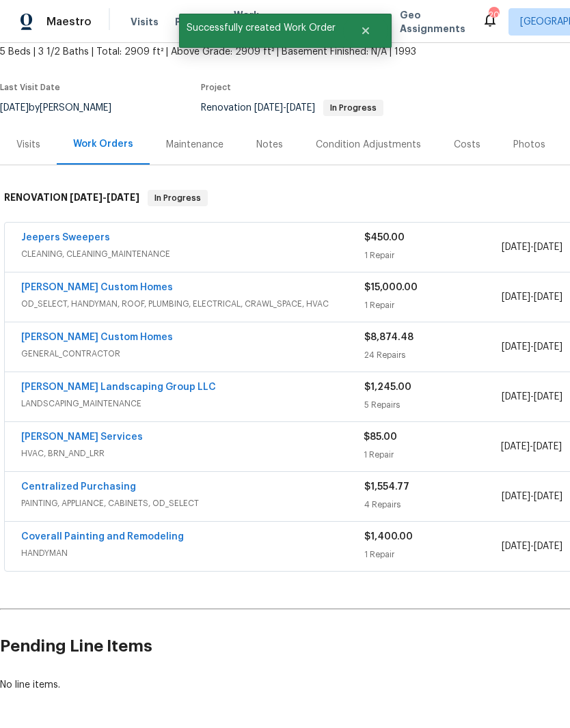
click at [160, 532] on link "Coverall Painting and Remodeling" at bounding box center [102, 537] width 163 height 10
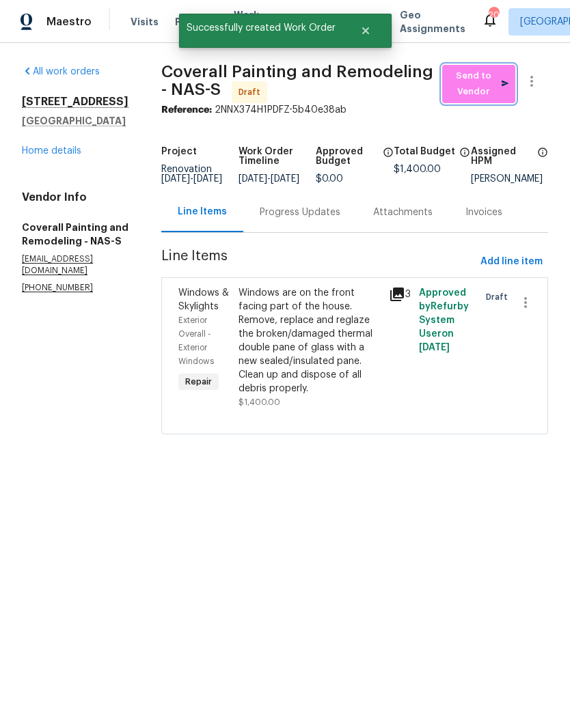
click at [496, 90] on span "Send to Vendor" at bounding box center [478, 83] width 59 height 31
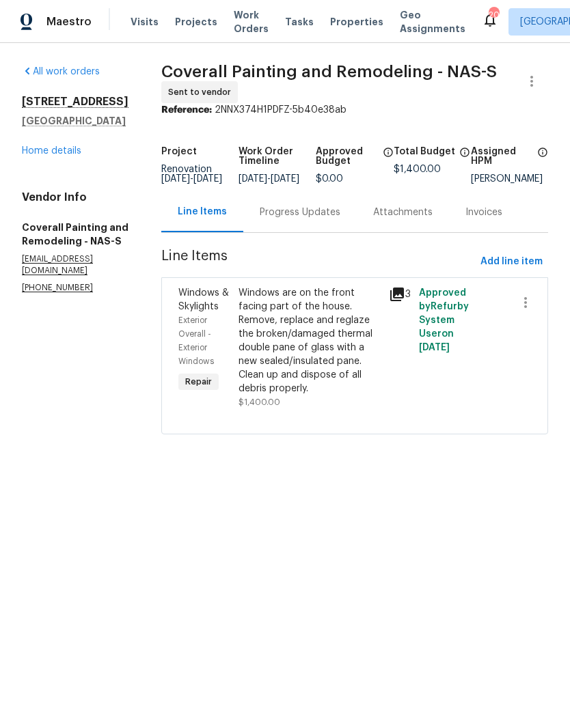
click at [340, 219] on div "Progress Updates" at bounding box center [300, 213] width 81 height 14
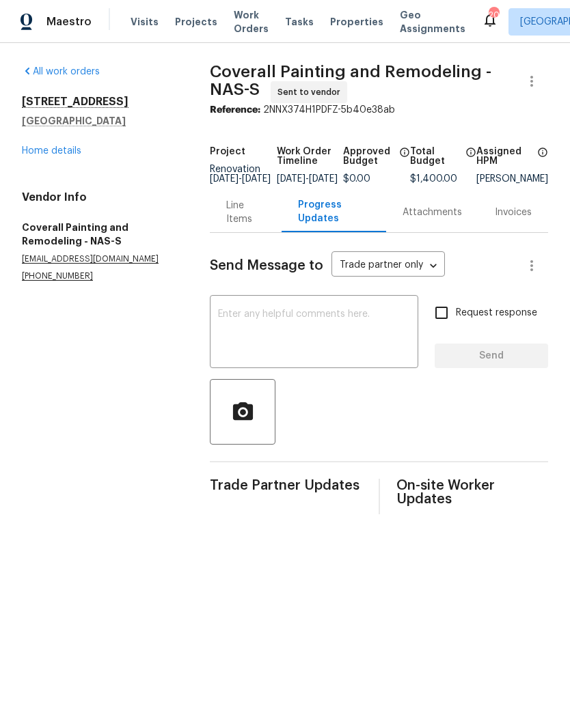
click at [322, 331] on textarea at bounding box center [314, 333] width 192 height 48
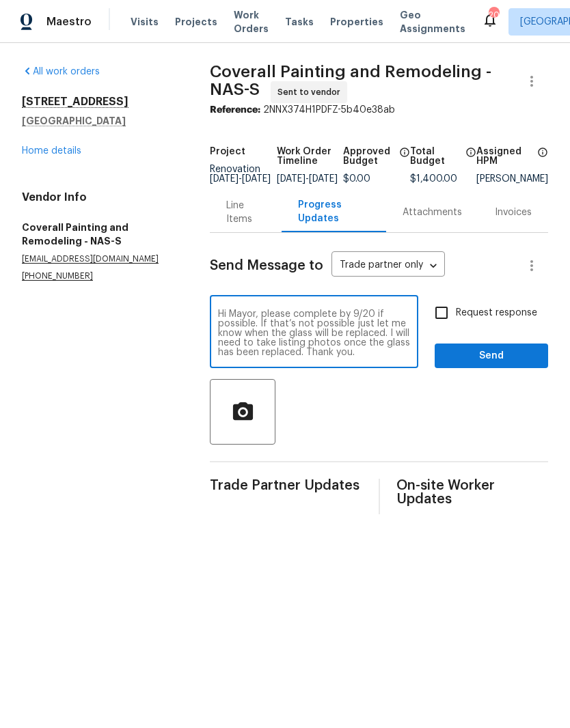
type textarea "Hi Mayor, please complete by 9/20 if possible. If that’s not possible just let …"
click at [495, 365] on span "Send" at bounding box center [491, 356] width 92 height 17
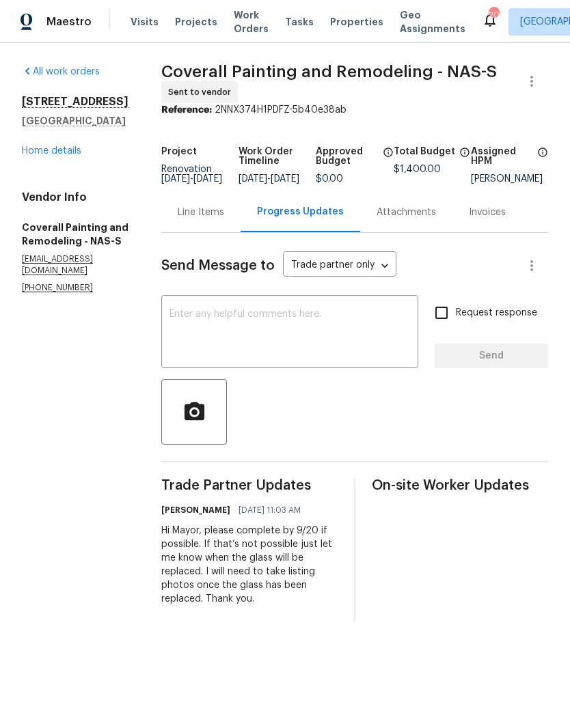
click at [70, 152] on link "Home details" at bounding box center [51, 151] width 59 height 10
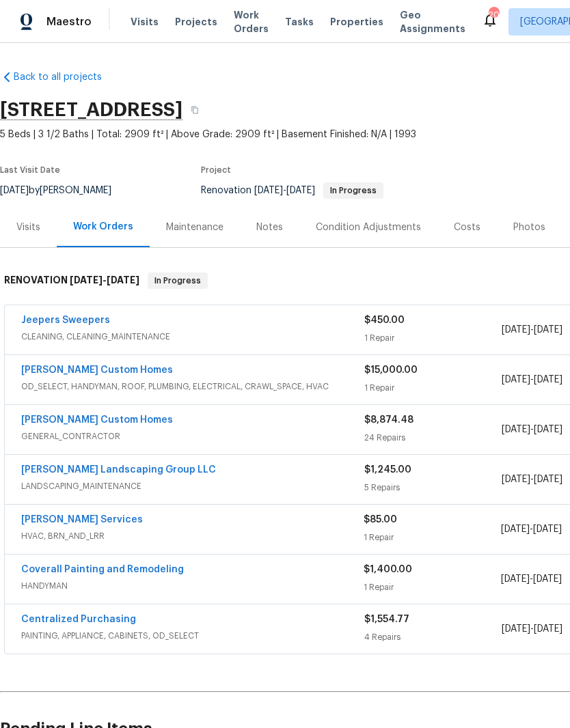
click at [271, 226] on div "Notes" at bounding box center [269, 228] width 27 height 14
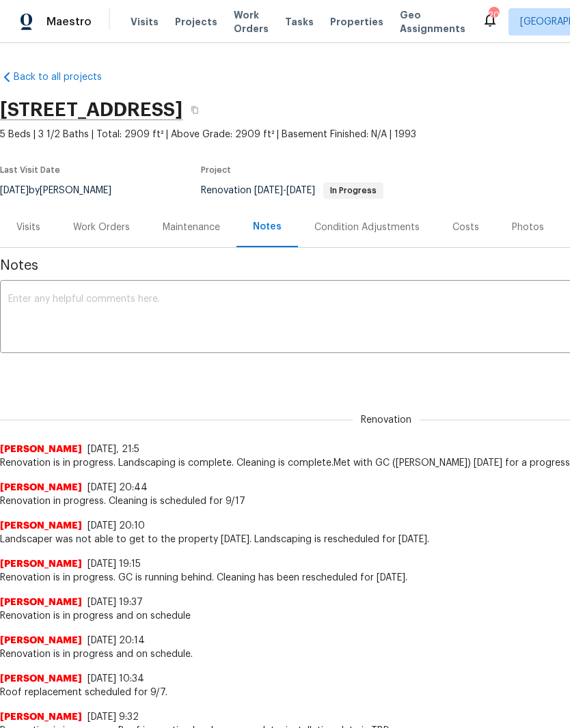
click at [208, 314] on textarea at bounding box center [385, 318] width 755 height 48
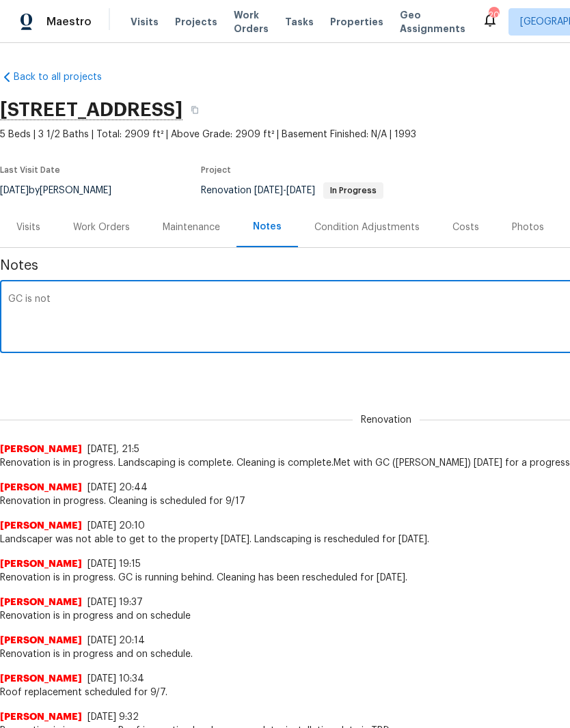
type textarea "GC"
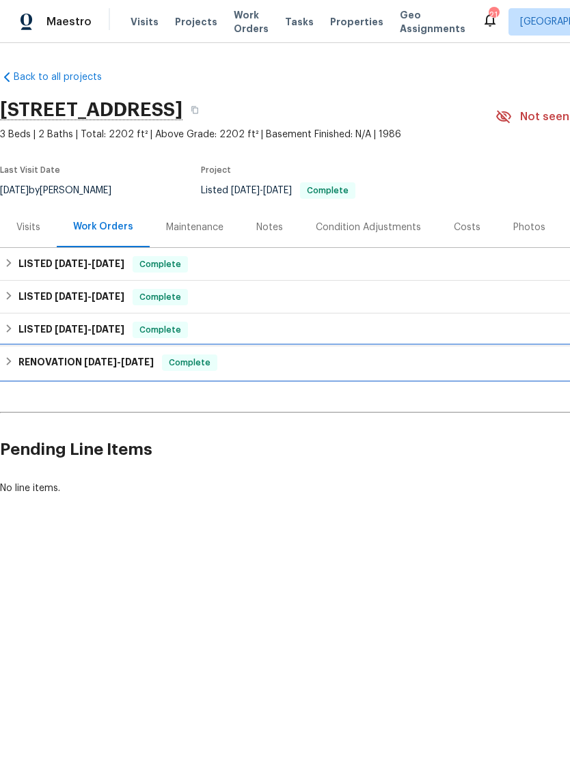
click at [73, 367] on h6 "RENOVATION [DATE] - [DATE]" at bounding box center [85, 362] width 135 height 16
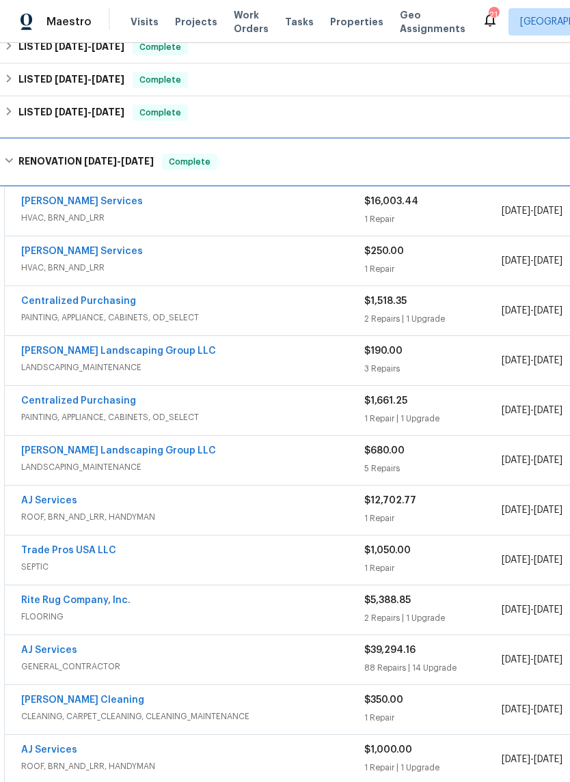
scroll to position [217, 0]
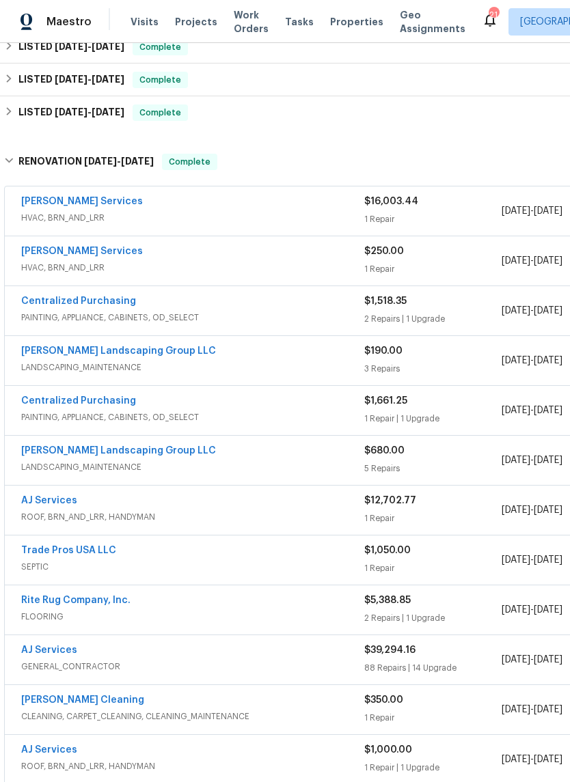
click at [115, 255] on link "[PERSON_NAME] Services" at bounding box center [82, 252] width 122 height 10
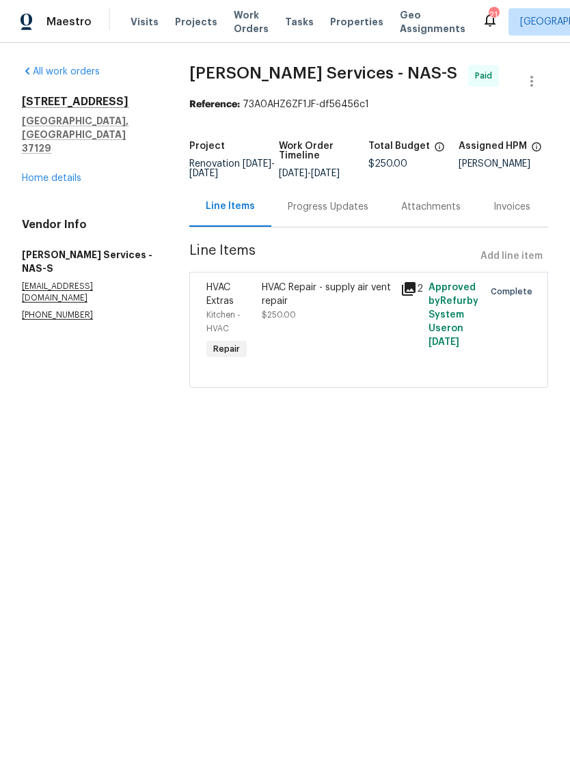
click at [66, 173] on link "Home details" at bounding box center [51, 178] width 59 height 10
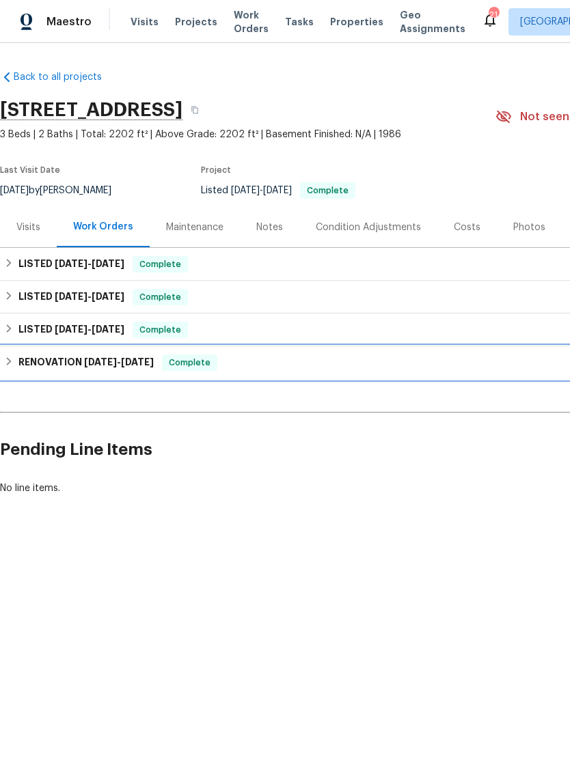
click at [79, 363] on h6 "RENOVATION [DATE] - [DATE]" at bounding box center [85, 362] width 135 height 16
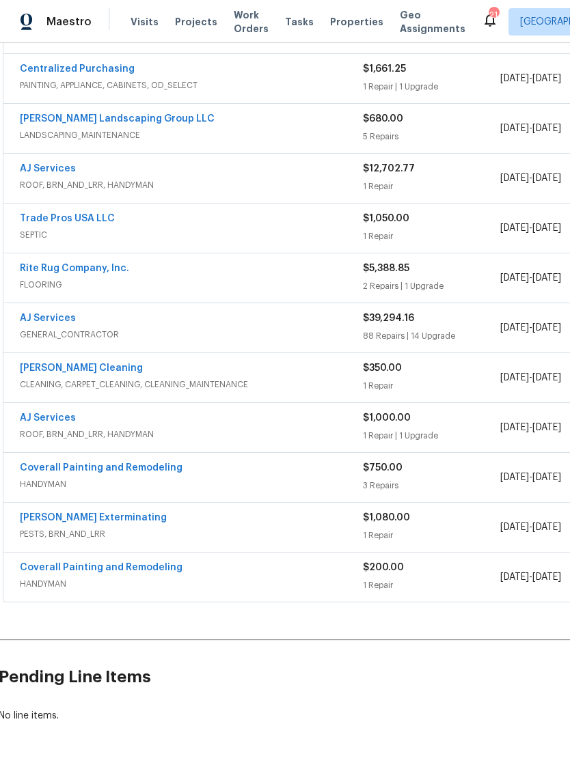
scroll to position [548, 1]
click at [66, 317] on link "AJ Services" at bounding box center [48, 319] width 56 height 10
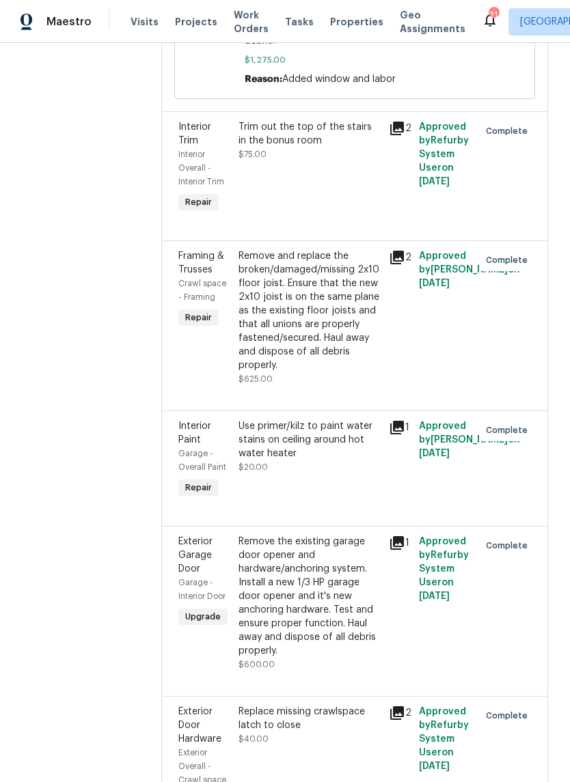
scroll to position [15270, 0]
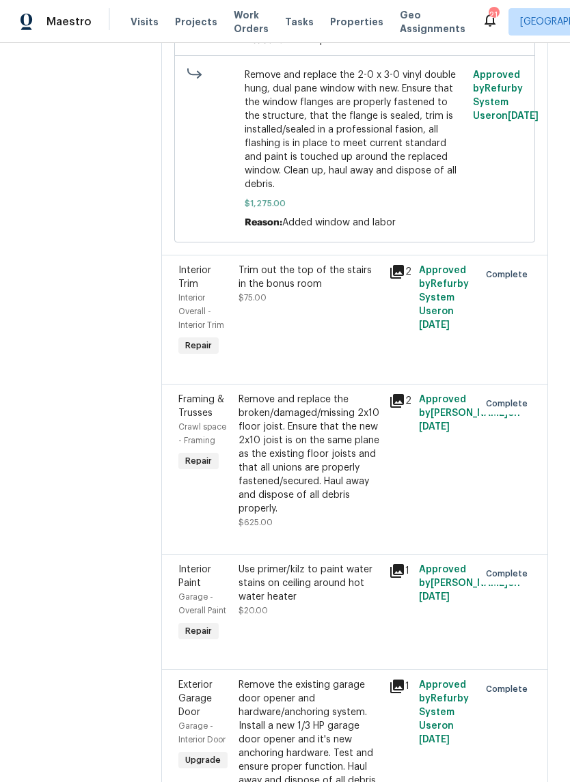
click at [330, 403] on div "Remove and replace the broken/damaged/missing 2x10 floor joist. Ensure that the…" at bounding box center [309, 454] width 142 height 123
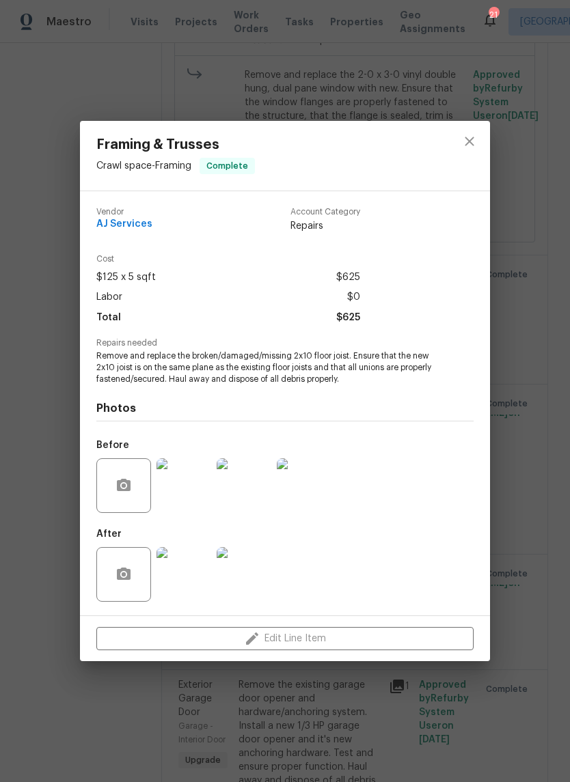
click at [195, 486] on img at bounding box center [183, 485] width 55 height 55
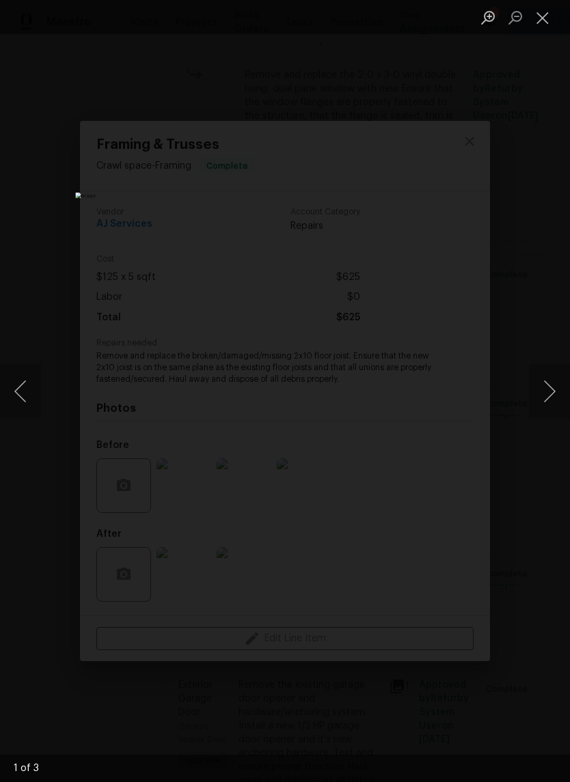
click at [548, 399] on button "Next image" at bounding box center [549, 391] width 41 height 55
click at [546, 395] on button "Next image" at bounding box center [549, 391] width 41 height 55
click at [548, 400] on button "Next image" at bounding box center [549, 391] width 41 height 55
click at [548, 18] on button "Close lightbox" at bounding box center [542, 17] width 27 height 24
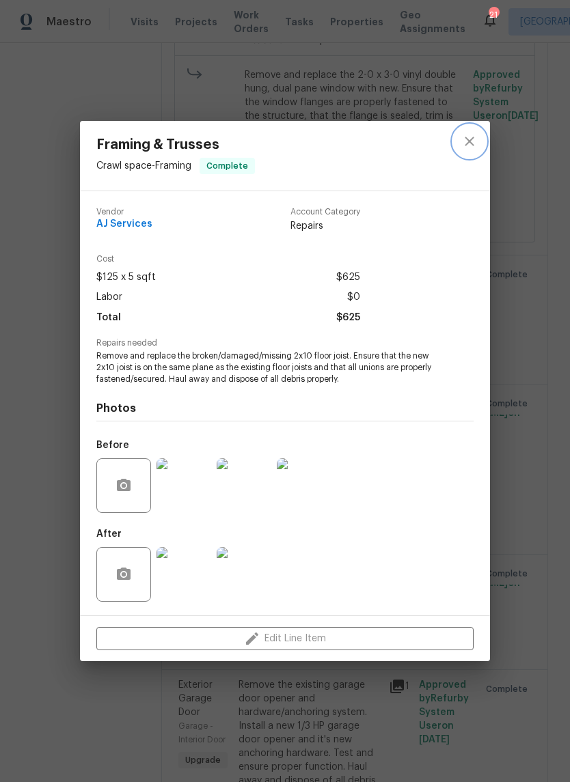
click at [475, 140] on icon "close" at bounding box center [469, 141] width 16 height 16
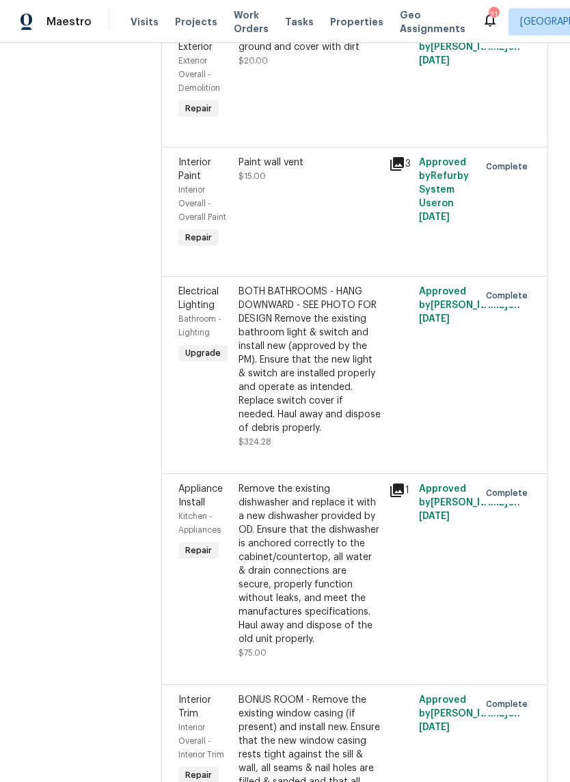
scroll to position [9388, 0]
